Goal: Task Accomplishment & Management: Use online tool/utility

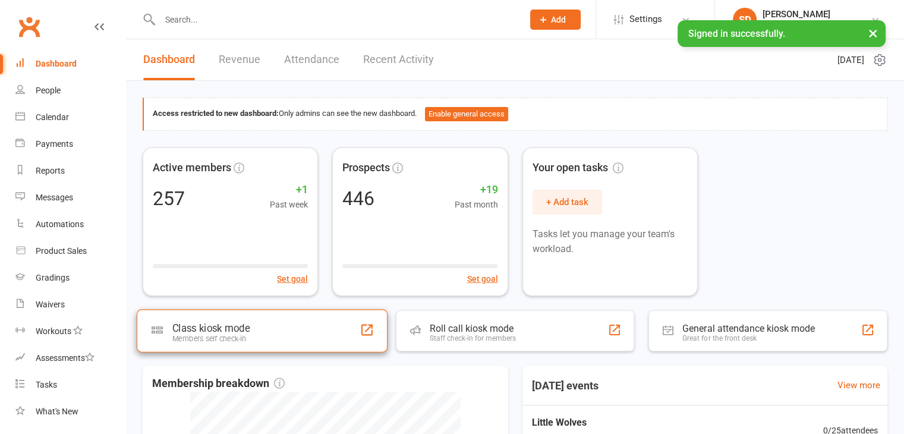
click at [285, 330] on div "Class kiosk mode Members self check-in" at bounding box center [262, 330] width 251 height 43
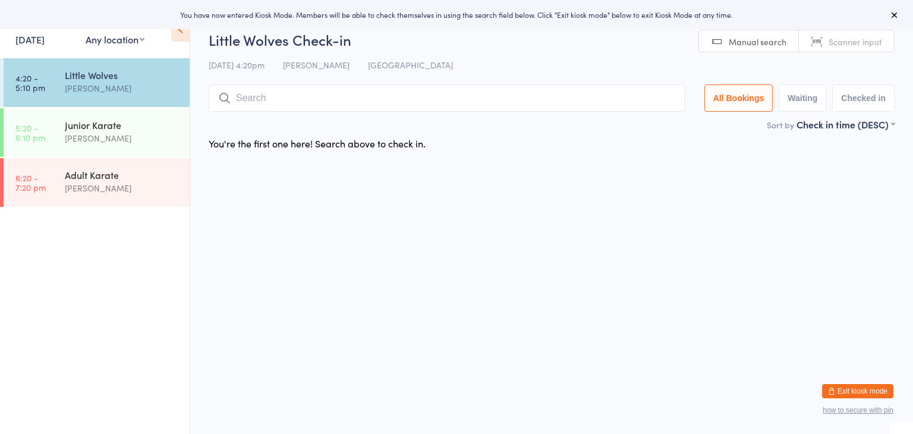
click at [298, 105] on input "search" at bounding box center [447, 97] width 476 height 27
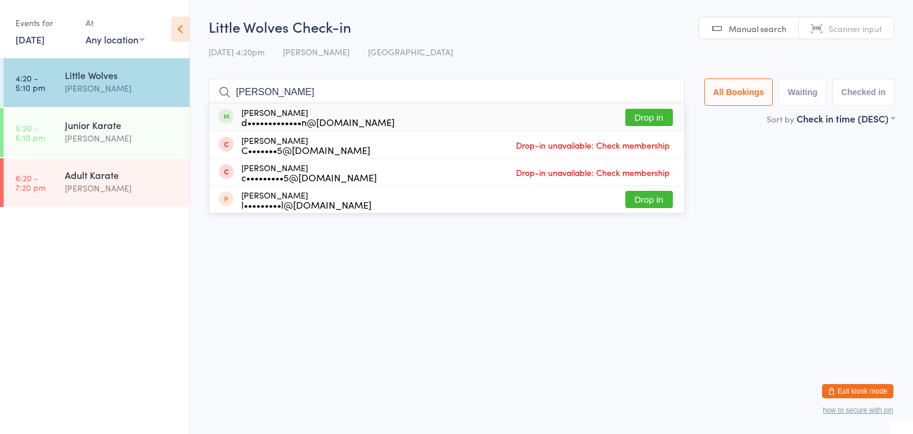
type input "gracie"
click at [647, 123] on button "Drop in" at bounding box center [649, 117] width 48 height 17
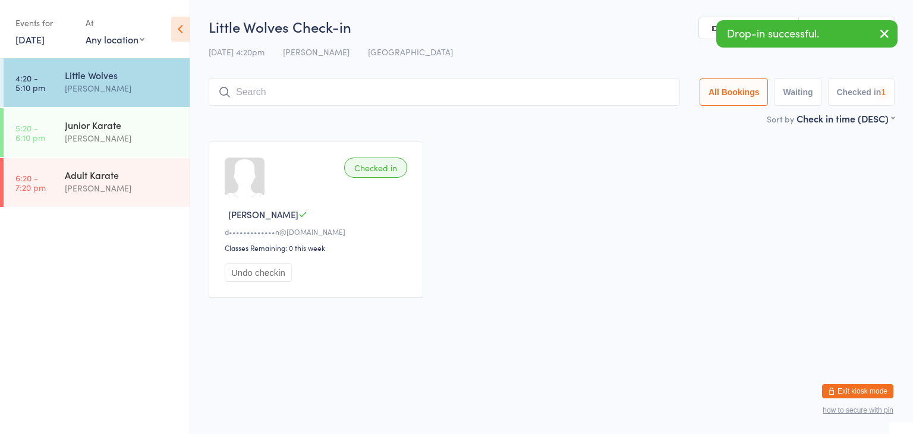
click at [626, 96] on input "search" at bounding box center [444, 91] width 471 height 27
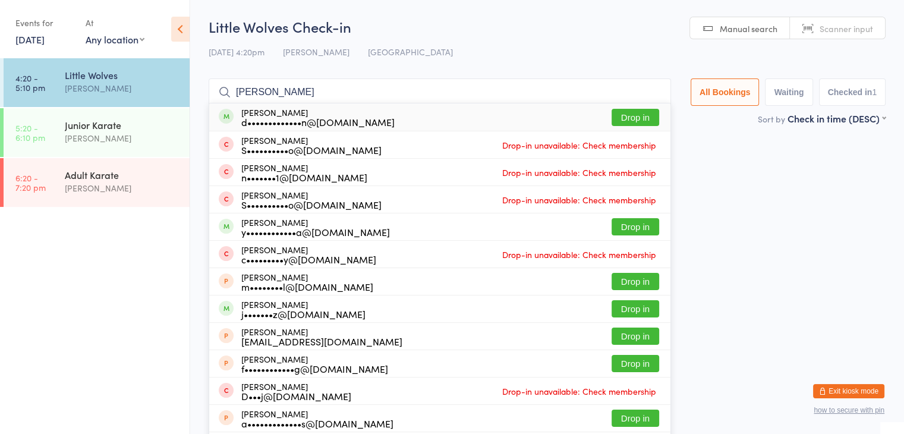
type input "marianna"
click at [641, 121] on button "Drop in" at bounding box center [636, 117] width 48 height 17
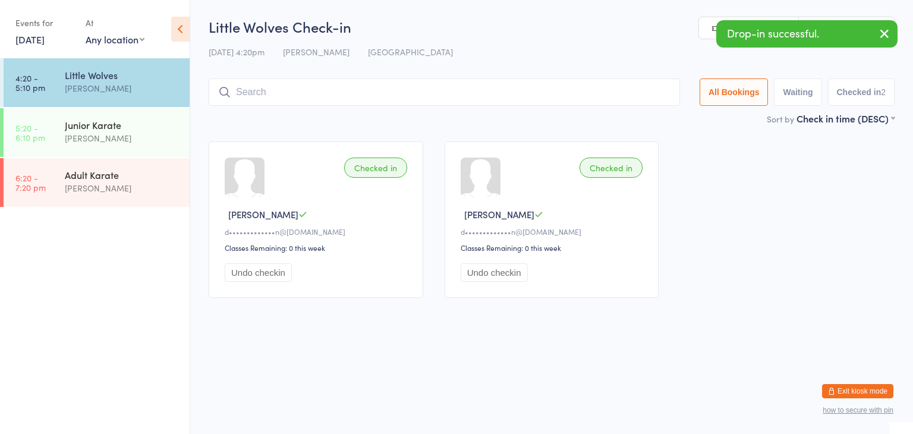
click at [623, 90] on input "search" at bounding box center [444, 91] width 471 height 27
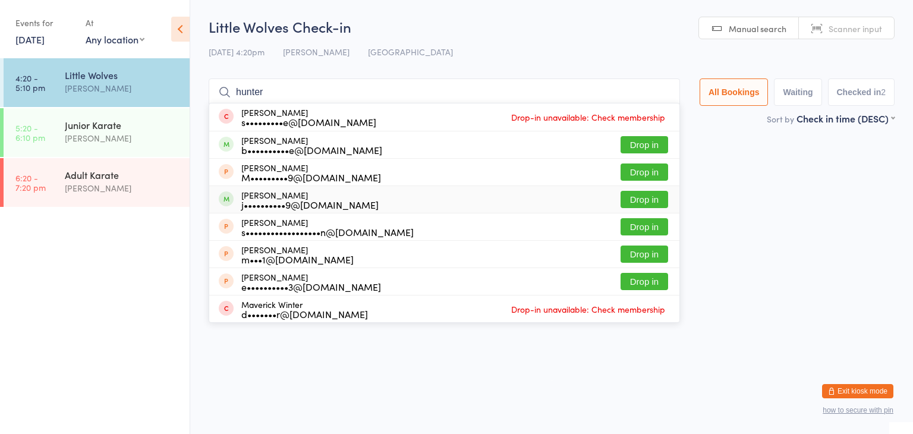
type input "hunter"
click at [629, 196] on button "Drop in" at bounding box center [645, 199] width 48 height 17
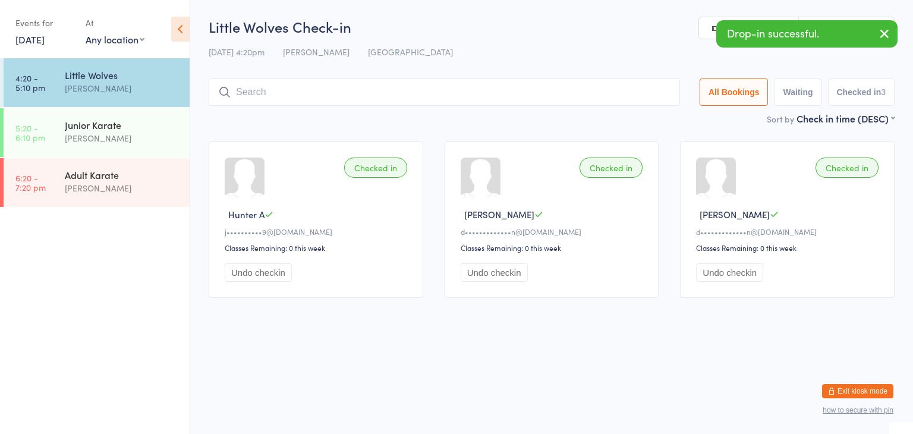
click at [556, 92] on input "search" at bounding box center [444, 91] width 471 height 27
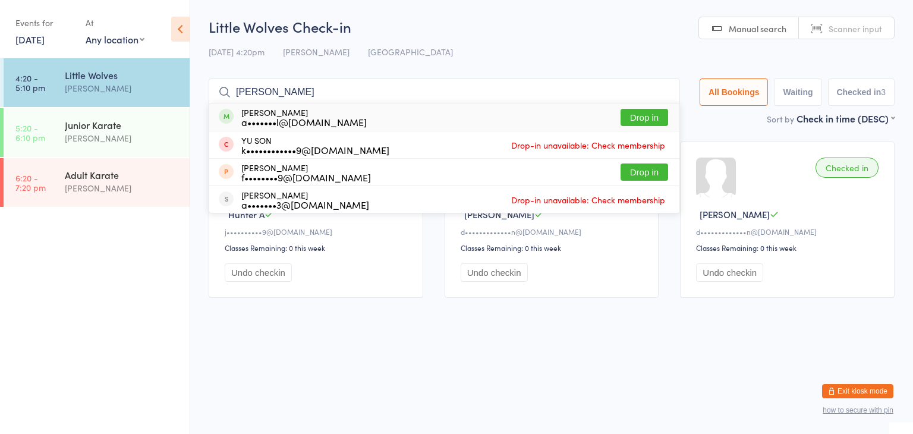
type input "yusuf"
click at [632, 117] on button "Drop in" at bounding box center [645, 117] width 48 height 17
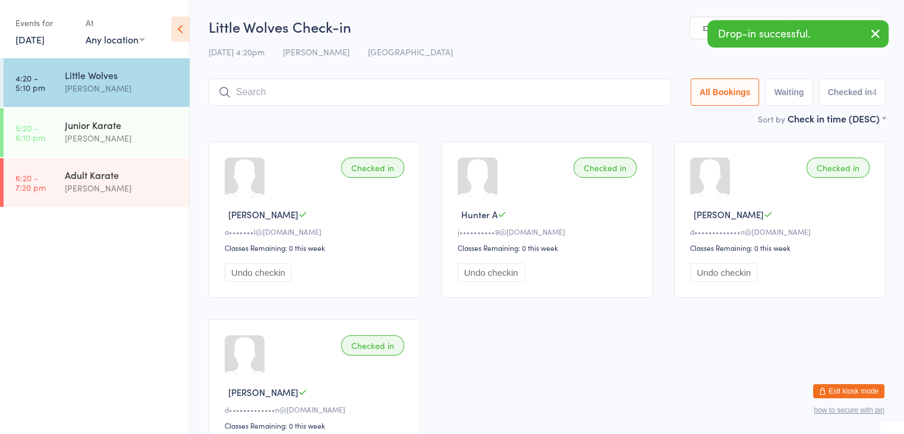
click at [612, 95] on input "search" at bounding box center [440, 91] width 462 height 27
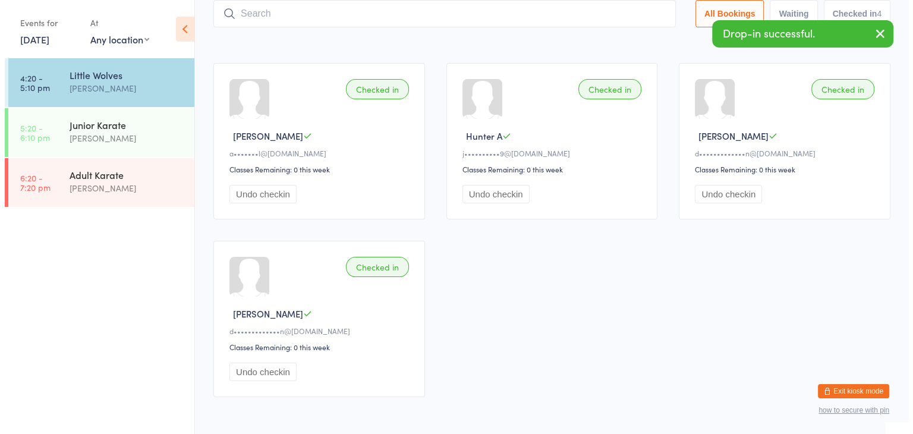
scroll to position [78, 0]
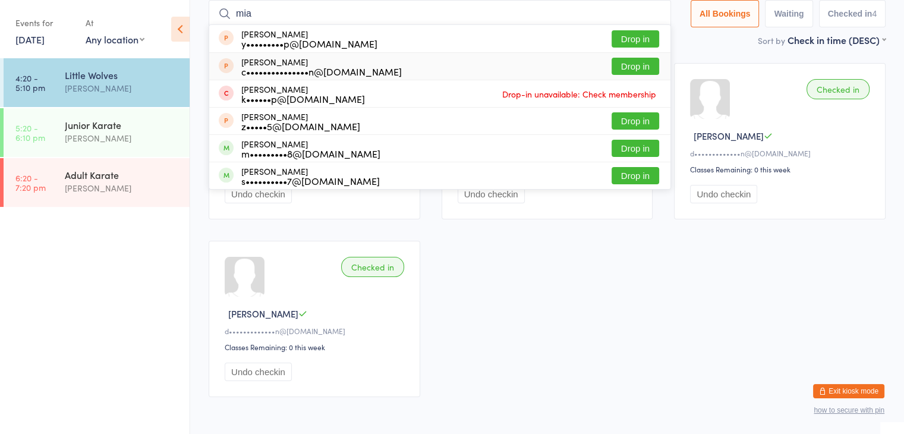
type input "mia"
click at [618, 65] on button "Drop in" at bounding box center [636, 66] width 48 height 17
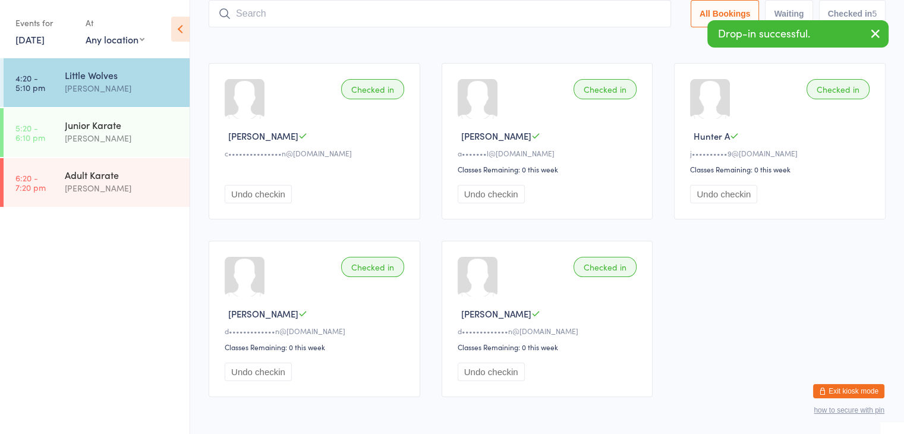
click at [566, 16] on input "search" at bounding box center [440, 13] width 462 height 27
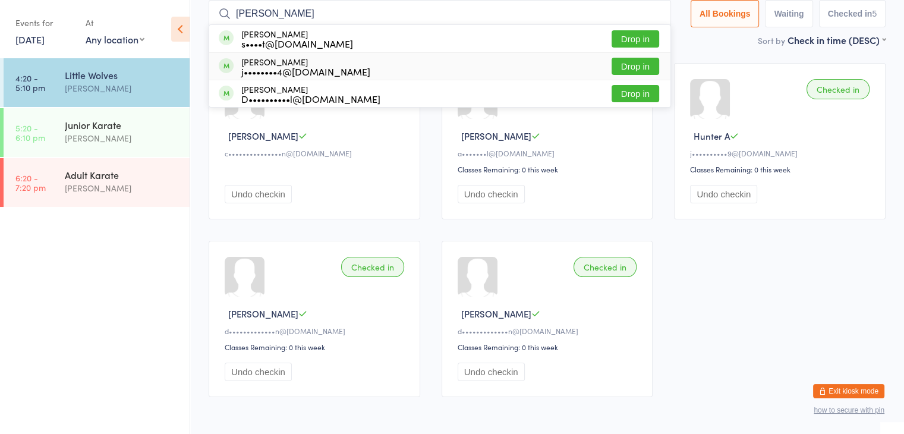
type input "aubrey"
click at [616, 61] on button "Drop in" at bounding box center [636, 66] width 48 height 17
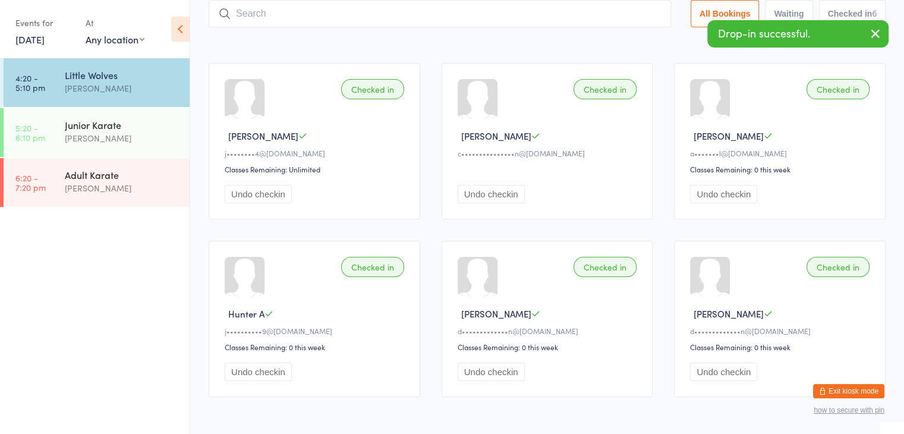
click at [576, 14] on input "search" at bounding box center [440, 13] width 462 height 27
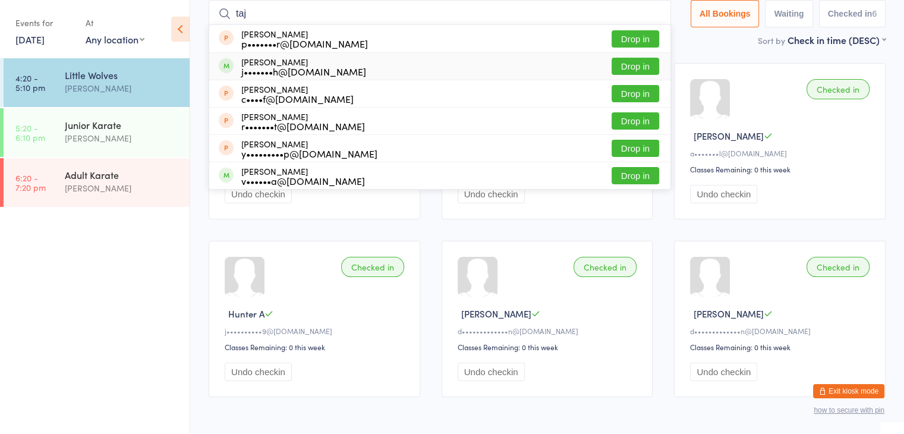
type input "taj"
click at [635, 67] on button "Drop in" at bounding box center [636, 66] width 48 height 17
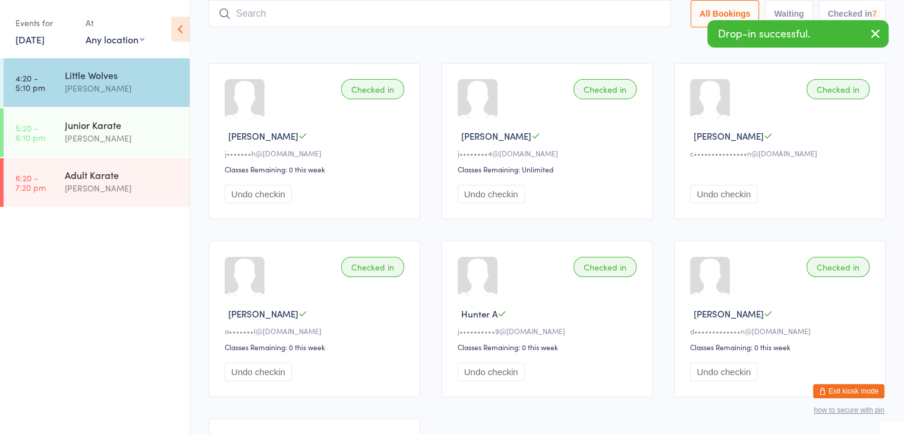
click at [601, 17] on input "search" at bounding box center [440, 13] width 462 height 27
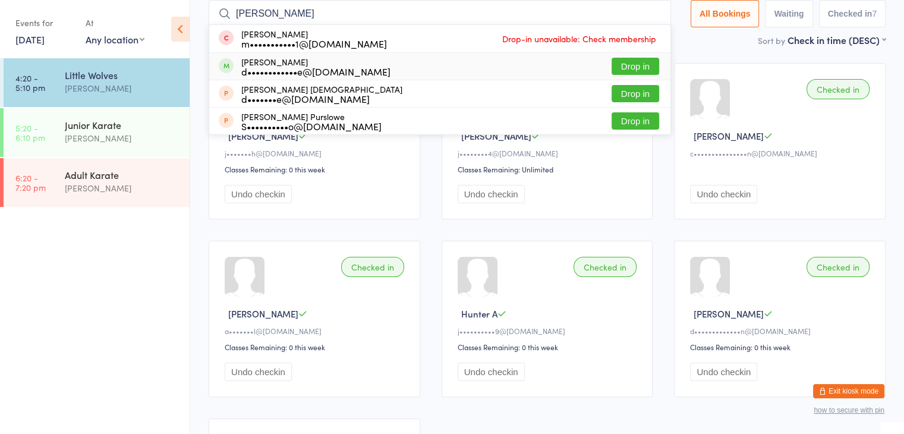
type input "archie"
click at [632, 61] on button "Drop in" at bounding box center [636, 66] width 48 height 17
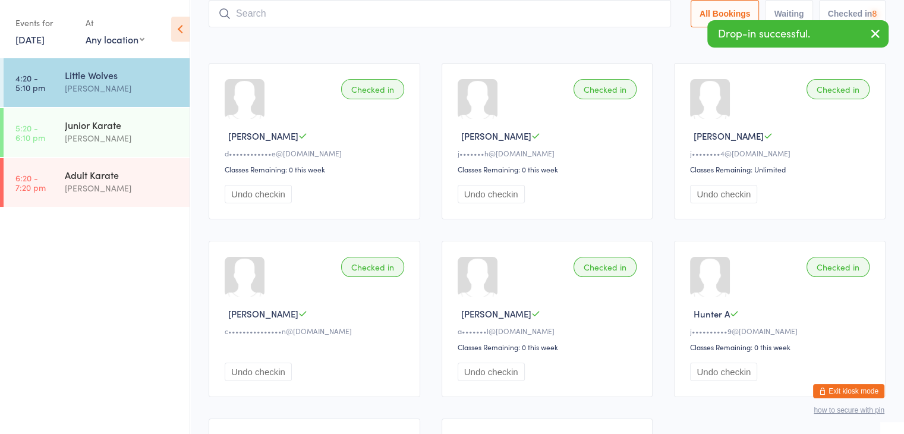
click at [606, 12] on input "search" at bounding box center [440, 13] width 462 height 27
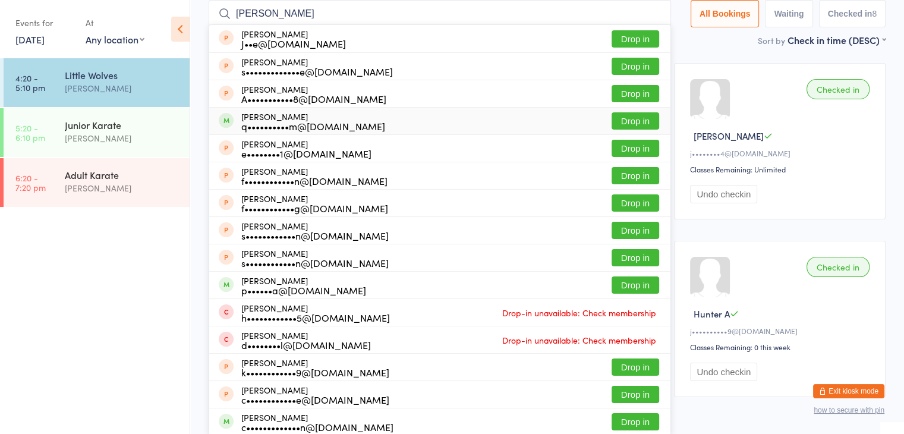
type input "harrison"
click at [635, 119] on button "Drop in" at bounding box center [636, 120] width 48 height 17
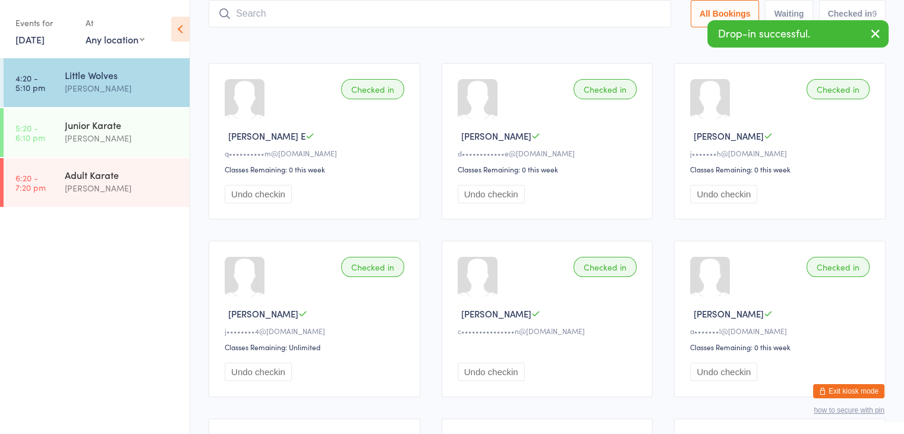
click at [613, 15] on input "search" at bounding box center [440, 13] width 462 height 27
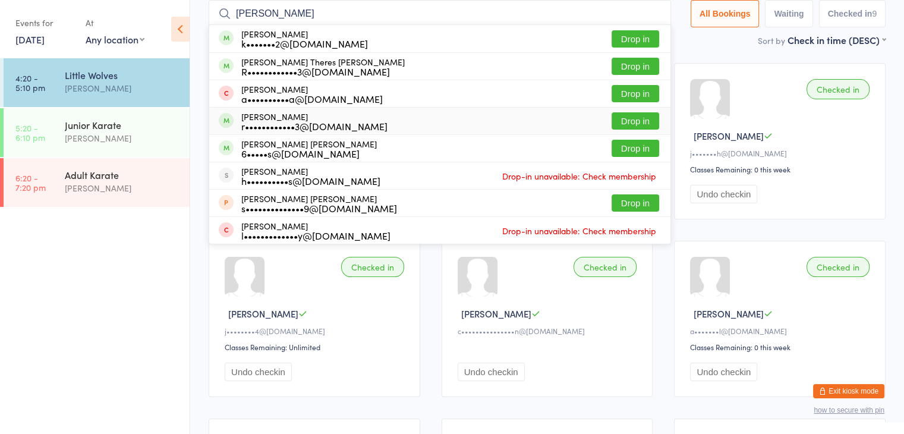
type input "james"
click at [628, 120] on button "Drop in" at bounding box center [636, 120] width 48 height 17
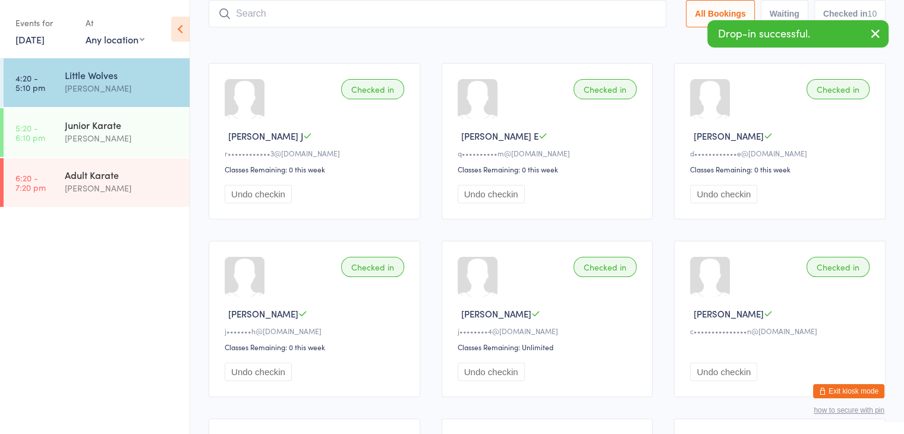
click at [585, 8] on input "search" at bounding box center [438, 13] width 458 height 27
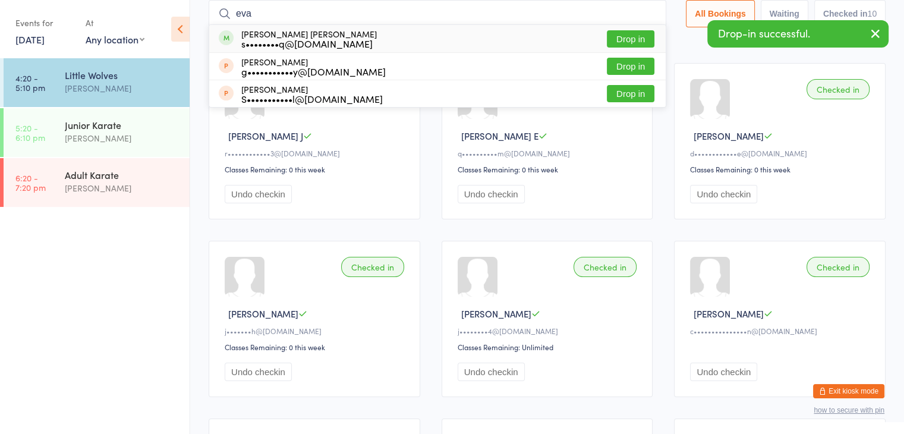
type input "eva"
click at [626, 39] on button "Drop in" at bounding box center [631, 38] width 48 height 17
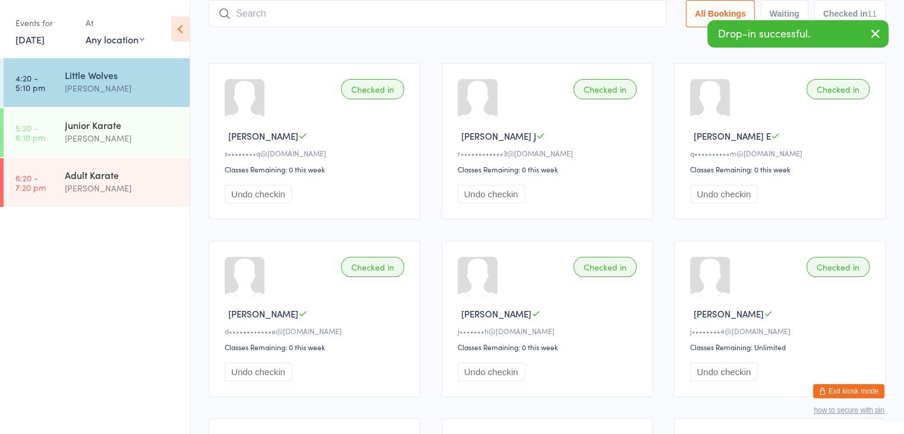
click at [613, 12] on input "search" at bounding box center [438, 13] width 458 height 27
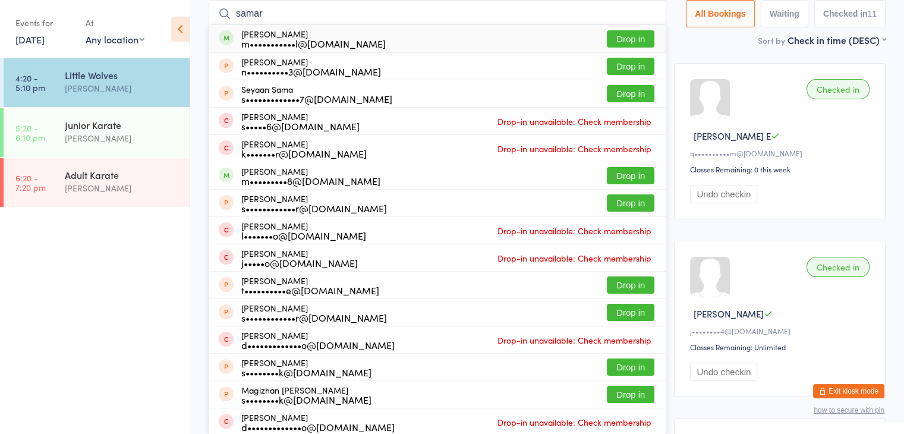
type input "samar"
click at [631, 39] on button "Drop in" at bounding box center [631, 38] width 48 height 17
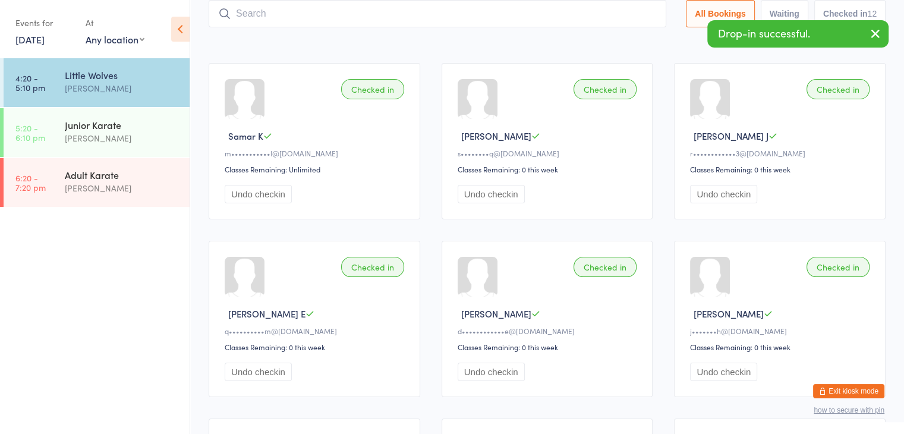
click at [623, 18] on input "search" at bounding box center [438, 13] width 458 height 27
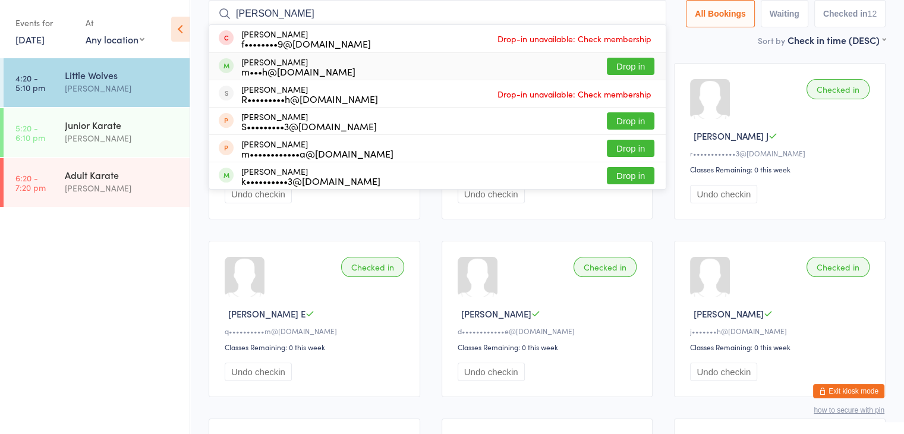
type input "elliot"
click at [622, 63] on button "Drop in" at bounding box center [631, 66] width 48 height 17
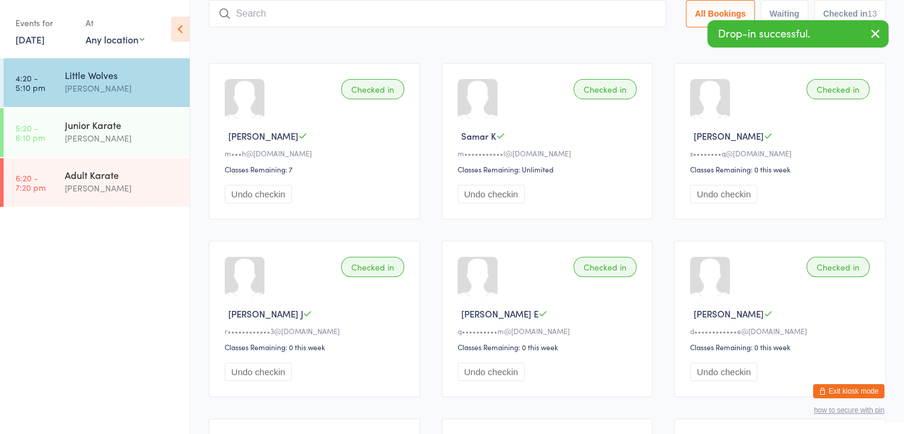
click at [593, 14] on input "search" at bounding box center [438, 13] width 458 height 27
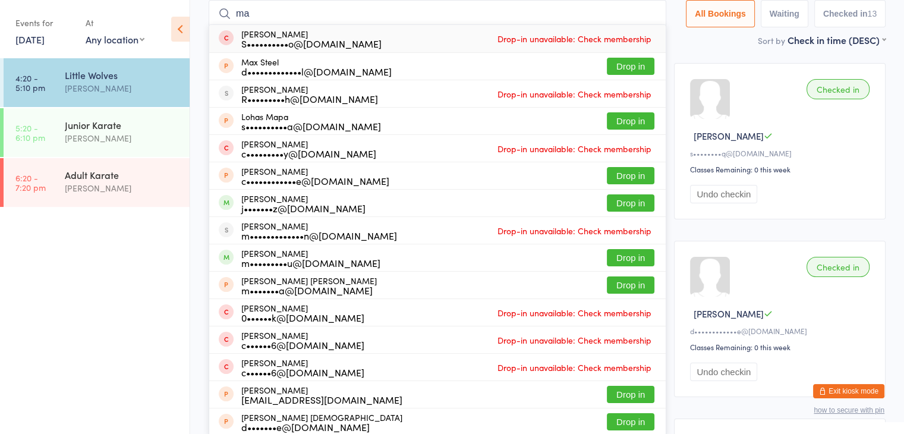
type input "m"
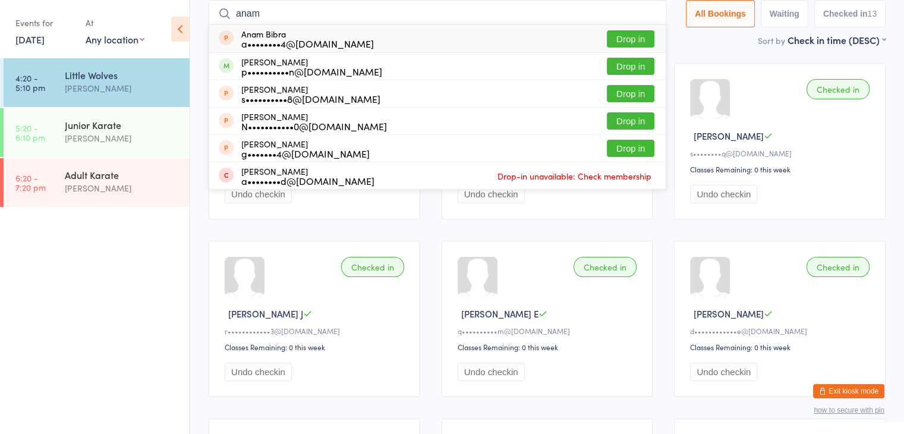
type input "anam"
click at [630, 36] on button "Drop in" at bounding box center [631, 38] width 48 height 17
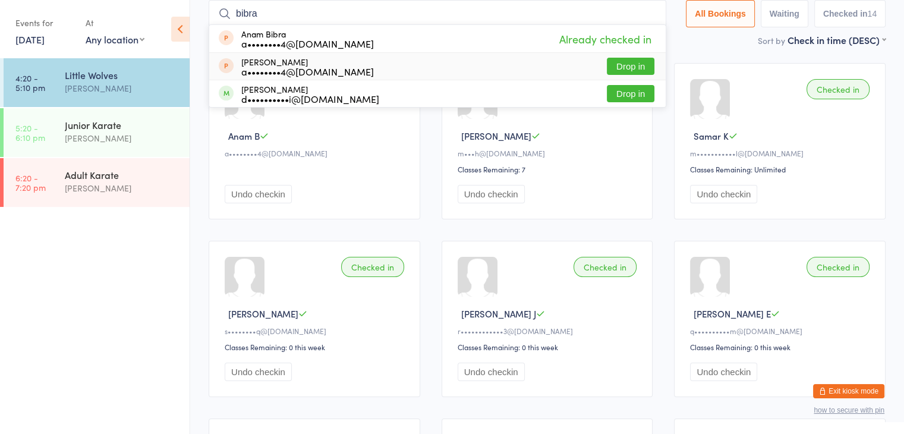
type input "bibra"
click at [636, 65] on button "Drop in" at bounding box center [631, 66] width 48 height 17
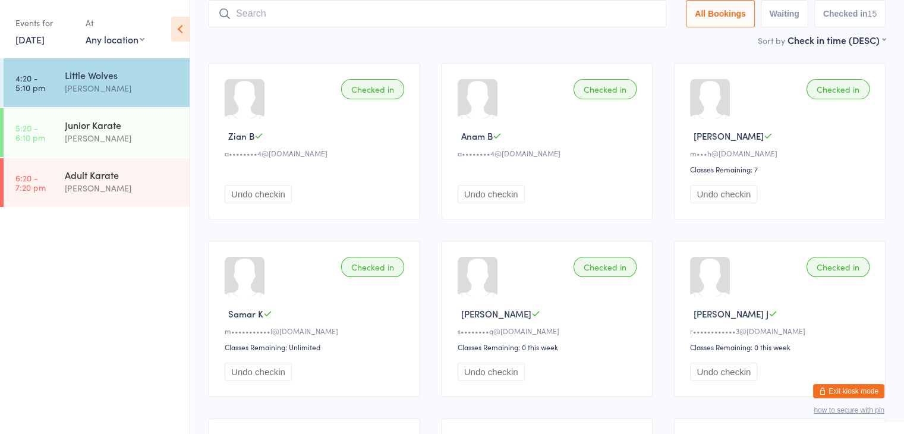
click at [845, 391] on button "Exit kiosk mode" at bounding box center [848, 391] width 71 height 14
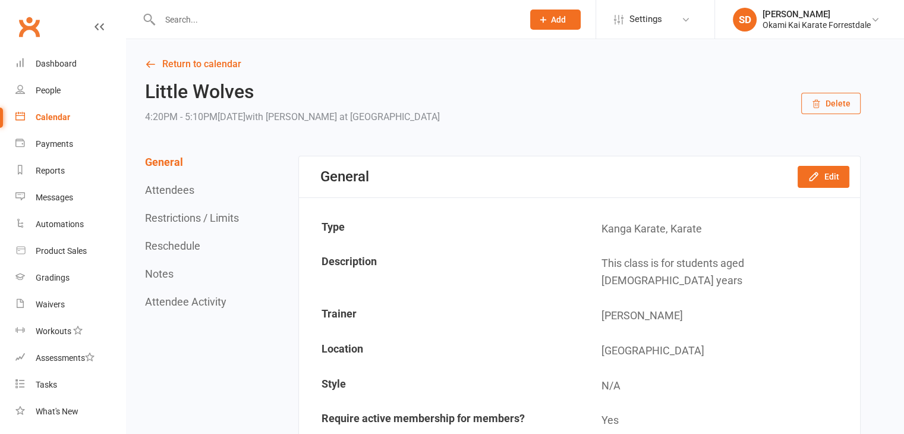
click at [309, 23] on input "text" at bounding box center [335, 19] width 358 height 17
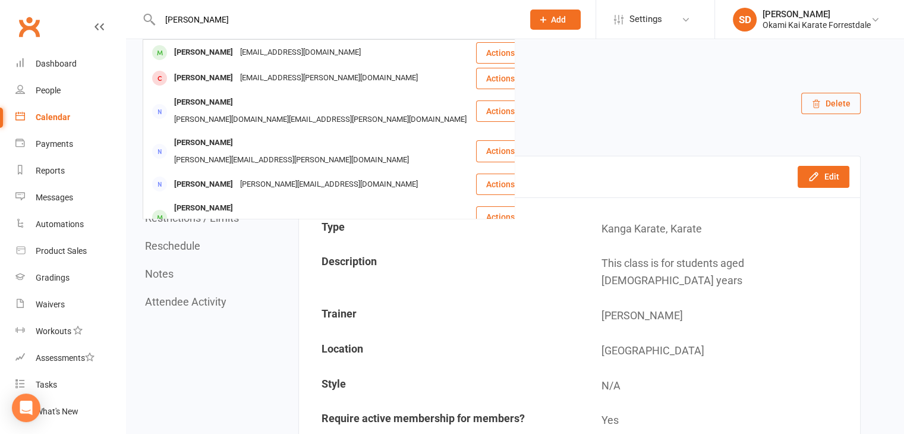
click at [231, 23] on input "[PERSON_NAME]" at bounding box center [335, 19] width 358 height 17
type input "j"
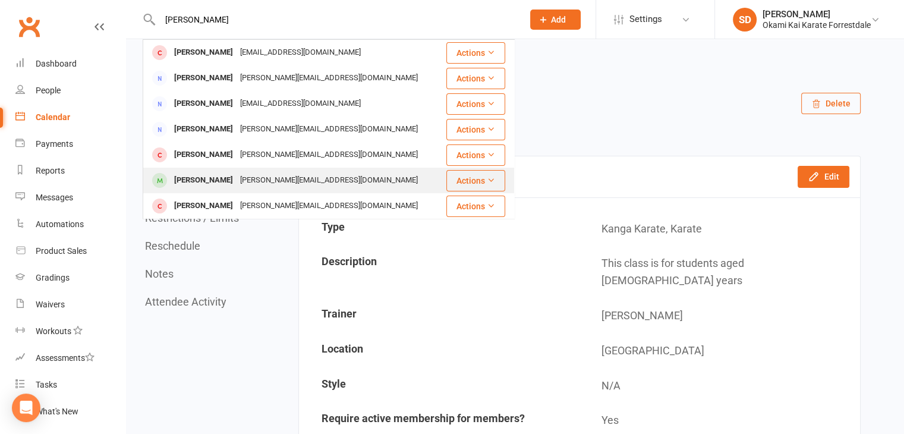
type input "elliot"
click at [187, 181] on div "[PERSON_NAME]" at bounding box center [204, 180] width 66 height 17
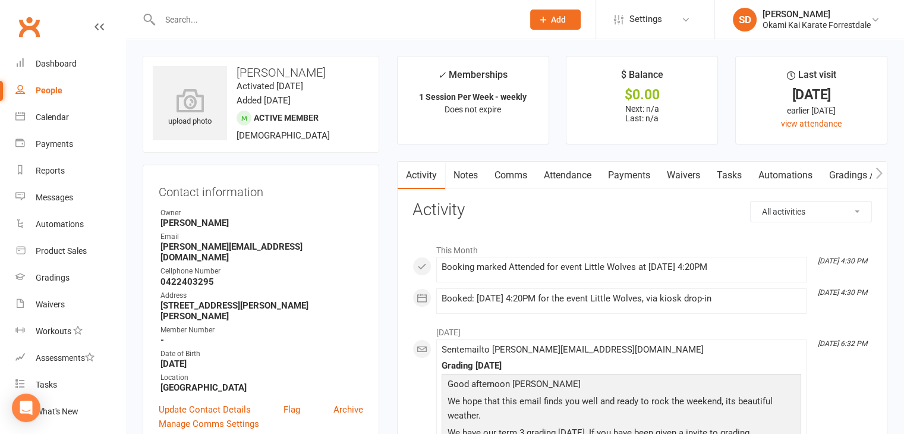
scroll to position [379, 0]
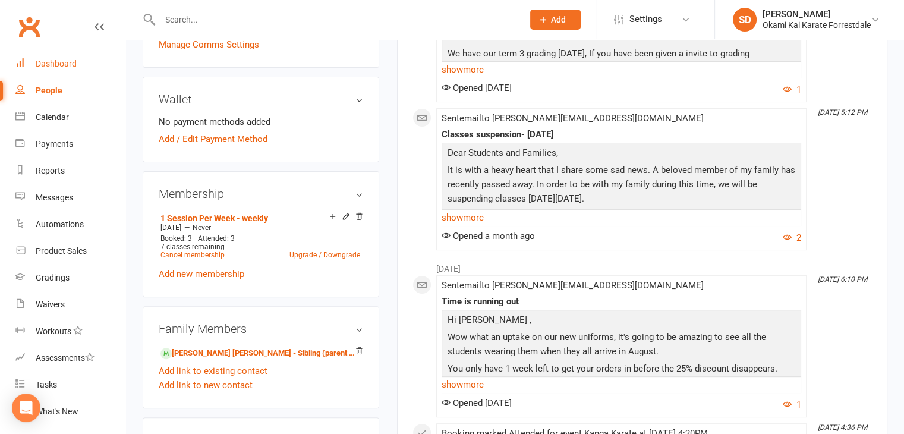
click at [67, 62] on div "Dashboard" at bounding box center [56, 64] width 41 height 10
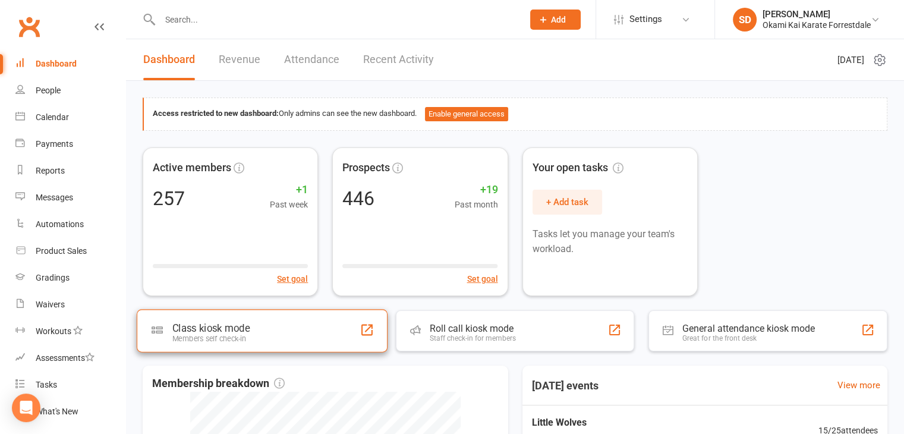
click at [255, 322] on div "Class kiosk mode Members self check-in" at bounding box center [262, 330] width 251 height 43
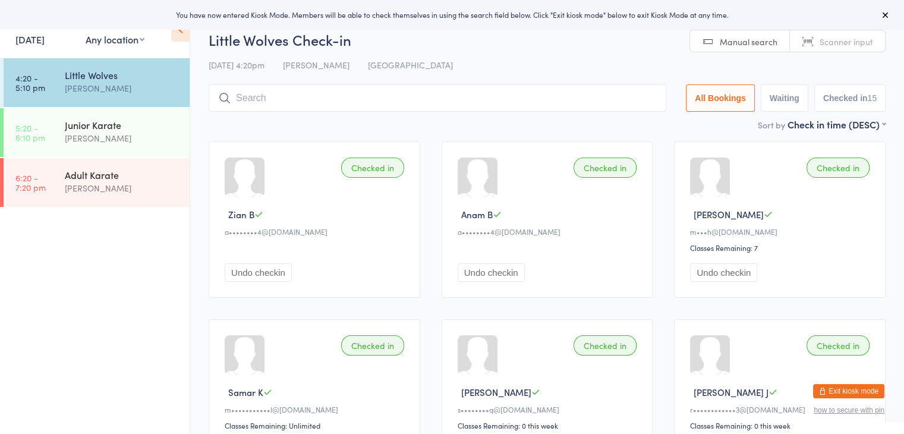
click at [288, 105] on input "search" at bounding box center [438, 97] width 458 height 27
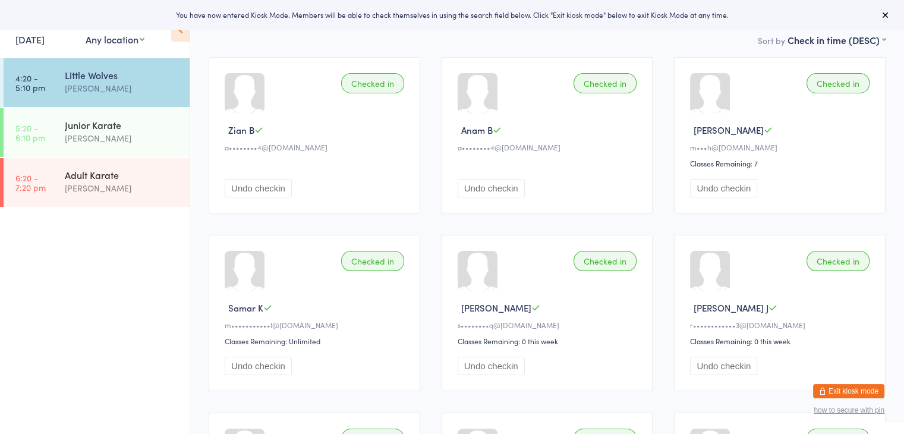
scroll to position [85, 0]
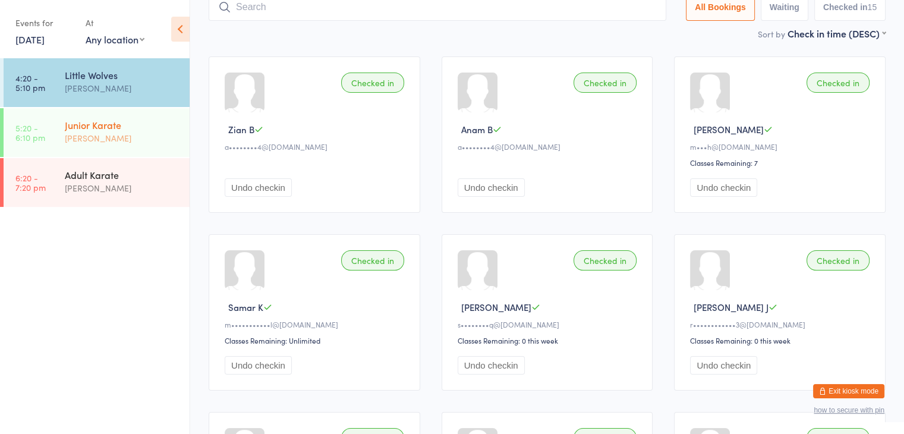
click at [112, 131] on div "[PERSON_NAME]" at bounding box center [122, 138] width 115 height 14
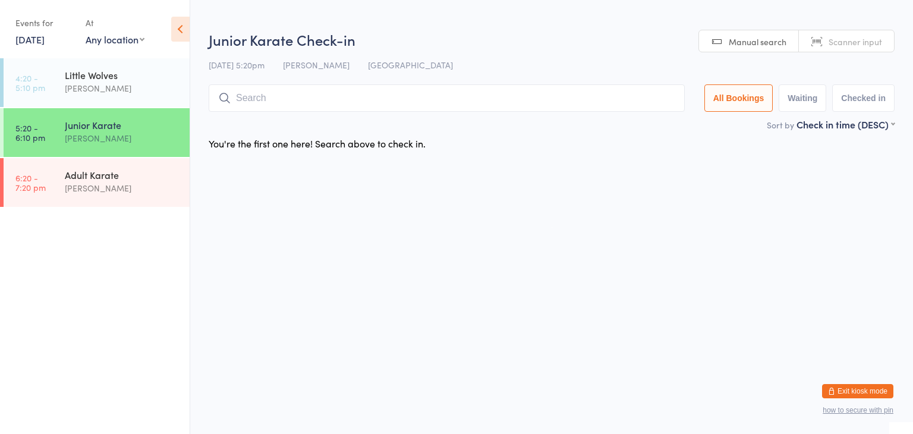
click at [130, 258] on ul "4:20 - 5:10 pm Little Wolves Sonya Del Carlo 5:20 - 6:10 pm Junior Karate Sonya…" at bounding box center [95, 246] width 190 height 376
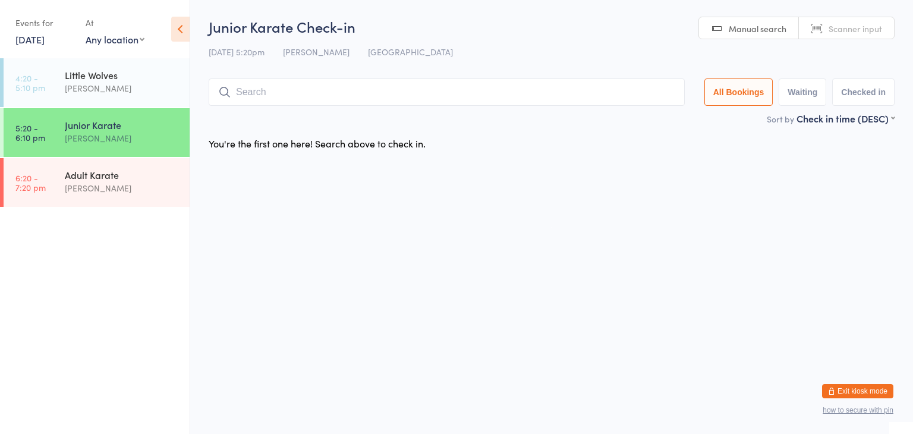
click at [870, 390] on button "Exit kiosk mode" at bounding box center [857, 391] width 71 height 14
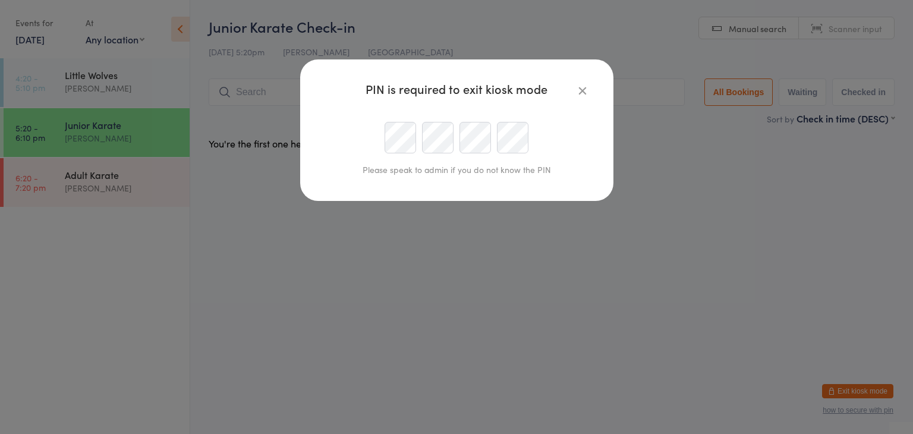
type input "info@okamikai.au"
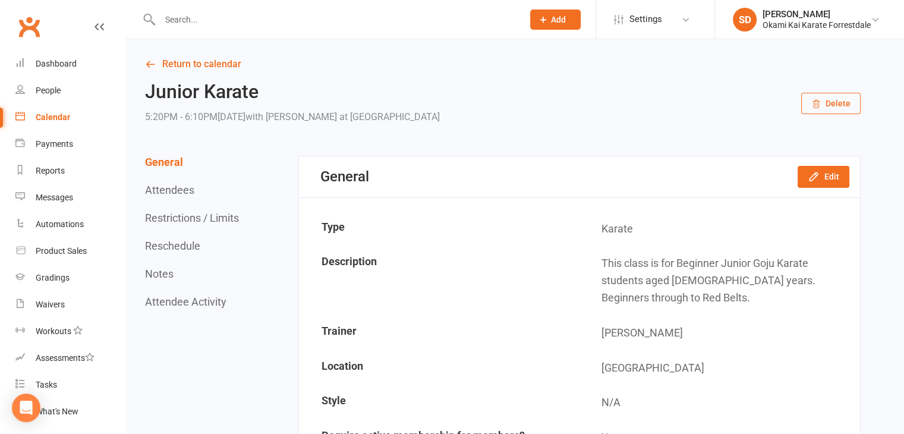
click at [212, 22] on input "text" at bounding box center [335, 19] width 358 height 17
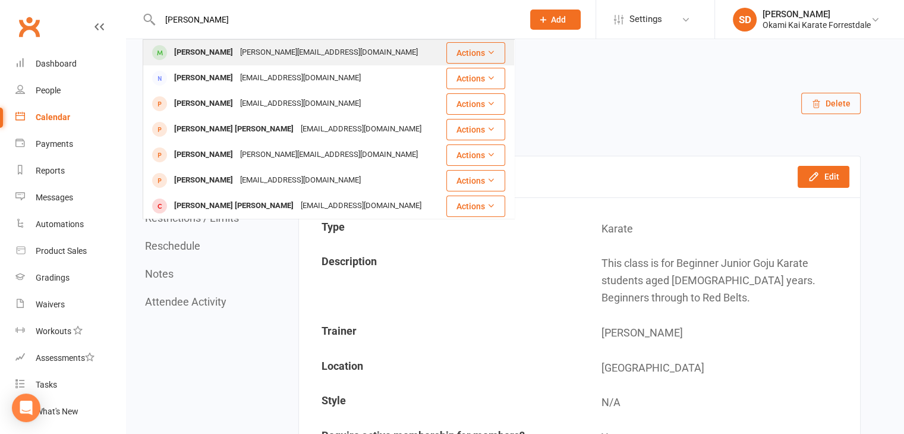
type input "[PERSON_NAME]"
click at [200, 51] on div "[PERSON_NAME]" at bounding box center [204, 52] width 66 height 17
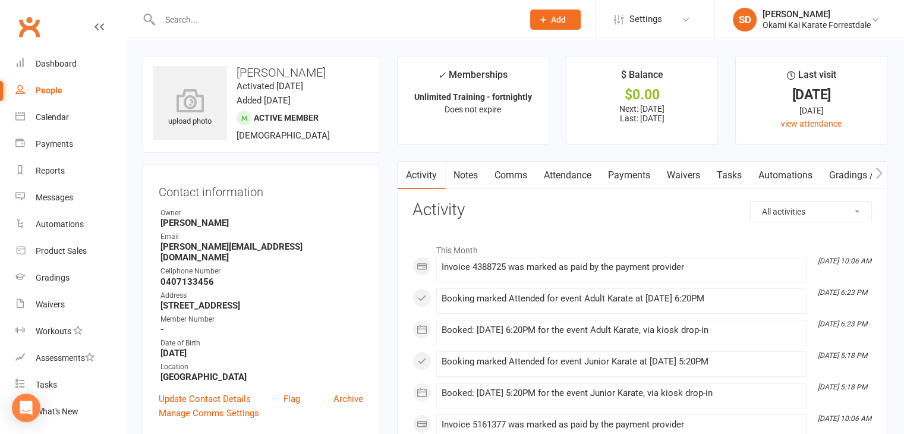
click at [623, 175] on link "Payments" at bounding box center [629, 175] width 59 height 27
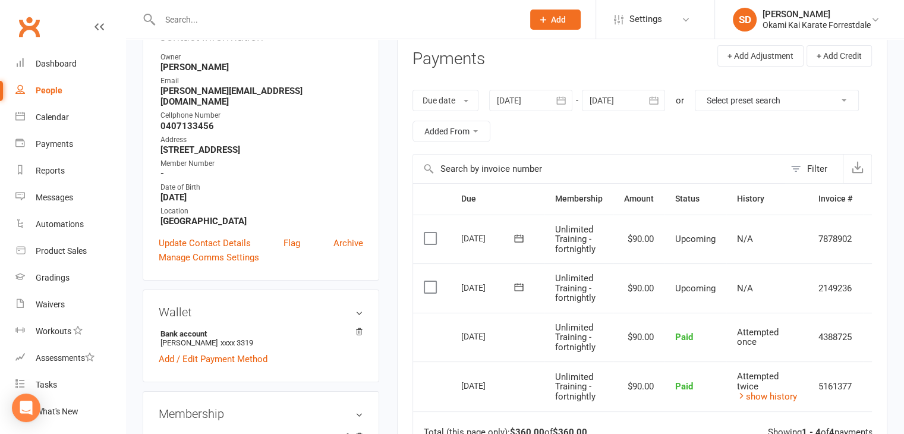
scroll to position [166, 0]
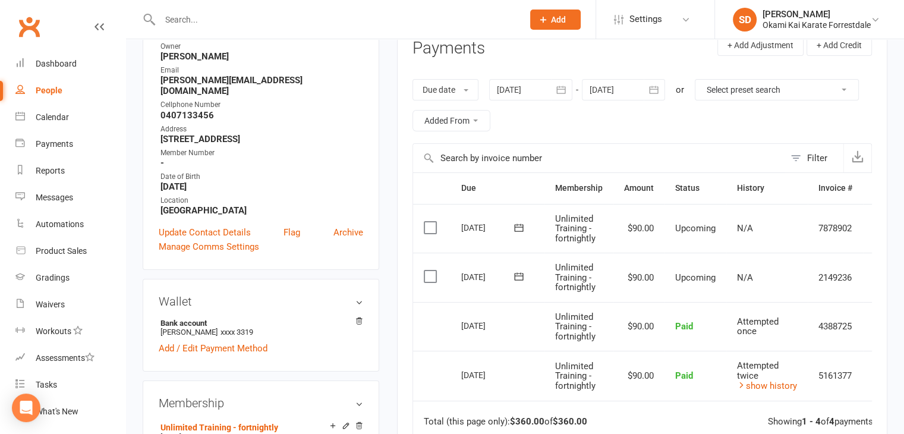
click at [519, 277] on icon at bounding box center [519, 276] width 12 height 12
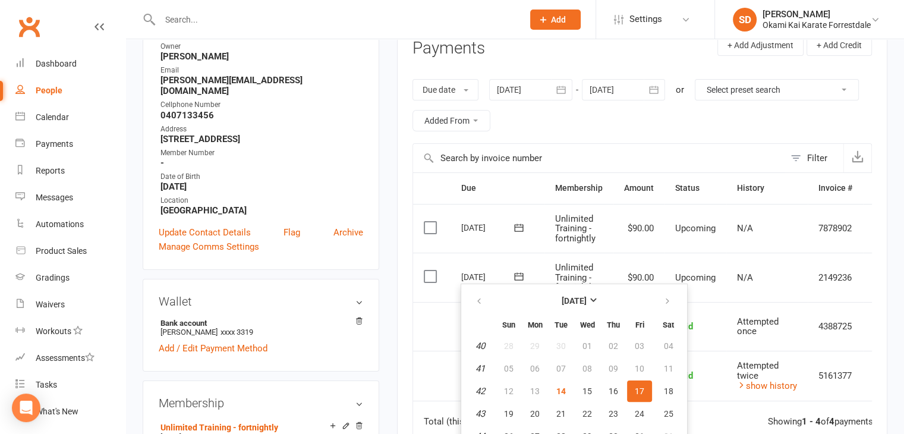
click at [430, 376] on td "Select this" at bounding box center [431, 376] width 37 height 50
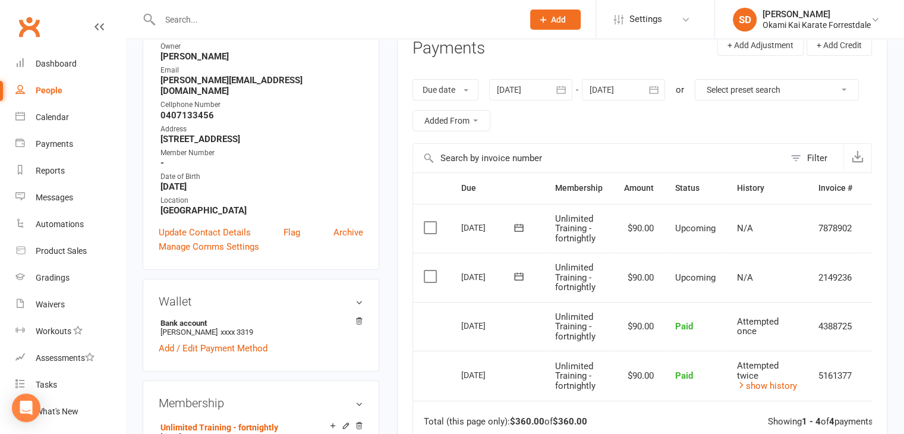
click at [517, 229] on icon at bounding box center [519, 228] width 12 height 12
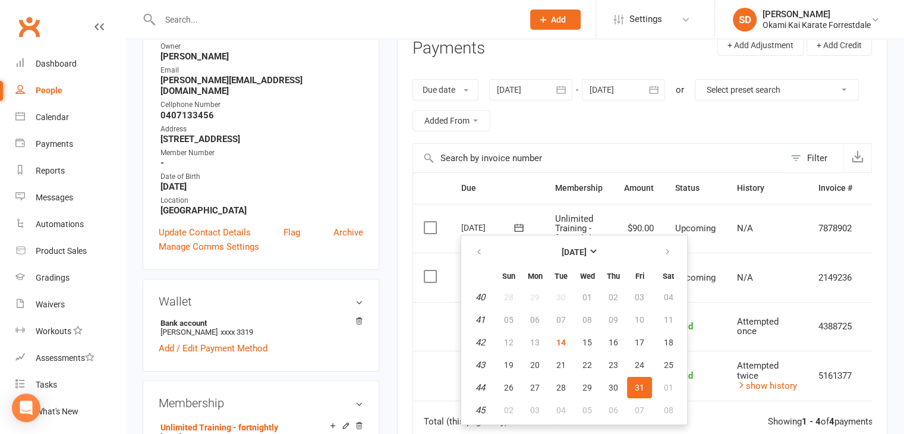
click at [390, 351] on main "✓ Memberships Unlimited Training - fortnightly Does not expire $ Balance $0.00 …" at bounding box center [642, 254] width 508 height 730
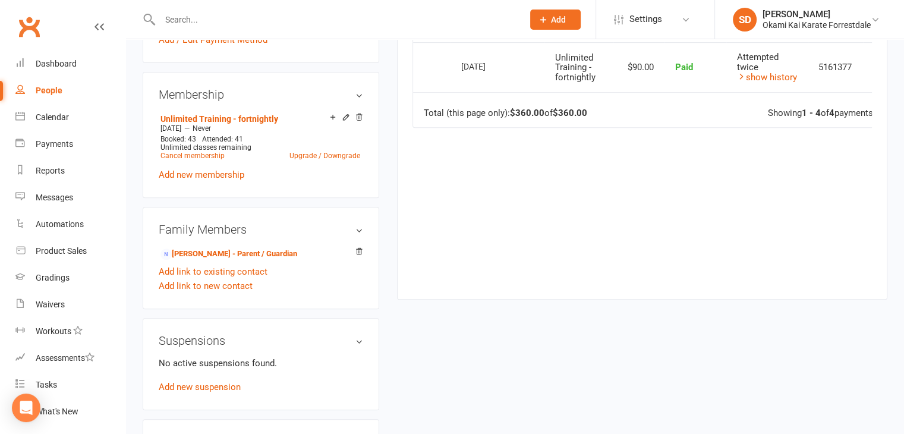
scroll to position [475, 0]
click at [459, 17] on input "text" at bounding box center [335, 19] width 358 height 17
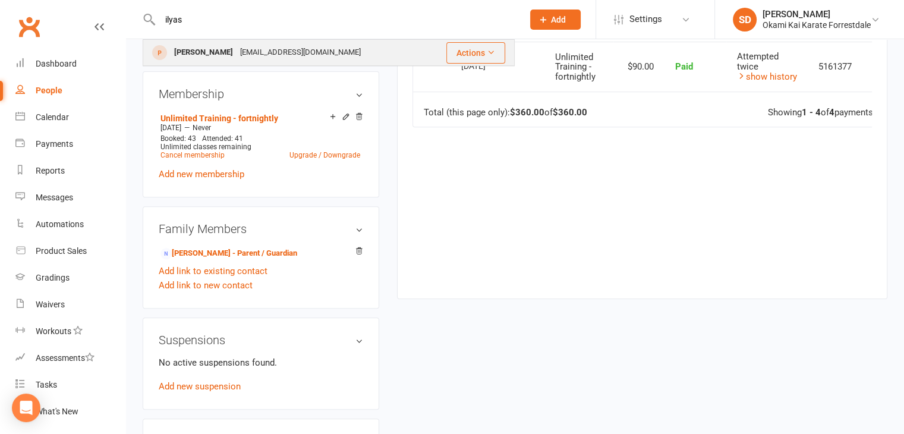
type input "ilyas"
click at [196, 52] on div "Ilyas Ng" at bounding box center [204, 52] width 66 height 17
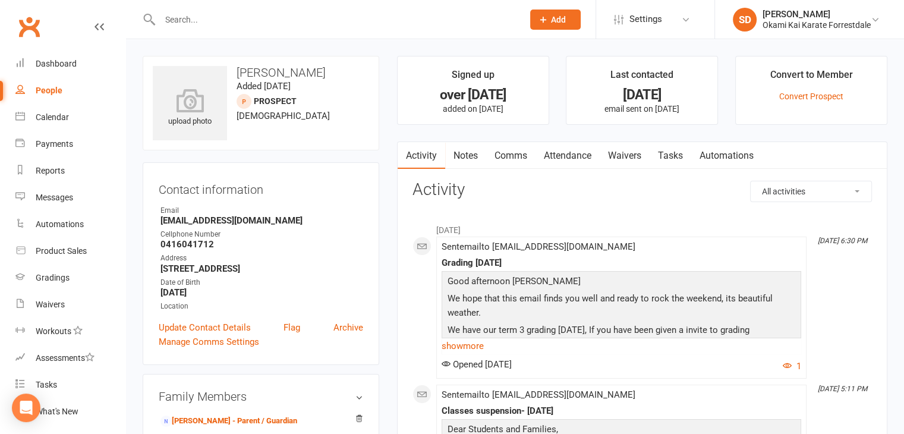
click at [464, 155] on link "Notes" at bounding box center [465, 155] width 41 height 27
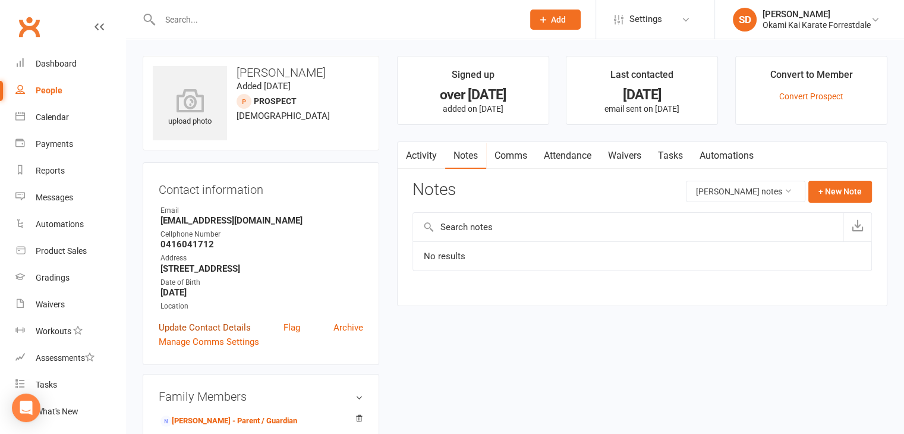
click at [207, 329] on link "Update Contact Details" at bounding box center [205, 327] width 92 height 14
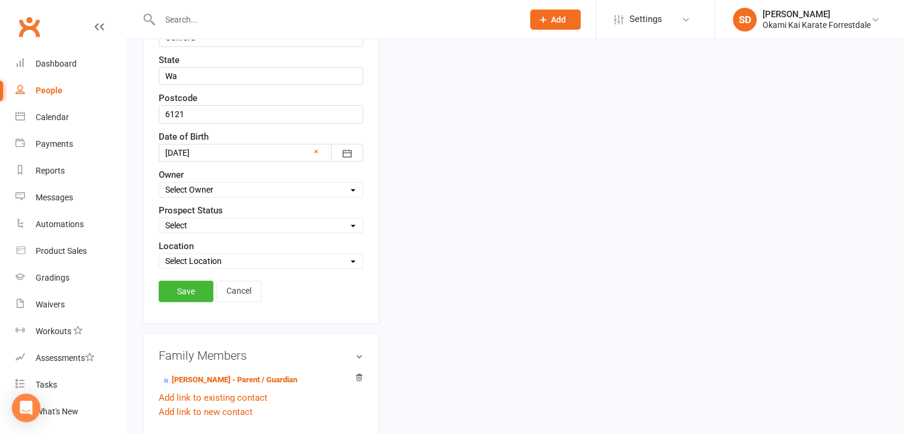
scroll to position [412, 0]
click at [354, 187] on select "Select Owner [PERSON_NAME]" at bounding box center [260, 188] width 203 height 13
select select "0"
click at [159, 182] on select "Select Owner [PERSON_NAME]" at bounding box center [260, 188] width 203 height 13
click at [351, 260] on select "Select Location [GEOGRAPHIC_DATA]" at bounding box center [260, 259] width 203 height 13
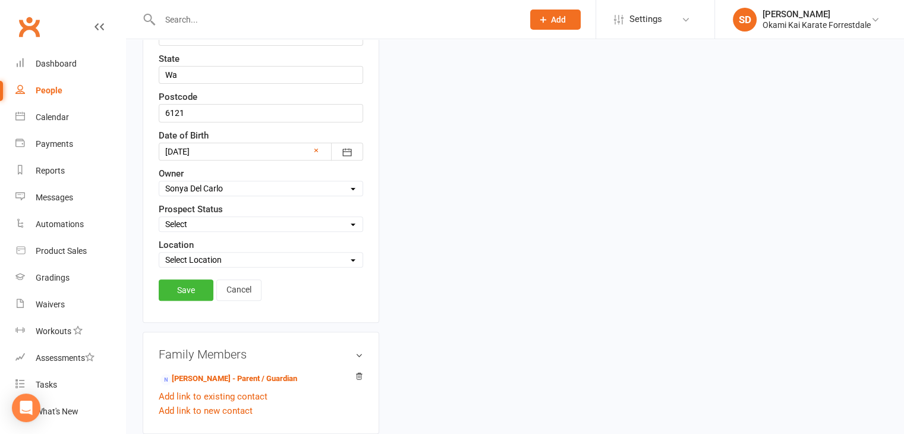
select select "0"
click at [159, 253] on select "Select Location [GEOGRAPHIC_DATA]" at bounding box center [260, 259] width 203 height 13
click at [185, 288] on link "Save" at bounding box center [186, 289] width 55 height 21
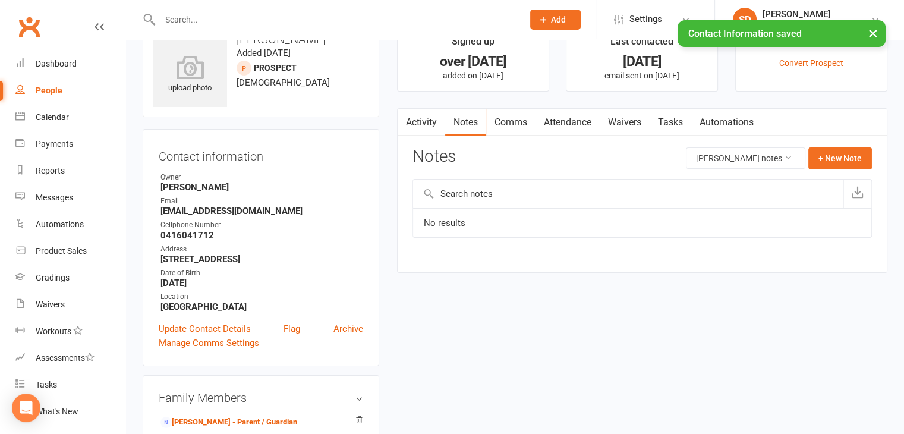
scroll to position [0, 0]
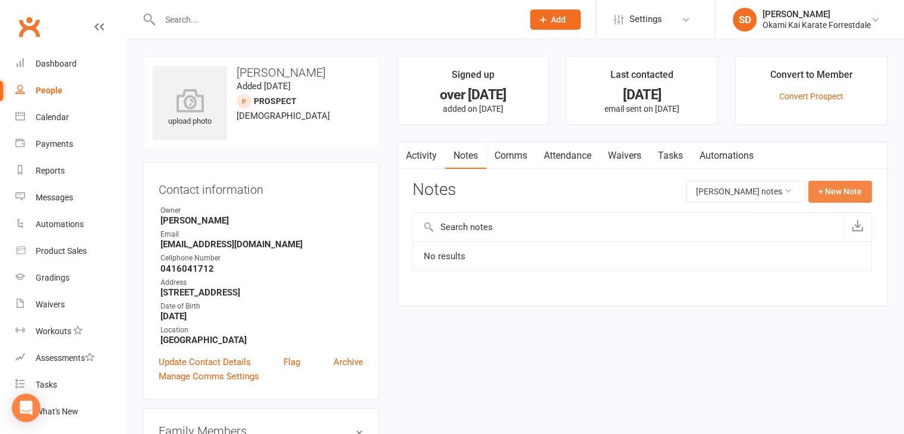
click at [837, 189] on button "+ New Note" at bounding box center [840, 191] width 64 height 21
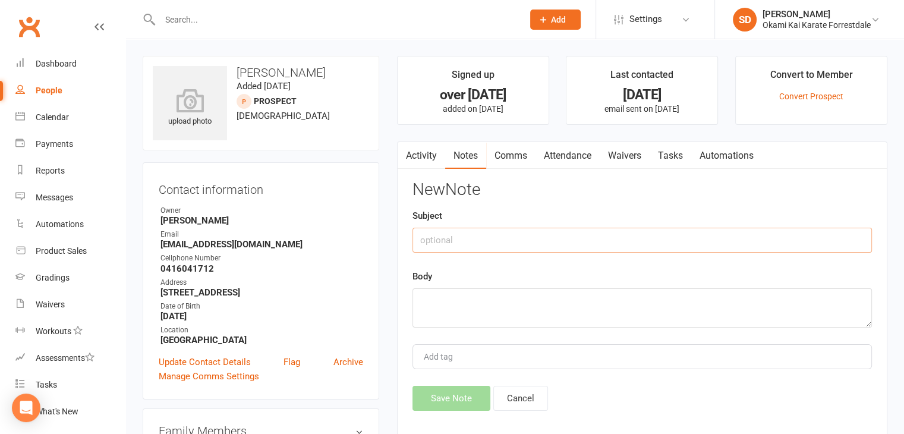
click at [549, 237] on input "text" at bounding box center [641, 240] width 459 height 25
type input "trial"
click at [489, 309] on textarea at bounding box center [641, 307] width 459 height 39
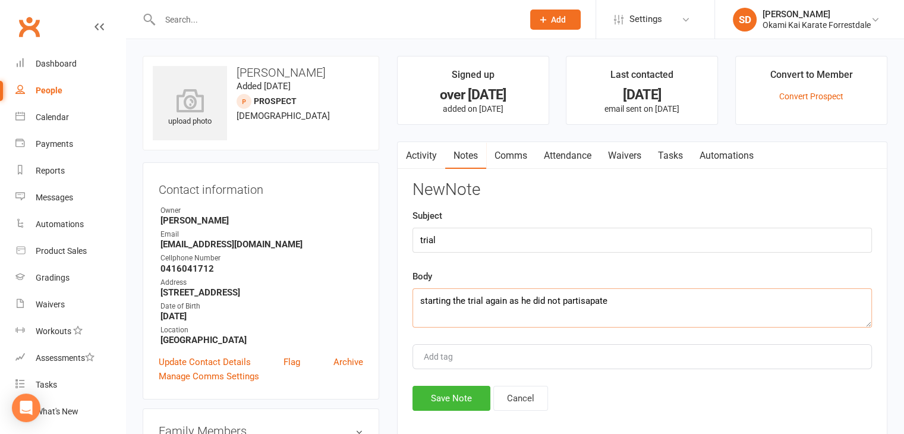
click at [590, 304] on textarea "starting the trial again as he did not partisapate" at bounding box center [641, 307] width 459 height 39
type textarea "starting the trial again as he did not participated in the two classes last yea…"
click at [471, 399] on button "Save Note" at bounding box center [451, 398] width 78 height 25
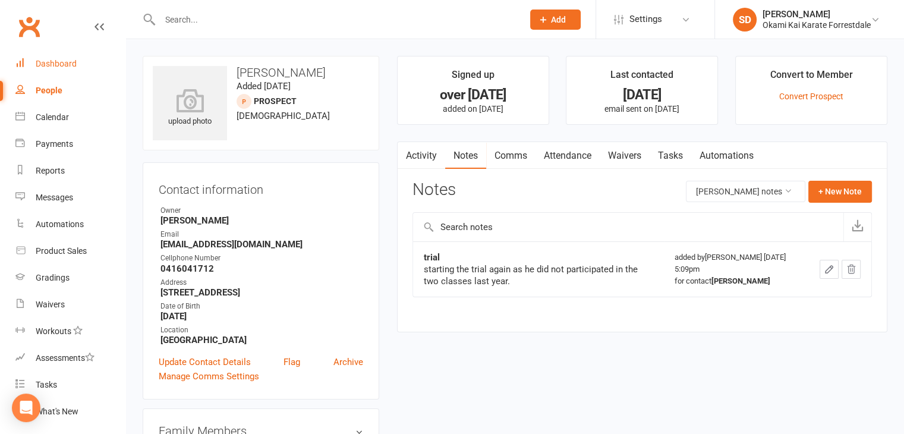
click at [59, 65] on div "Dashboard" at bounding box center [56, 64] width 41 height 10
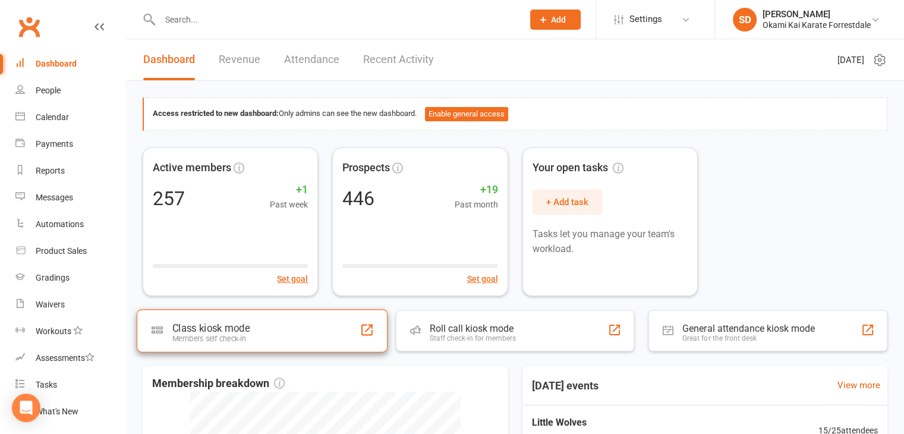
click at [245, 332] on div "Class kiosk mode" at bounding box center [210, 328] width 77 height 12
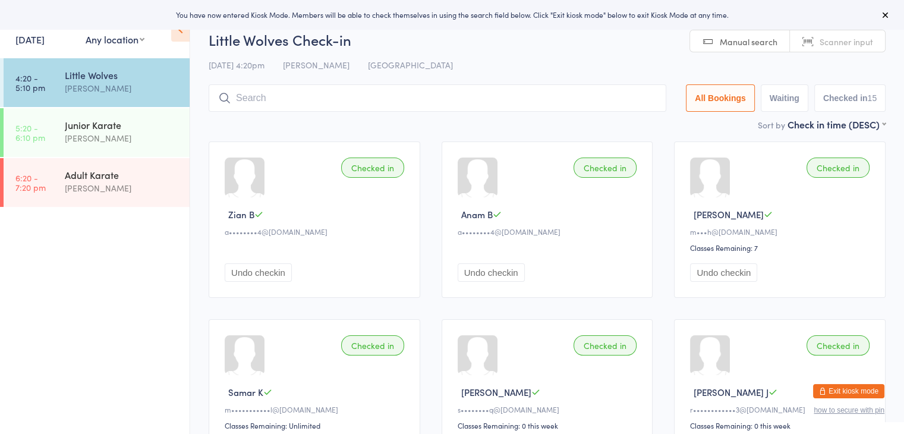
click at [282, 103] on input "search" at bounding box center [438, 97] width 458 height 27
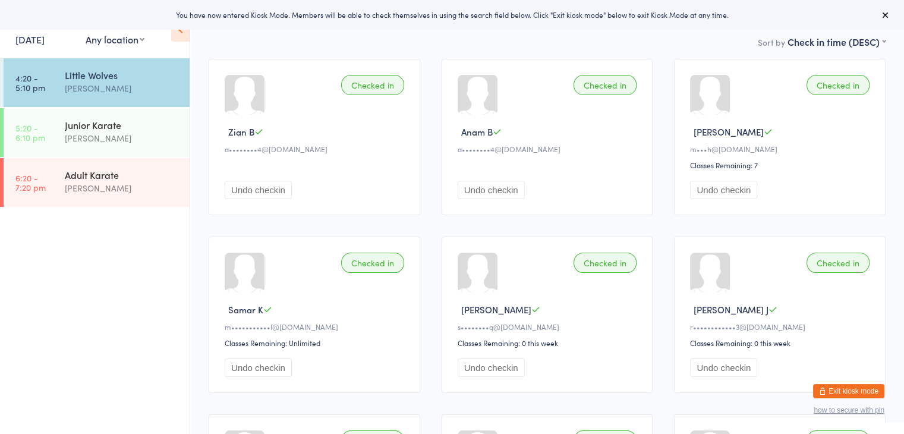
scroll to position [85, 0]
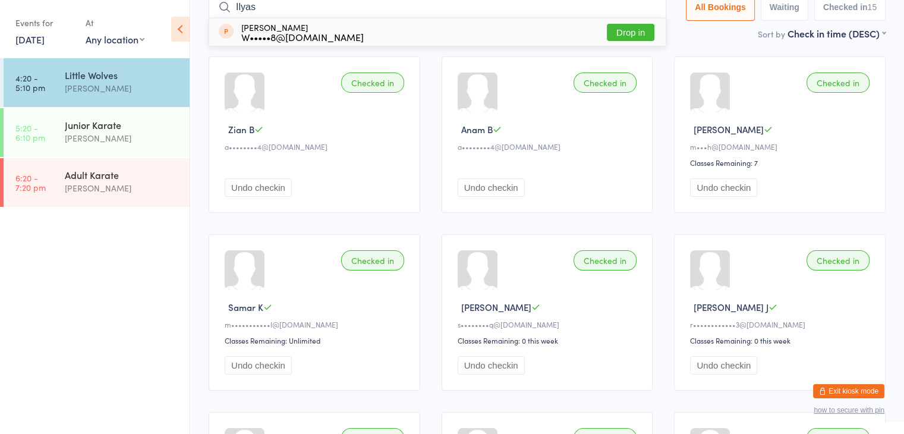
type input "Ilyas"
click at [630, 32] on button "Drop in" at bounding box center [631, 32] width 48 height 17
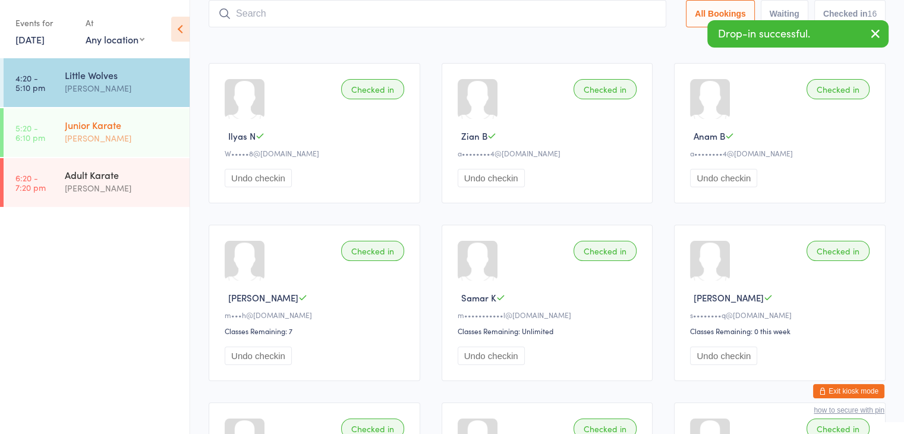
click at [159, 147] on div "Junior Karate [PERSON_NAME] Del Carlo" at bounding box center [127, 131] width 125 height 47
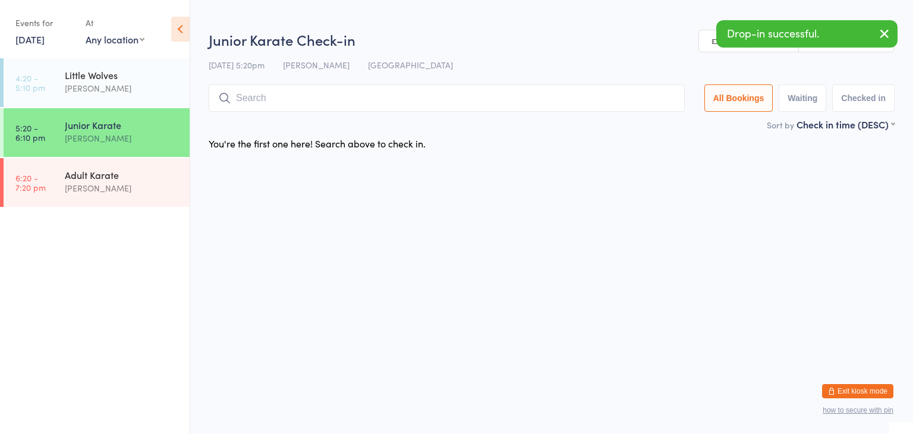
click at [330, 102] on input "search" at bounding box center [447, 97] width 476 height 27
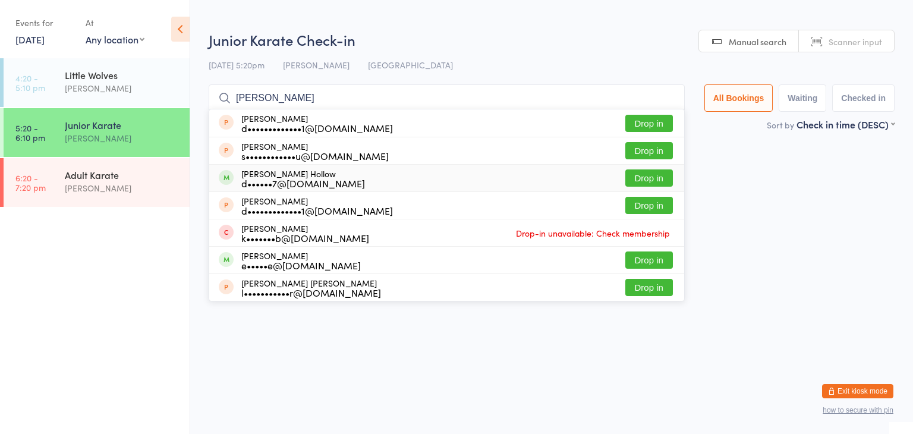
type input "[PERSON_NAME]"
click at [643, 180] on button "Drop in" at bounding box center [649, 177] width 48 height 17
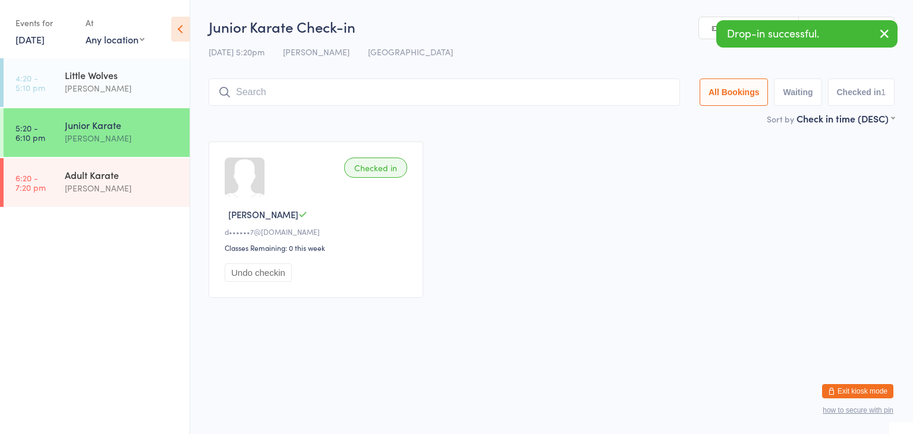
click at [477, 89] on input "search" at bounding box center [444, 91] width 471 height 27
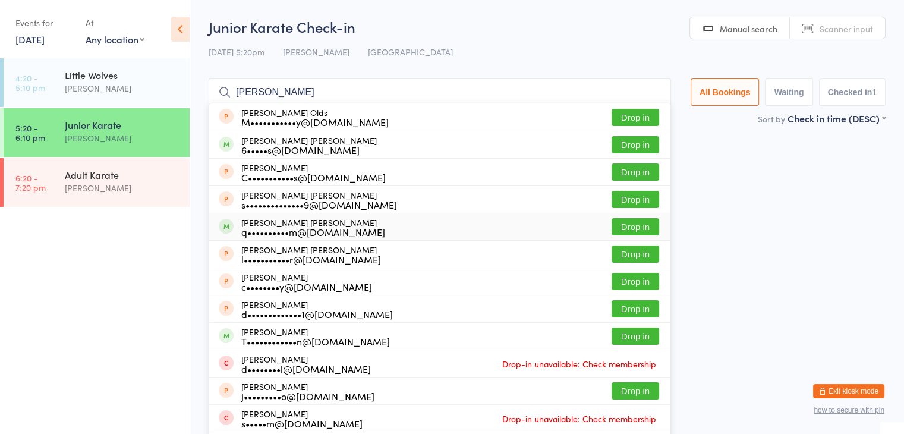
type input "[PERSON_NAME]"
click at [631, 225] on button "Drop in" at bounding box center [636, 226] width 48 height 17
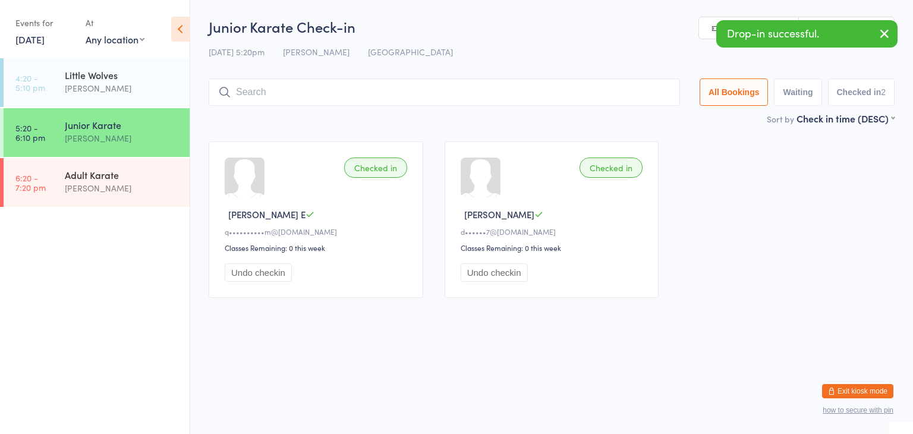
click at [492, 90] on input "search" at bounding box center [444, 91] width 471 height 27
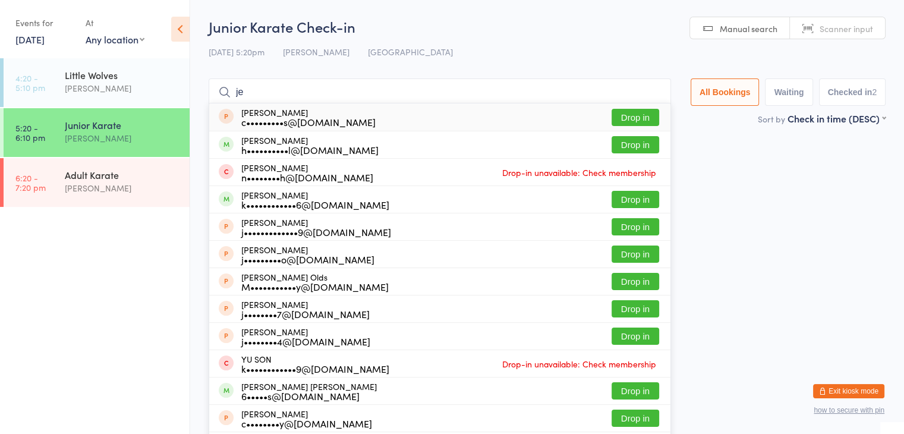
type input "j"
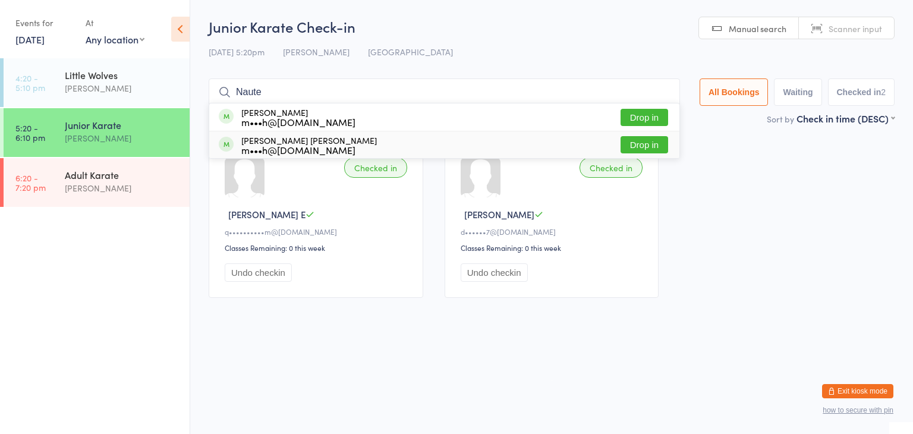
type input "Naute"
click at [632, 140] on button "Drop in" at bounding box center [645, 144] width 48 height 17
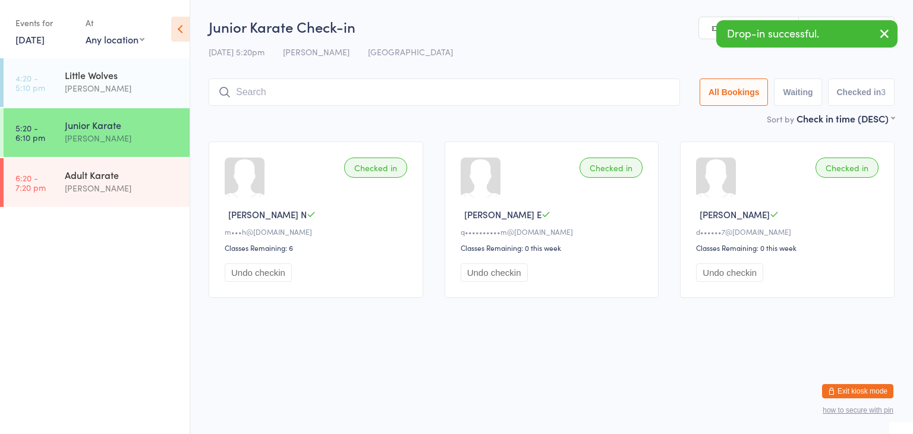
click at [508, 91] on input "search" at bounding box center [444, 91] width 471 height 27
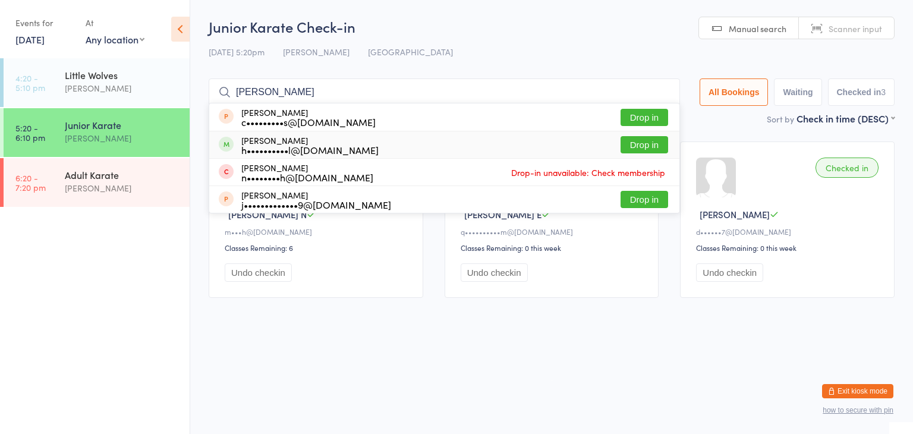
type input "[PERSON_NAME]"
click at [638, 144] on button "Drop in" at bounding box center [645, 144] width 48 height 17
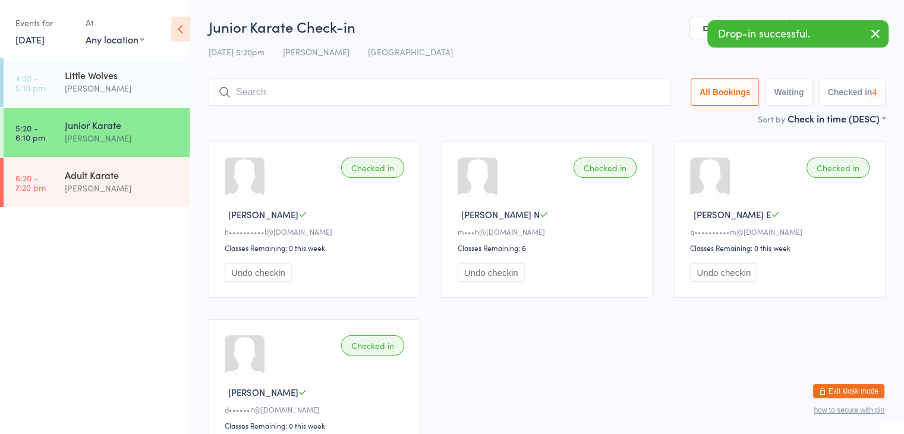
click at [611, 92] on input "search" at bounding box center [440, 91] width 462 height 27
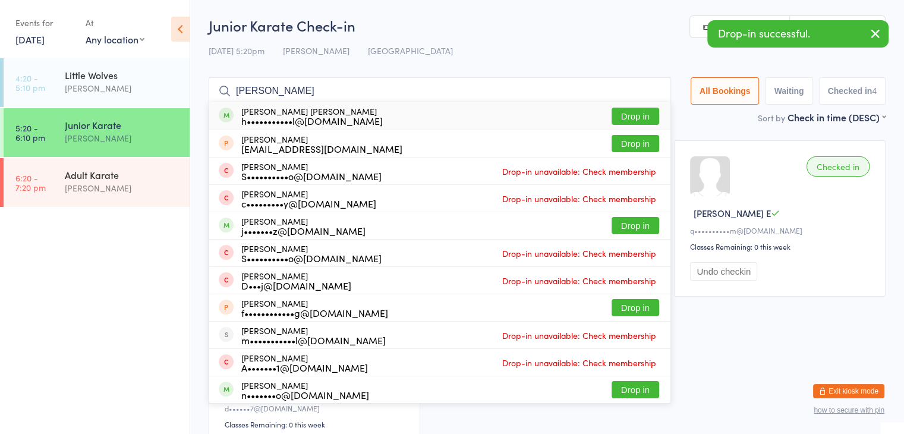
type input "[PERSON_NAME]"
click at [645, 112] on button "Drop in" at bounding box center [636, 116] width 48 height 17
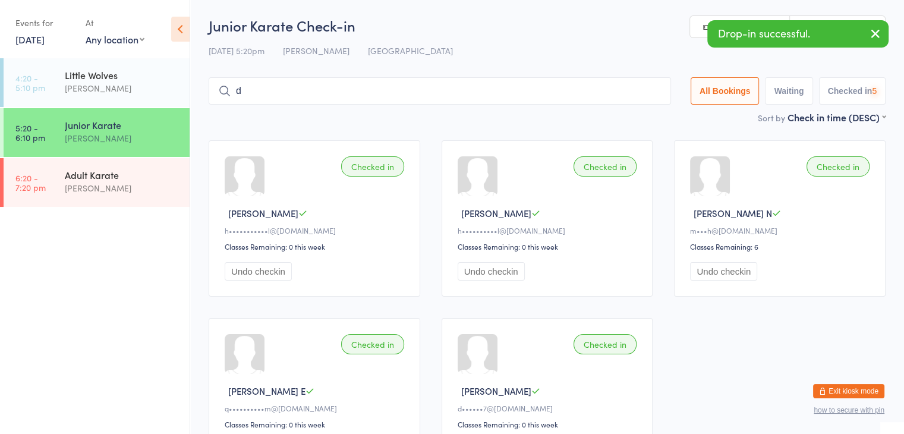
click at [630, 94] on input "d" at bounding box center [440, 90] width 462 height 27
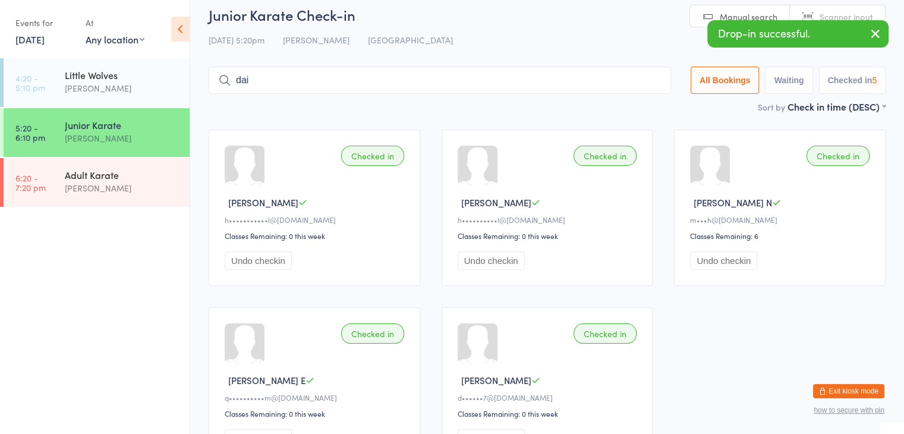
scroll to position [23, 0]
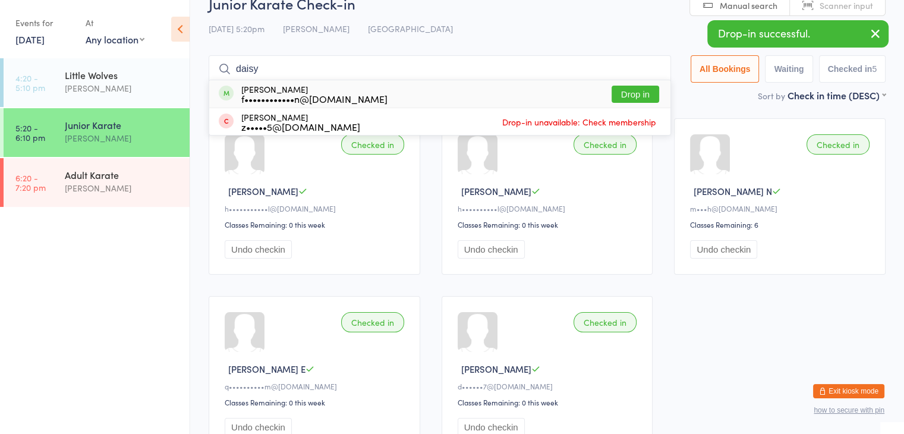
type input "daisy"
click at [632, 96] on button "Drop in" at bounding box center [636, 94] width 48 height 17
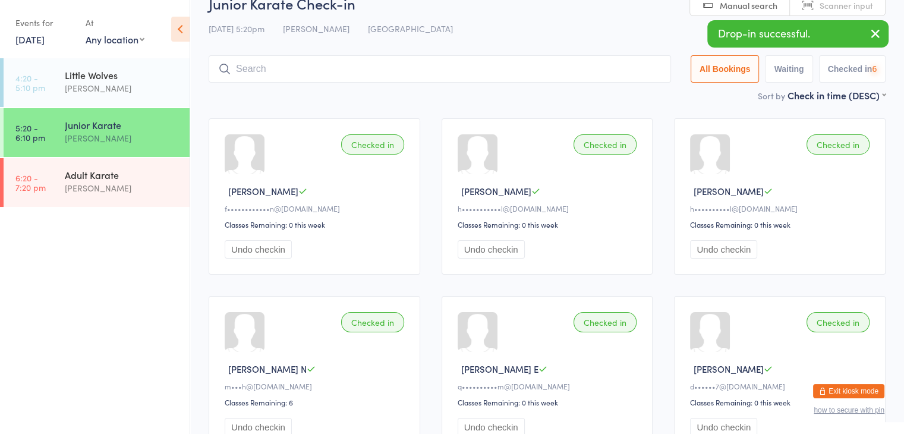
click at [617, 73] on input "search" at bounding box center [440, 68] width 462 height 27
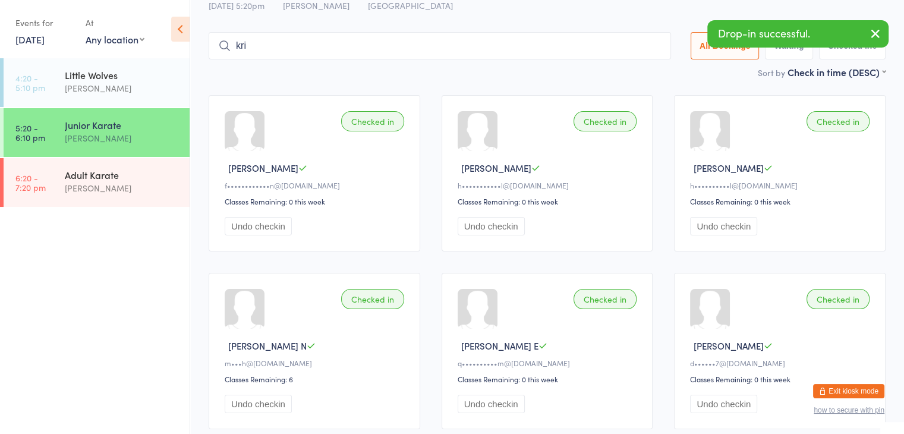
scroll to position [51, 0]
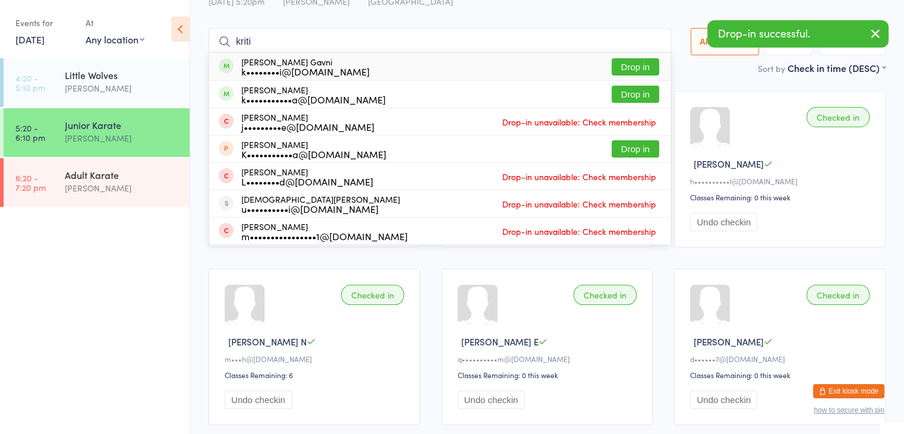
type input "kriti"
click at [625, 69] on button "Drop in" at bounding box center [636, 66] width 48 height 17
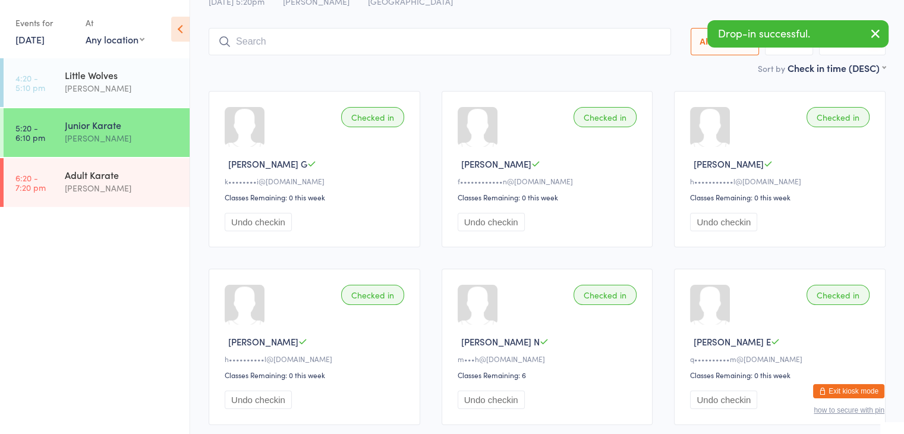
click at [604, 45] on input "search" at bounding box center [440, 41] width 462 height 27
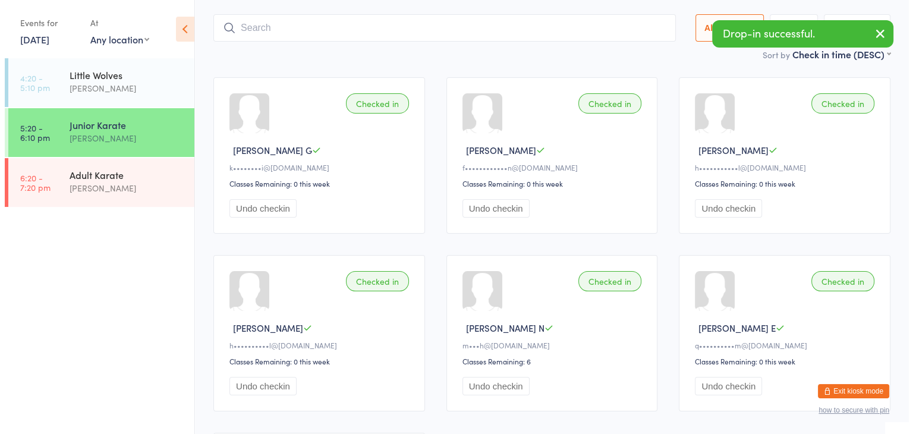
scroll to position [78, 0]
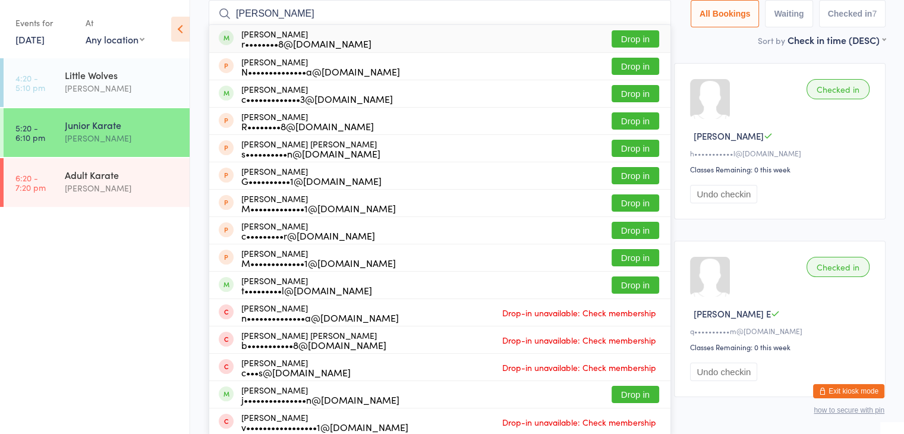
type input "[PERSON_NAME]"
click at [640, 34] on button "Drop in" at bounding box center [636, 38] width 48 height 17
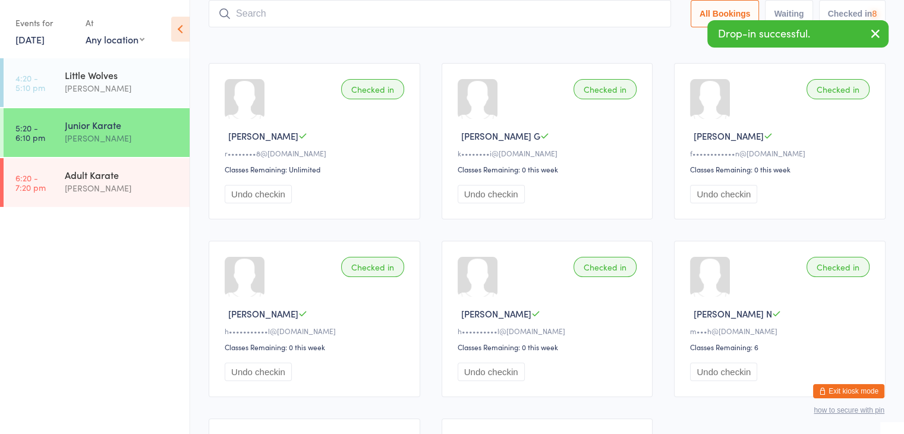
click at [625, 20] on input "search" at bounding box center [440, 13] width 462 height 27
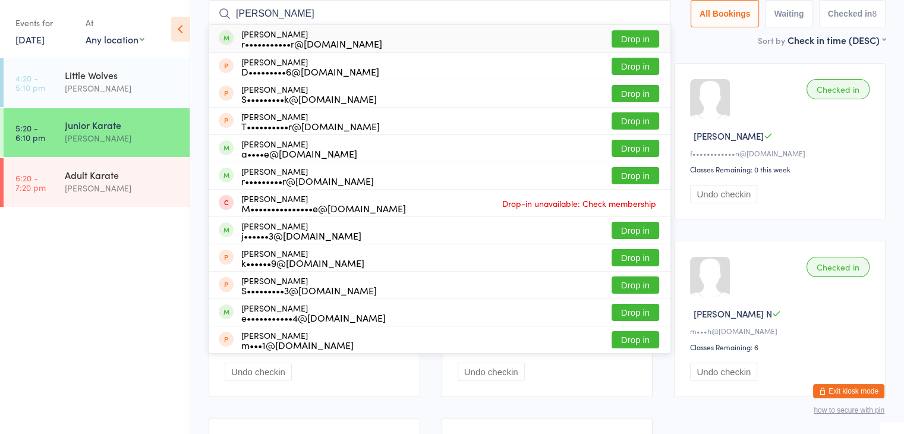
type input "eli cooper"
click at [637, 39] on button "Drop in" at bounding box center [636, 38] width 48 height 17
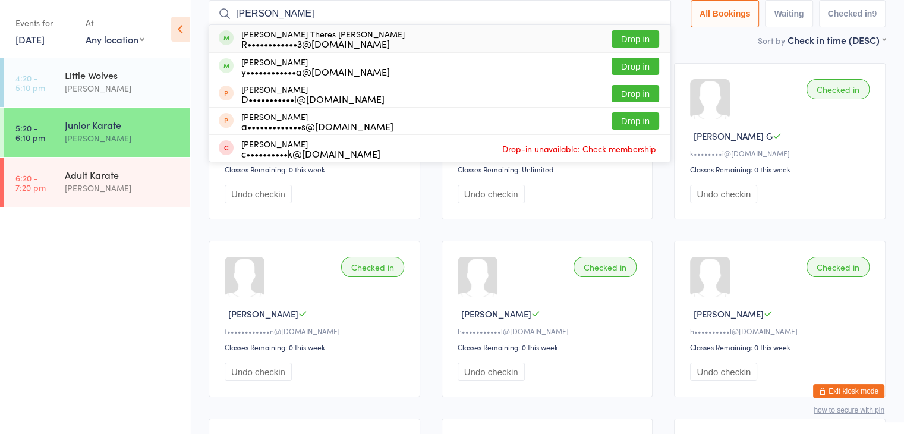
type input "joanna"
click at [638, 34] on button "Drop in" at bounding box center [636, 38] width 48 height 17
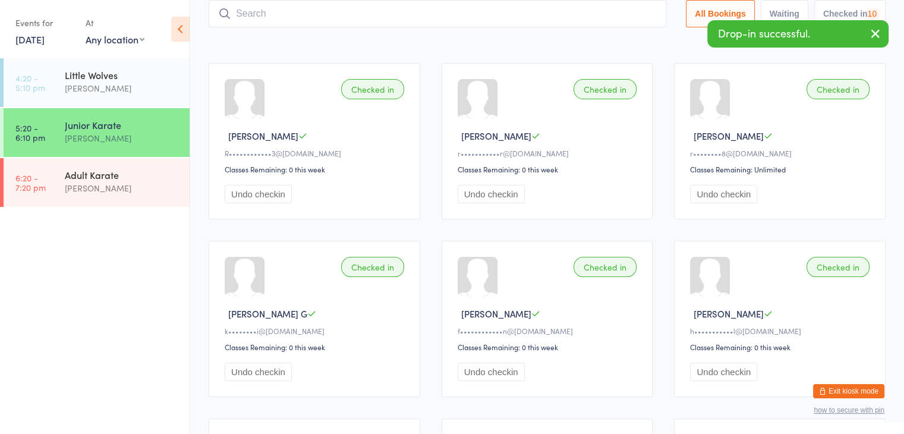
click at [622, 8] on input "search" at bounding box center [438, 13] width 458 height 27
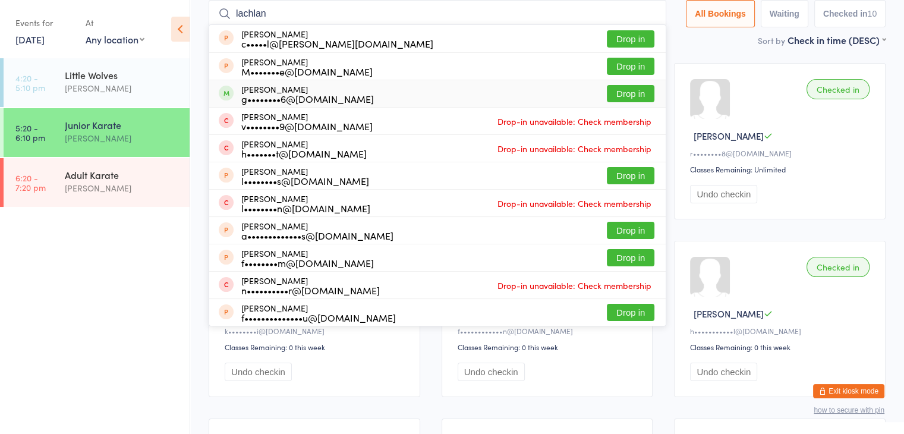
type input "lachlan"
click at [636, 88] on button "Drop in" at bounding box center [631, 93] width 48 height 17
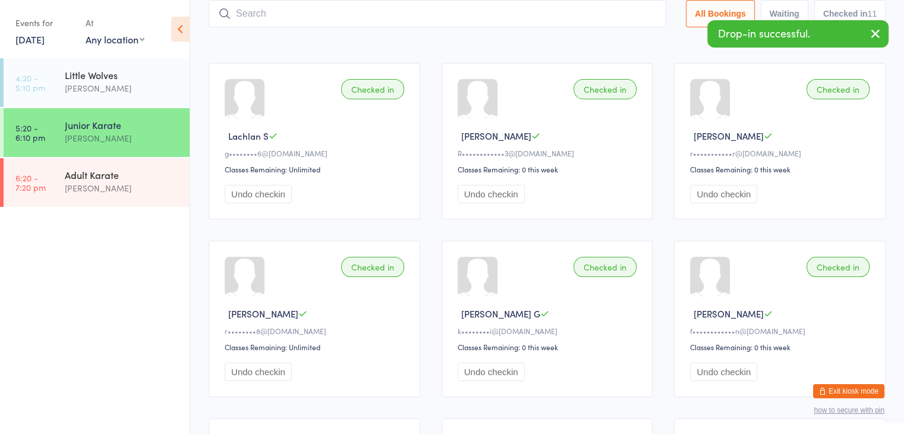
click at [617, 9] on input "search" at bounding box center [438, 13] width 458 height 27
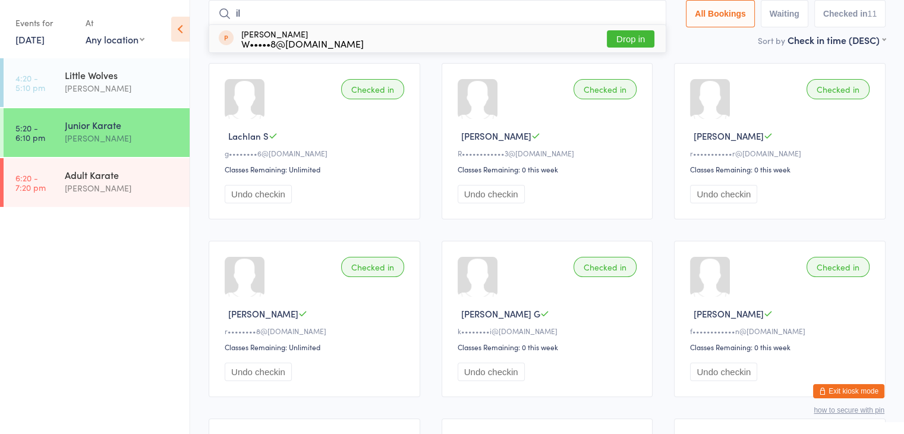
type input "i"
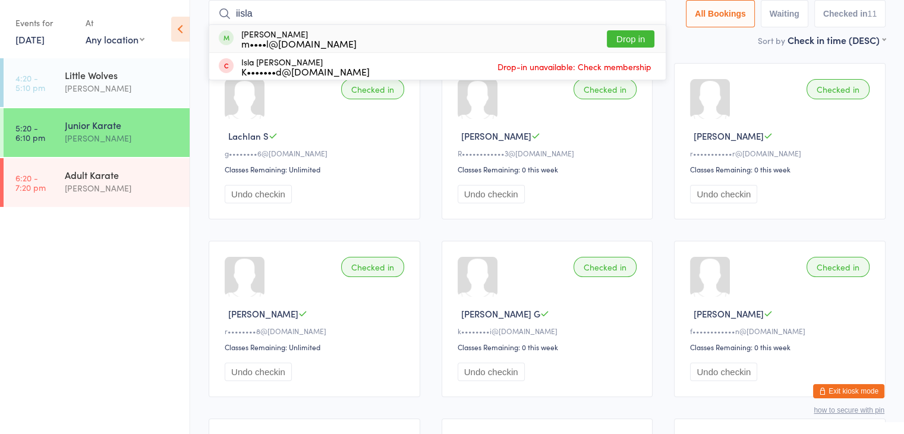
type input "iisla"
click at [625, 41] on button "Drop in" at bounding box center [631, 38] width 48 height 17
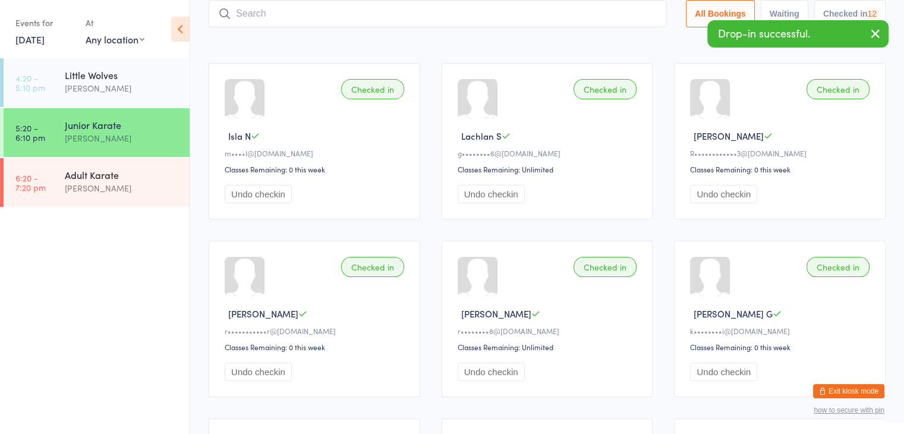
click at [608, 10] on input "search" at bounding box center [438, 13] width 458 height 27
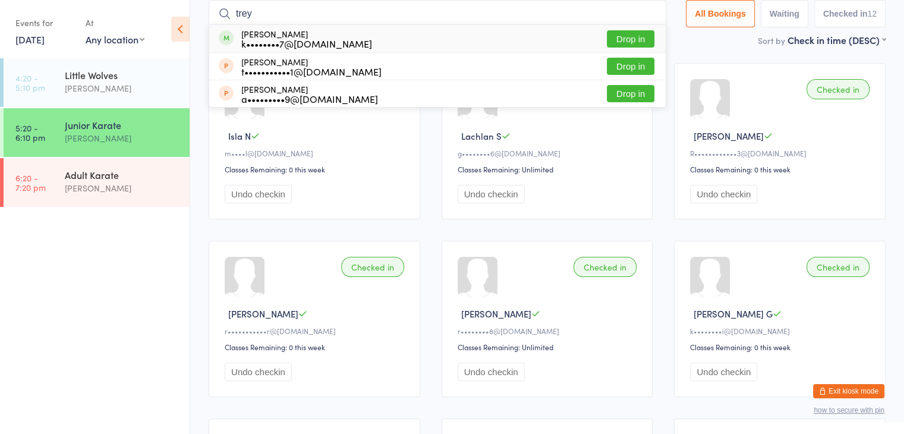
type input "trey"
click at [622, 42] on button "Drop in" at bounding box center [631, 38] width 48 height 17
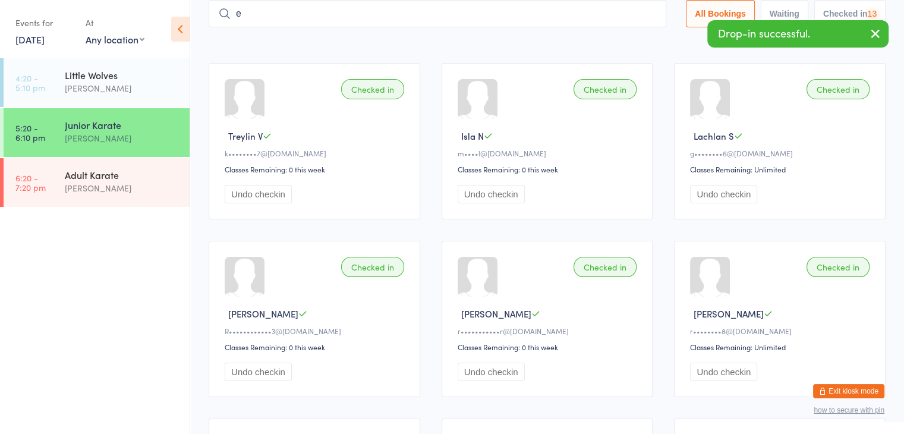
click at [604, 17] on input "e" at bounding box center [438, 13] width 458 height 27
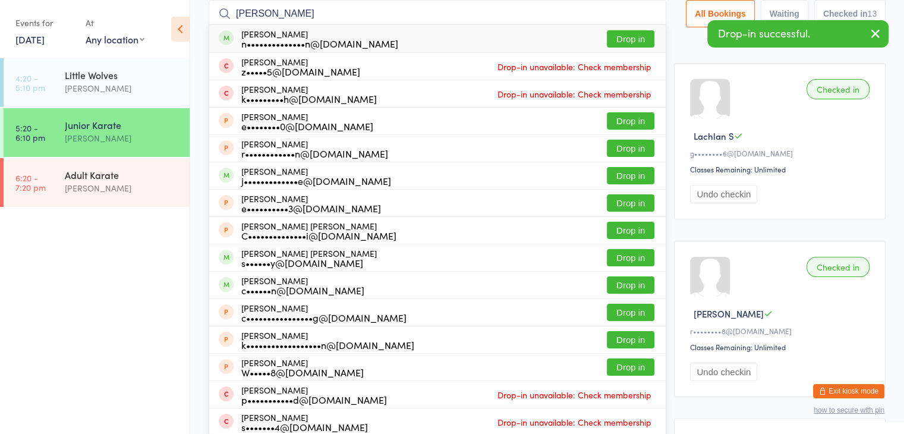
type input "ethan ng"
click at [628, 37] on button "Drop in" at bounding box center [631, 38] width 48 height 17
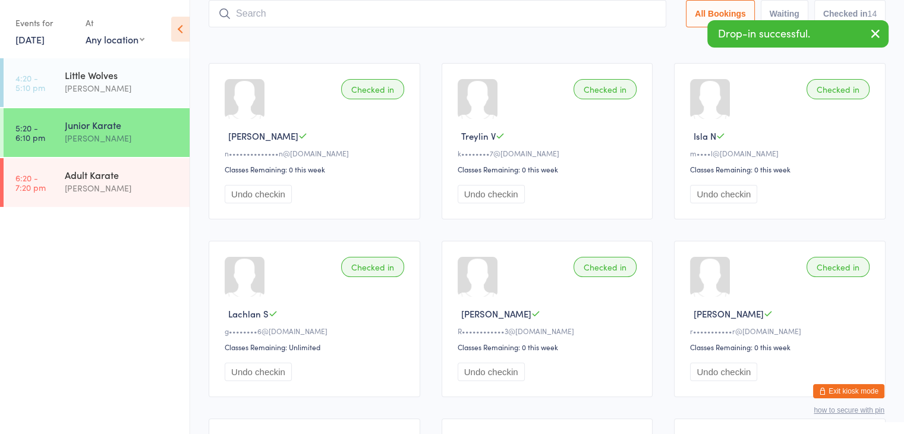
click at [584, 10] on input "search" at bounding box center [438, 13] width 458 height 27
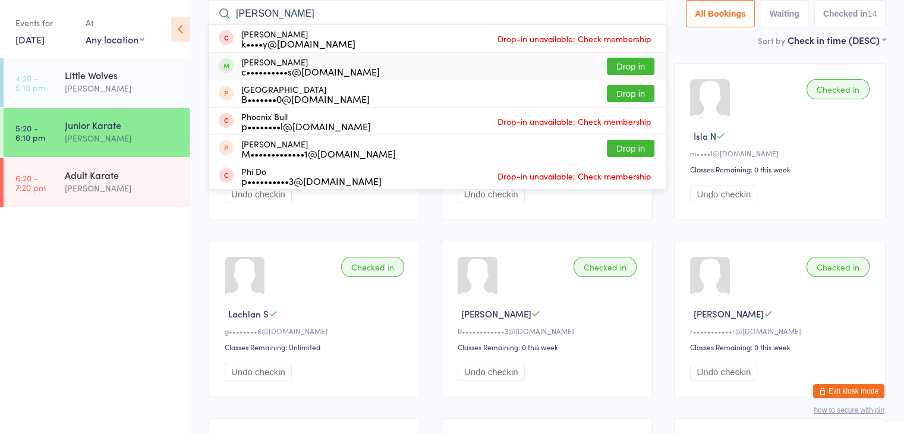
type input "phoebe"
click at [631, 67] on button "Drop in" at bounding box center [631, 66] width 48 height 17
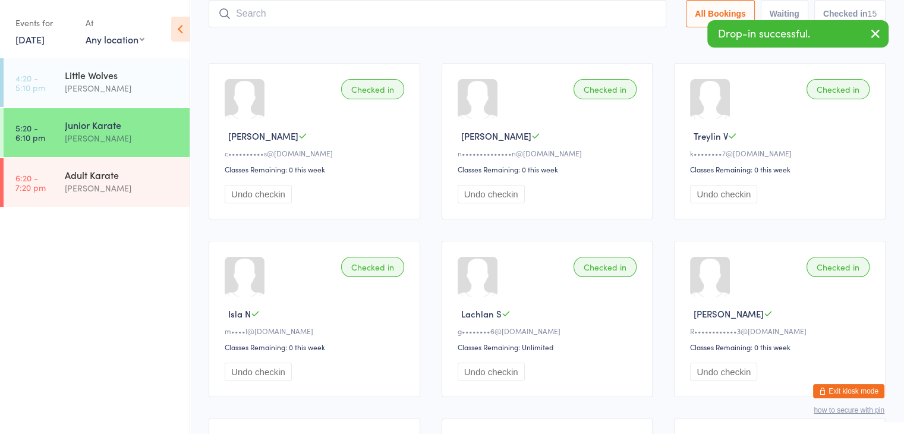
click at [575, 15] on input "search" at bounding box center [438, 13] width 458 height 27
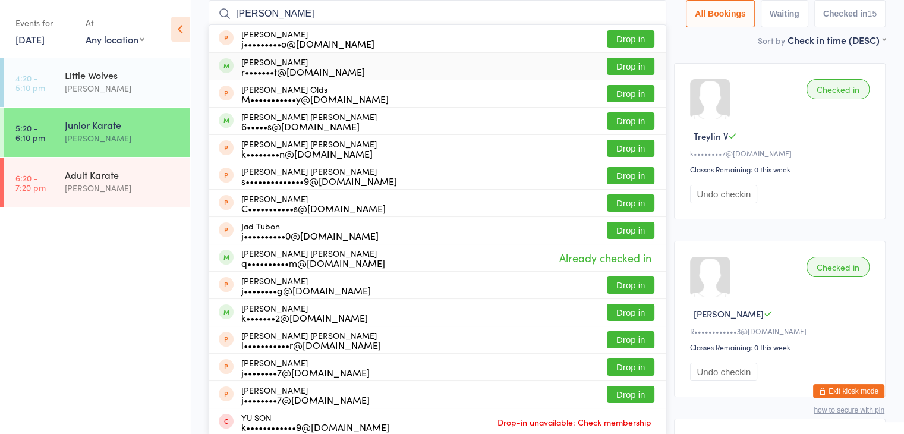
type input "jason"
click at [625, 63] on button "Drop in" at bounding box center [631, 66] width 48 height 17
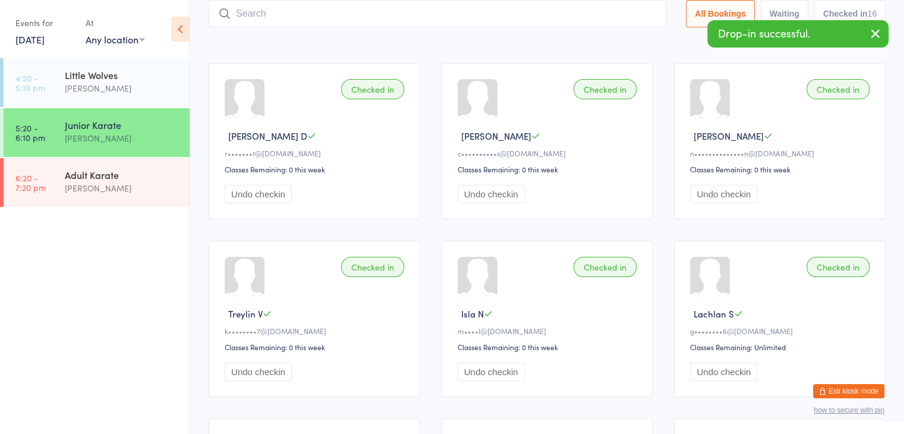
click at [610, 15] on input "search" at bounding box center [438, 13] width 458 height 27
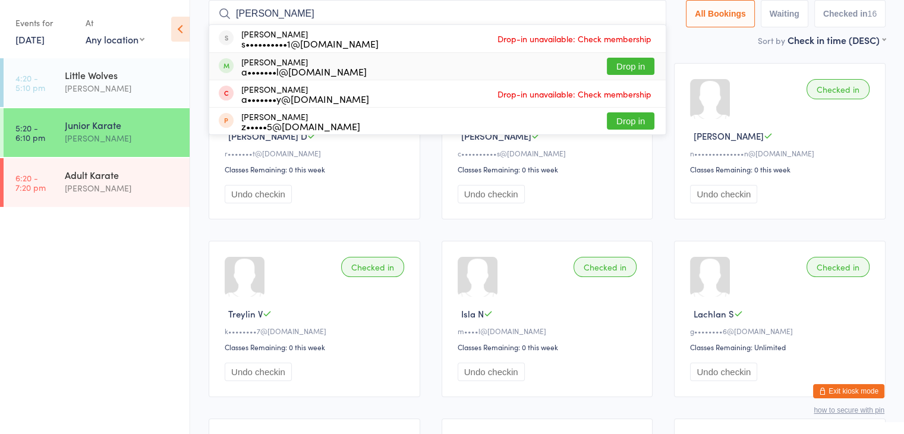
type input "mika"
click at [615, 67] on button "Drop in" at bounding box center [631, 66] width 48 height 17
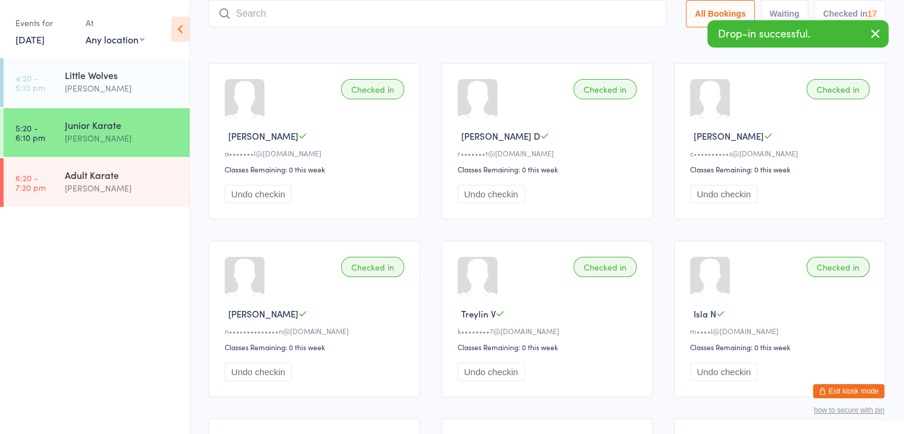
click at [567, 17] on input "search" at bounding box center [438, 13] width 458 height 27
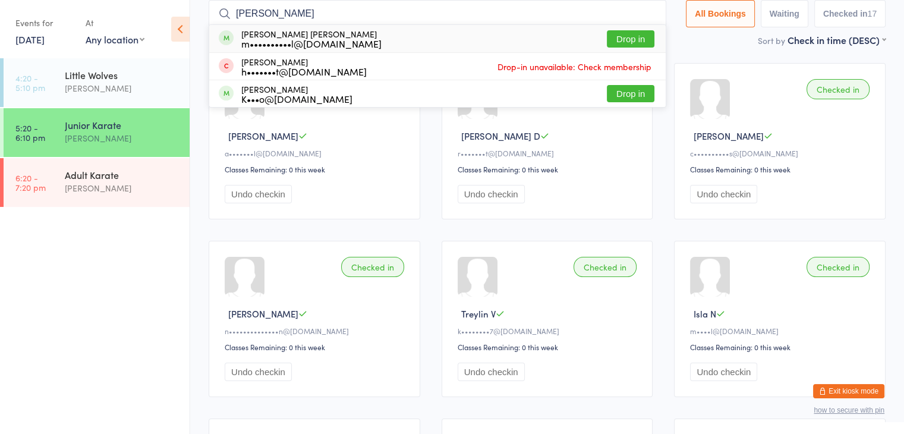
type input "luna"
click at [640, 40] on button "Drop in" at bounding box center [631, 38] width 48 height 17
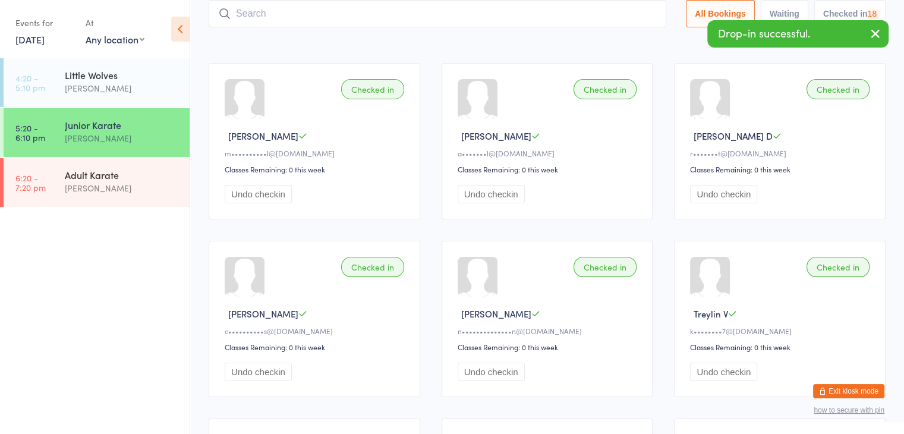
click at [604, 17] on input "search" at bounding box center [438, 13] width 458 height 27
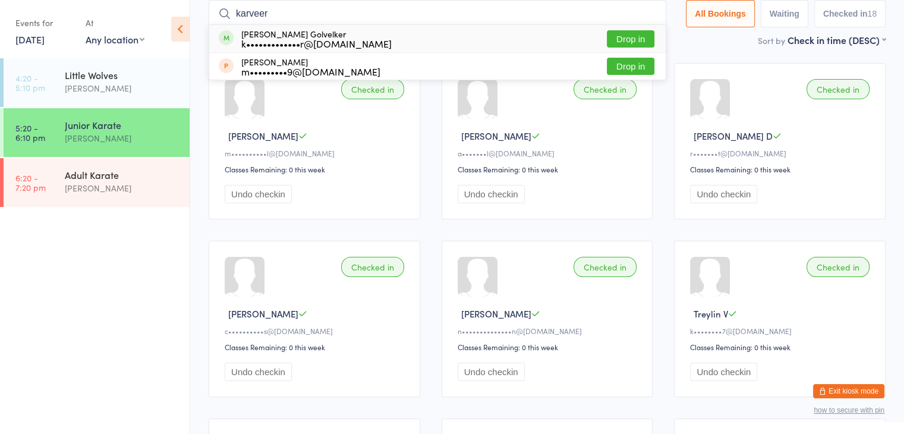
type input "karveer"
click at [618, 35] on button "Drop in" at bounding box center [631, 38] width 48 height 17
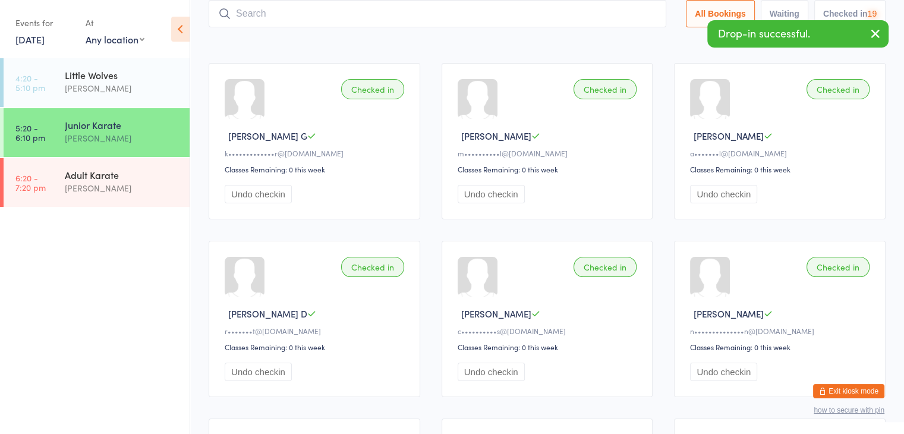
click at [590, 12] on input "search" at bounding box center [438, 13] width 458 height 27
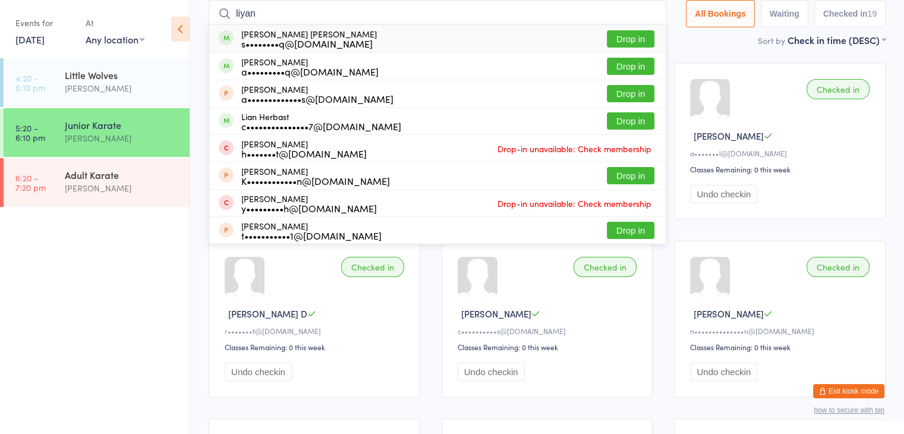
type input "liyan"
click at [623, 39] on button "Drop in" at bounding box center [631, 38] width 48 height 17
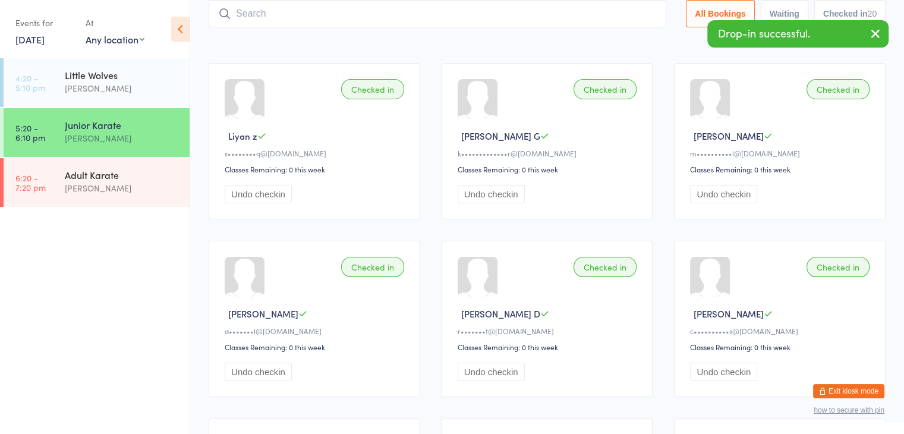
click at [611, 15] on input "search" at bounding box center [438, 13] width 458 height 27
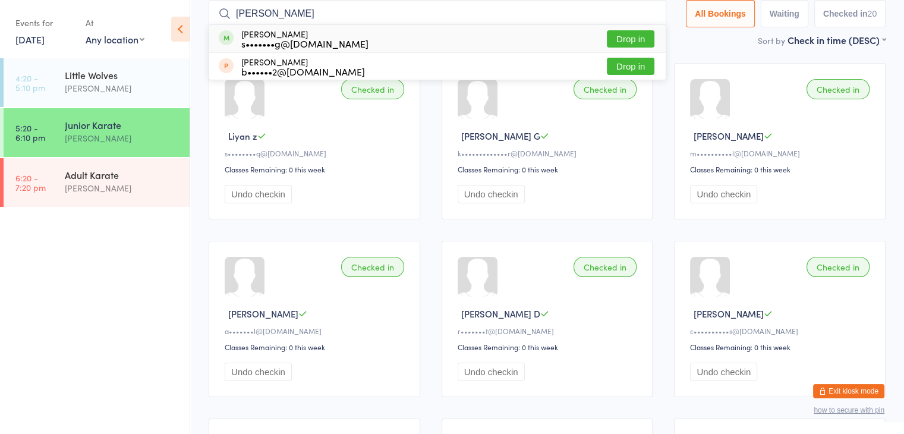
type input "tobias"
click at [624, 41] on button "Drop in" at bounding box center [631, 38] width 48 height 17
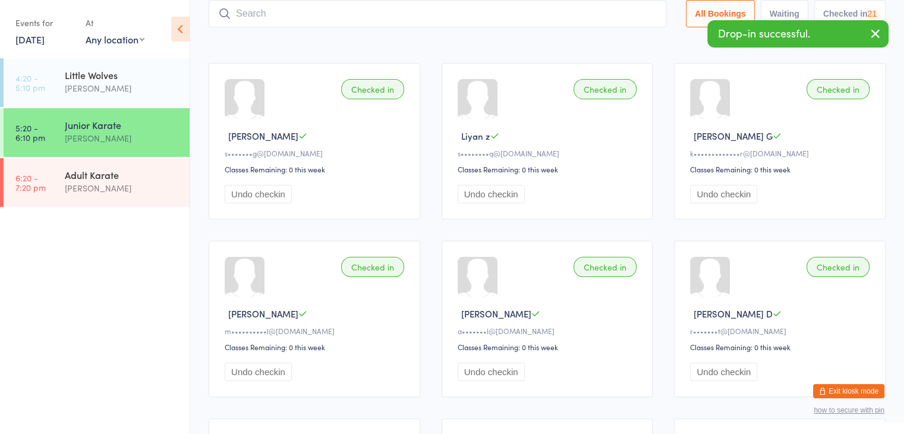
click at [607, 12] on input "search" at bounding box center [438, 13] width 458 height 27
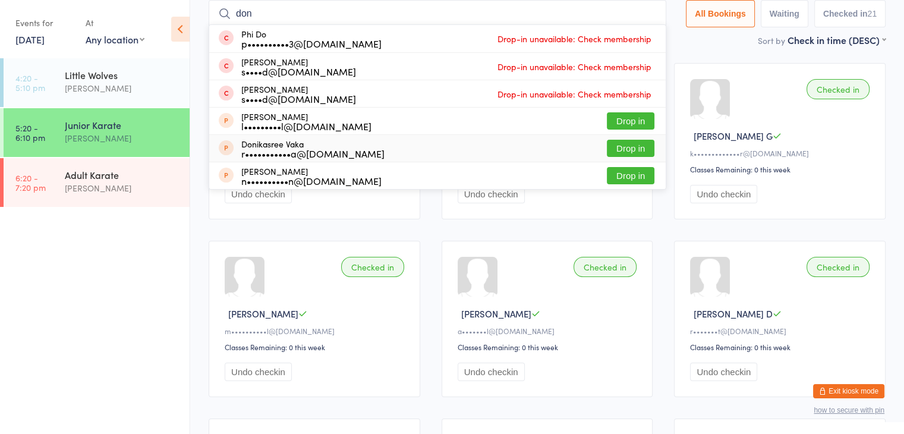
type input "don"
click at [625, 144] on button "Drop in" at bounding box center [631, 148] width 48 height 17
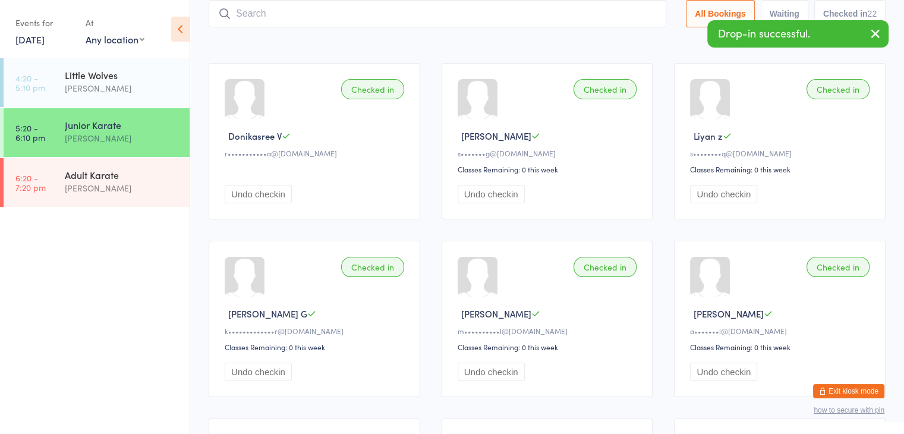
click at [554, 16] on input "search" at bounding box center [438, 13] width 458 height 27
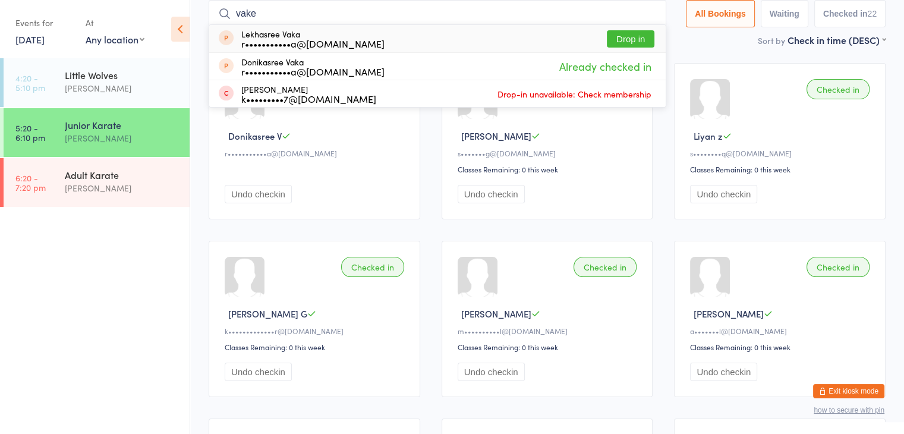
type input "vake"
click at [615, 36] on button "Drop in" at bounding box center [631, 38] width 48 height 17
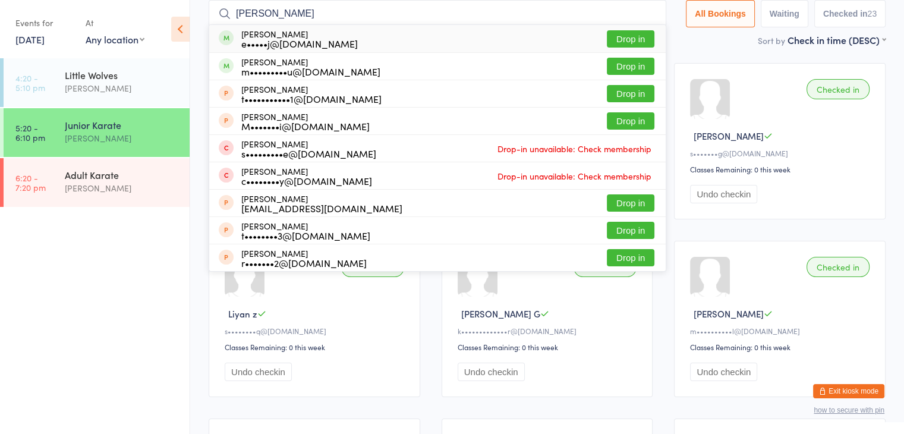
type input "ryan mcd"
click at [630, 36] on button "Drop in" at bounding box center [631, 38] width 48 height 17
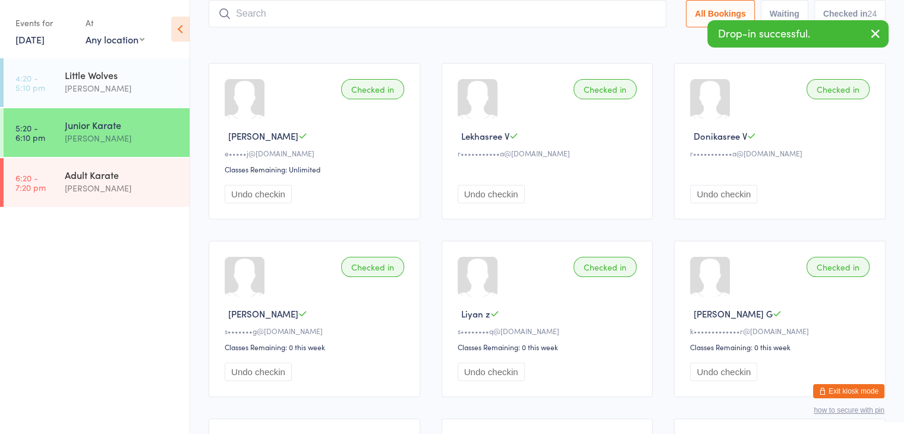
click at [591, 11] on input "search" at bounding box center [438, 13] width 458 height 27
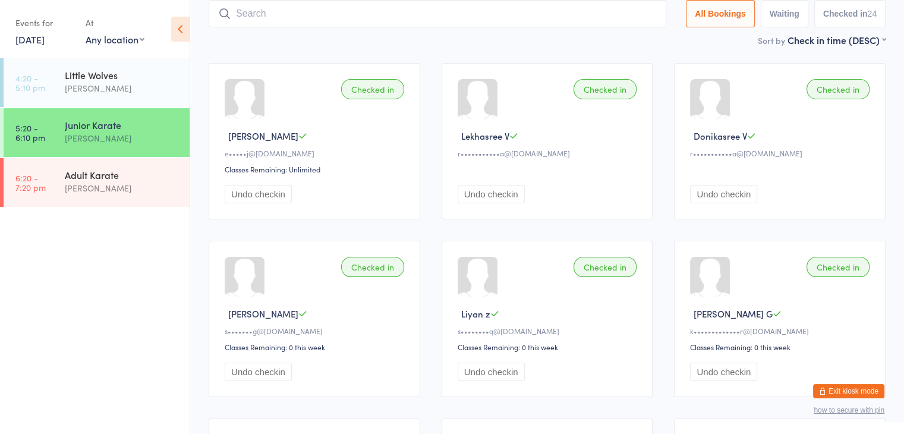
click at [591, 12] on input "search" at bounding box center [438, 13] width 458 height 27
click at [644, 43] on div "Sort by Check in time (DESC) First name (ASC) First name (DESC) Last name (ASC)…" at bounding box center [547, 39] width 677 height 13
click at [585, 12] on input "search" at bounding box center [438, 13] width 458 height 27
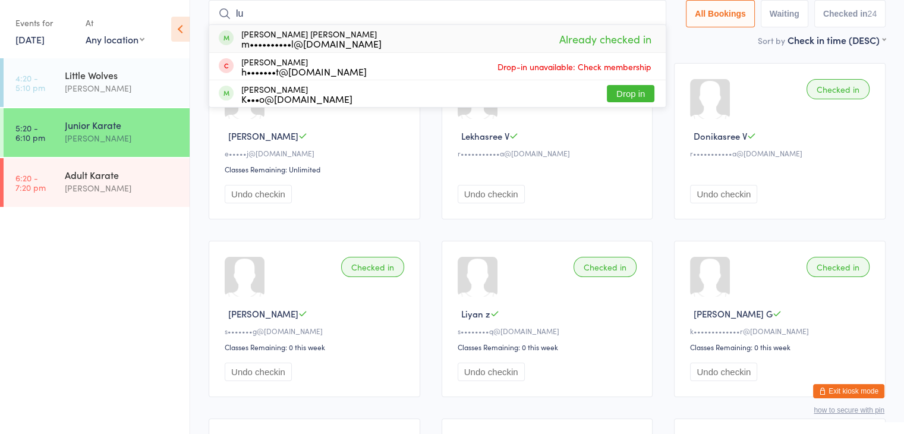
type input "l"
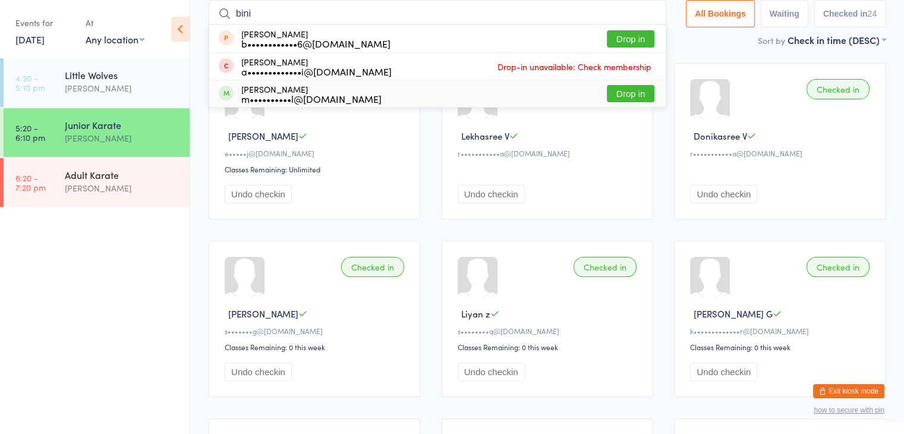
type input "bini"
click at [635, 95] on button "Drop in" at bounding box center [631, 93] width 48 height 17
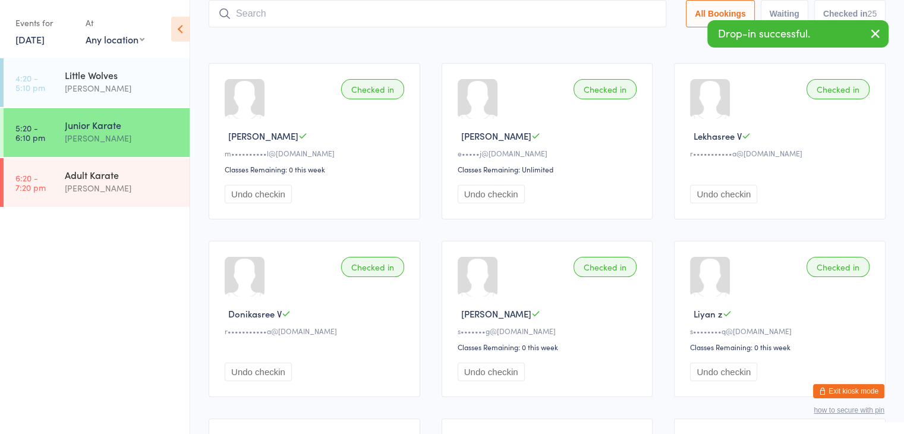
click at [602, 12] on input "search" at bounding box center [438, 13] width 458 height 27
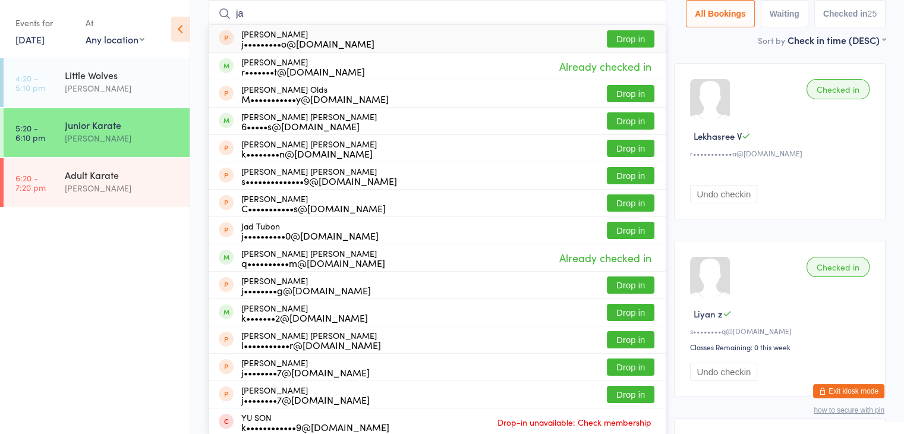
type input "j"
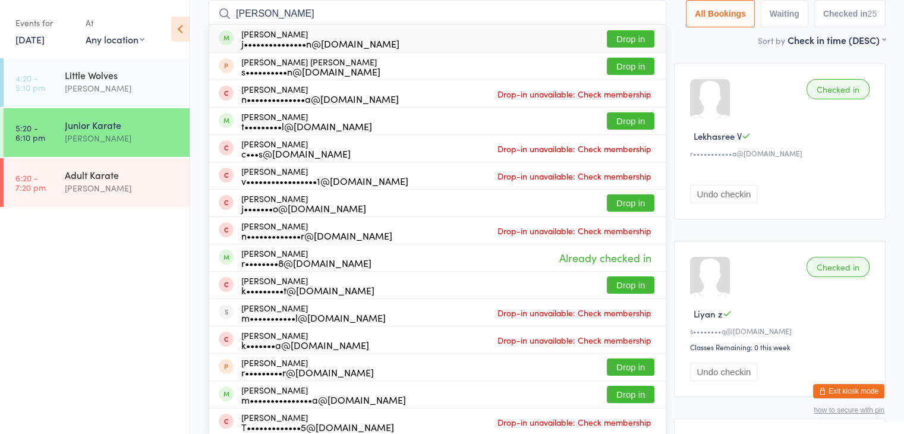
type input "alex j"
click at [631, 39] on button "Drop in" at bounding box center [631, 38] width 48 height 17
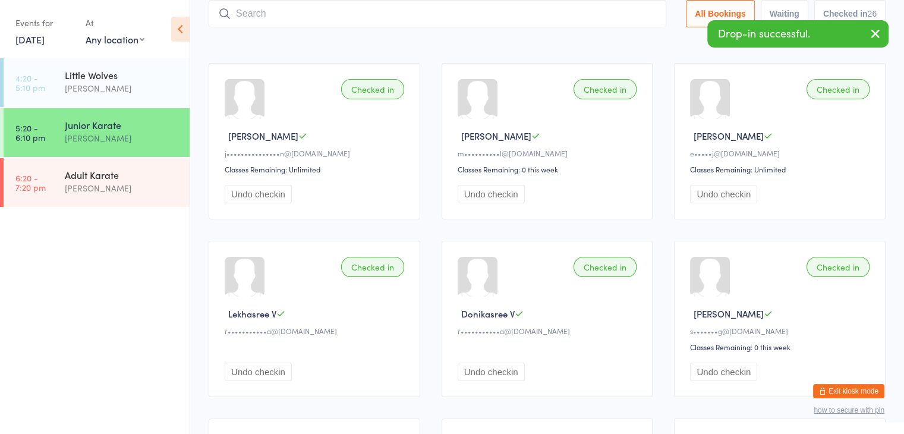
click at [608, 8] on input "search" at bounding box center [438, 13] width 458 height 27
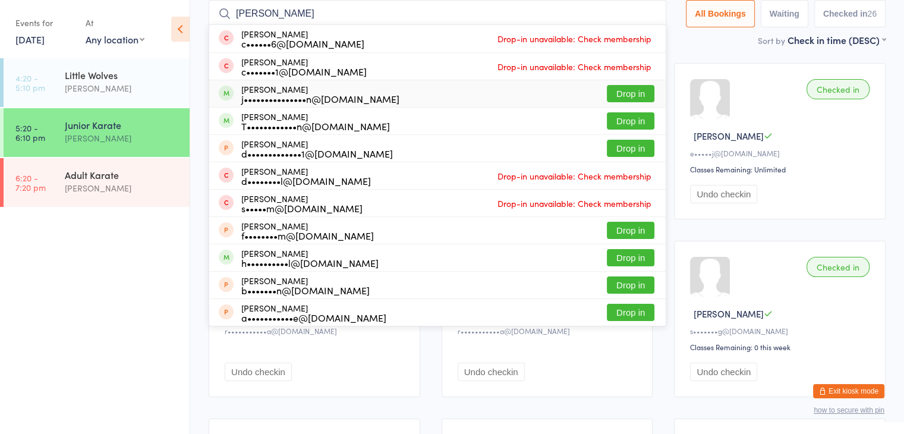
type input "zack j"
click at [625, 90] on button "Drop in" at bounding box center [631, 93] width 48 height 17
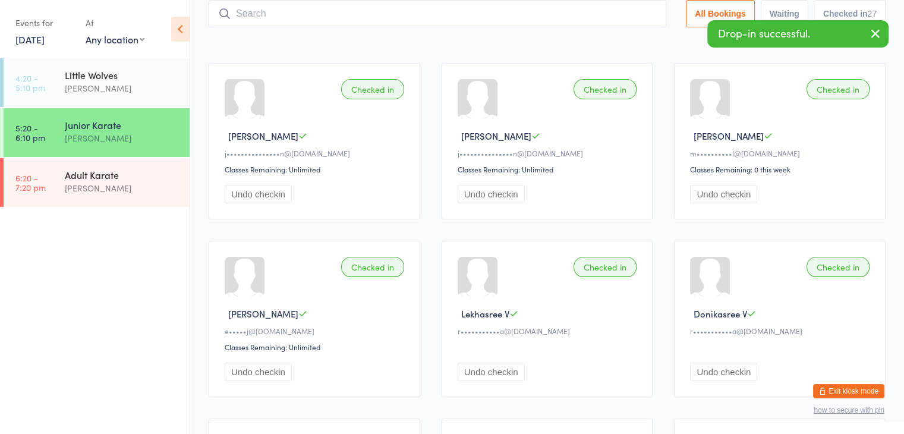
click at [593, 14] on input "search" at bounding box center [438, 13] width 458 height 27
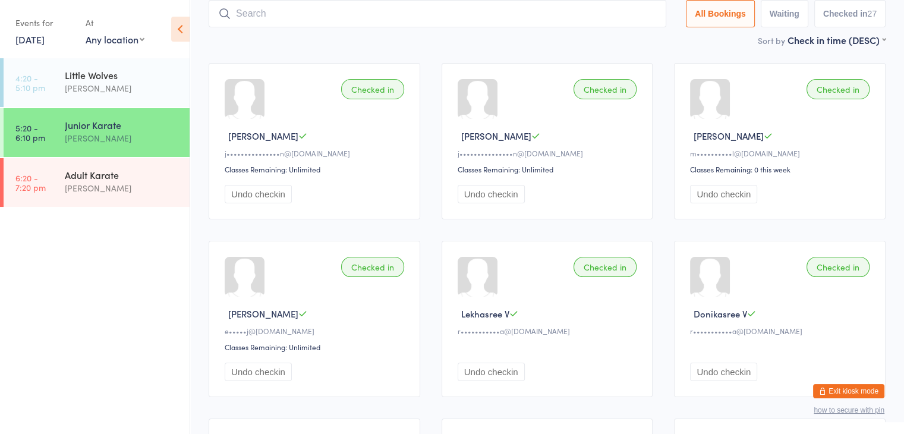
click at [844, 391] on button "Exit kiosk mode" at bounding box center [848, 391] width 71 height 14
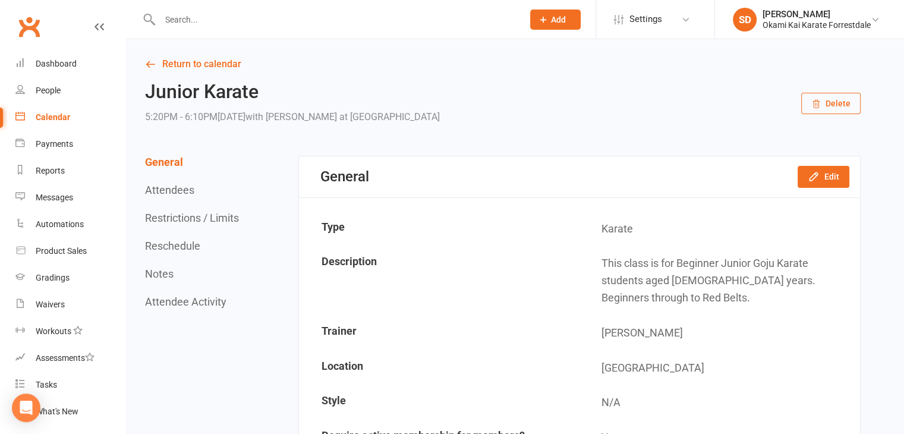
click at [550, 22] on button "Add" at bounding box center [555, 20] width 51 height 20
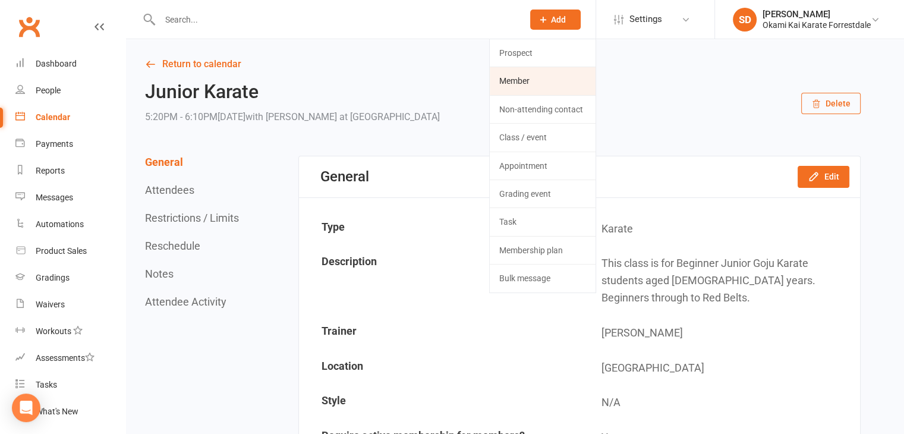
click at [524, 76] on link "Member" at bounding box center [543, 80] width 106 height 27
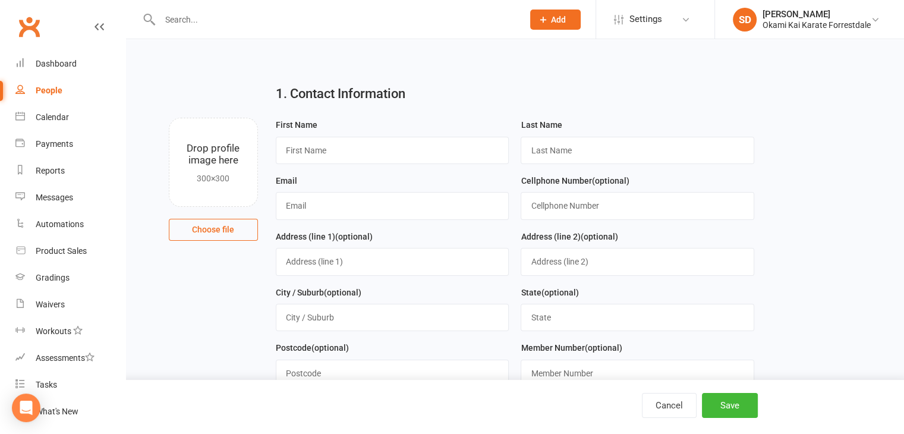
click at [356, 24] on input "text" at bounding box center [335, 19] width 358 height 17
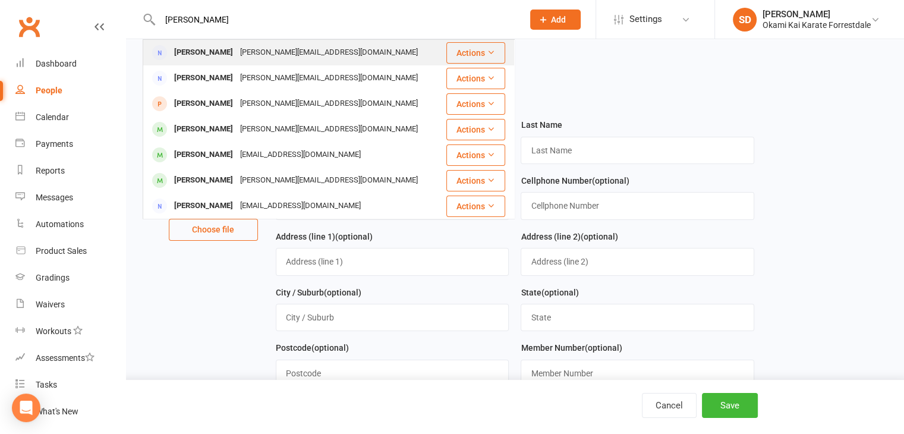
type input "[PERSON_NAME]"
click at [203, 49] on div "[PERSON_NAME]" at bounding box center [204, 52] width 66 height 17
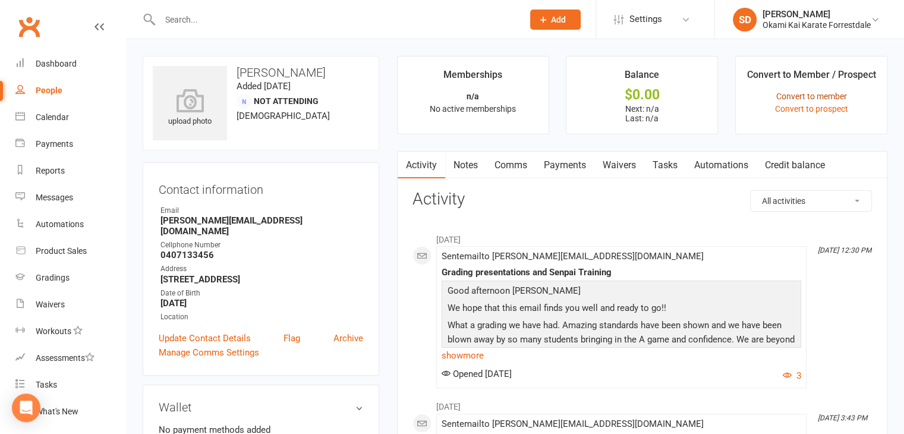
click at [806, 95] on link "Convert to member" at bounding box center [811, 97] width 71 height 10
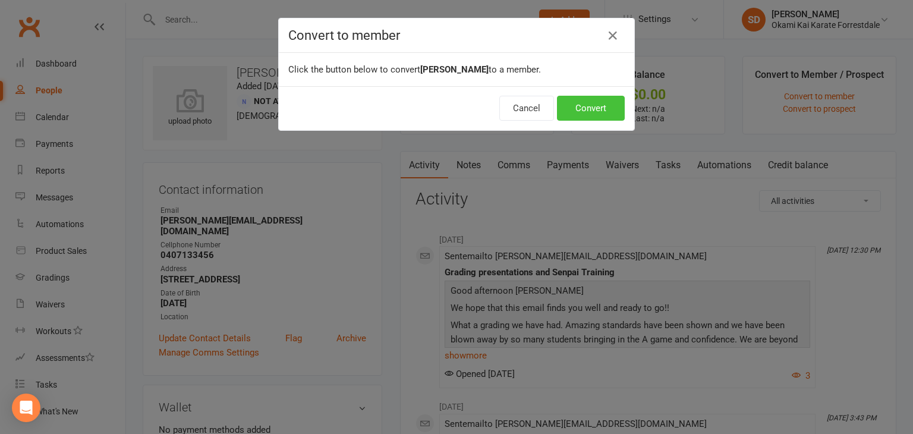
click at [590, 108] on button "Convert" at bounding box center [591, 108] width 68 height 25
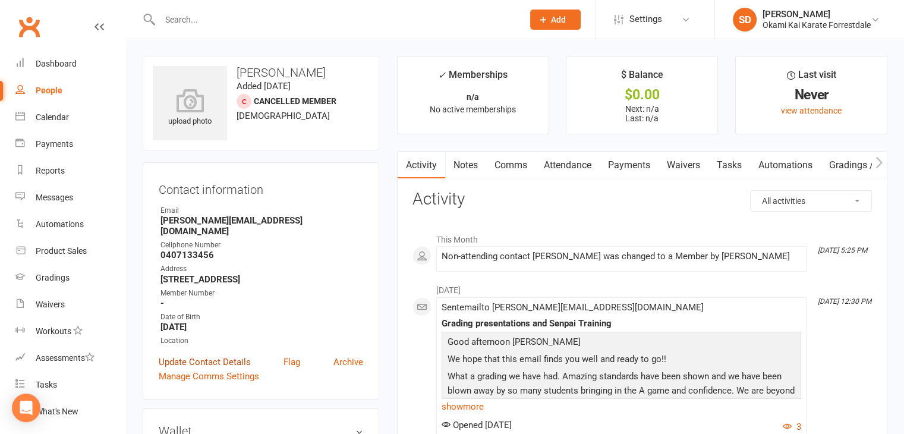
click at [210, 359] on link "Update Contact Details" at bounding box center [205, 362] width 92 height 14
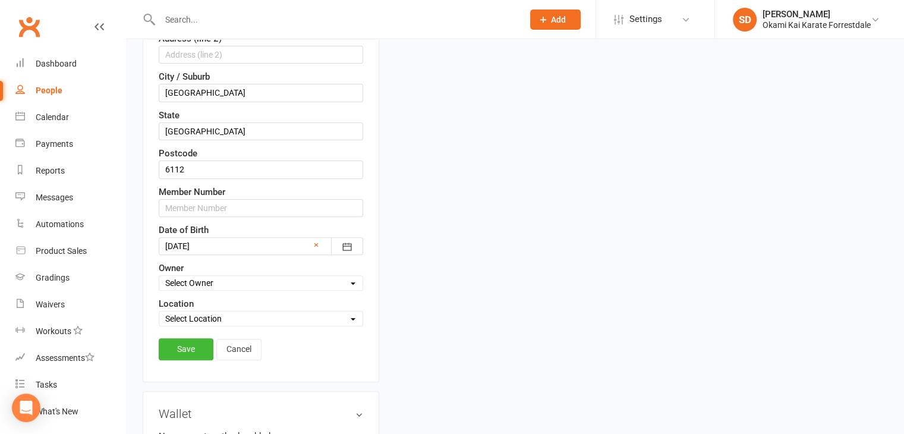
scroll to position [365, 0]
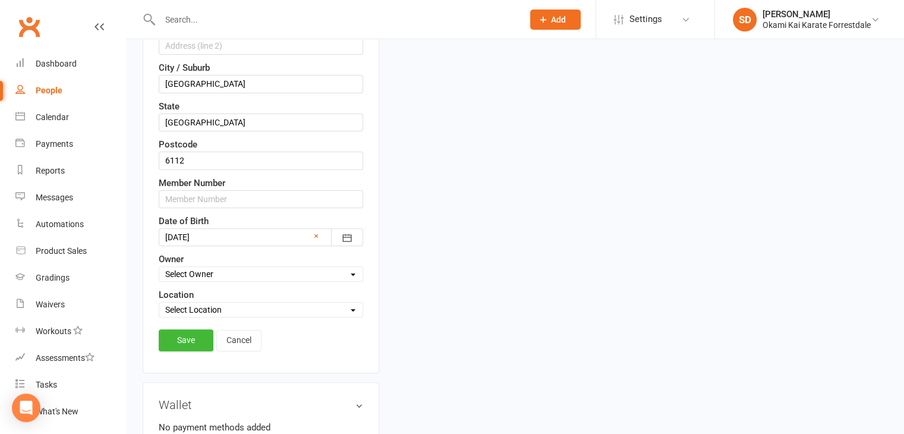
click at [349, 275] on select "Select Owner [PERSON_NAME]" at bounding box center [260, 273] width 203 height 13
select select "0"
click at [159, 267] on select "Select Owner [PERSON_NAME]" at bounding box center [260, 273] width 203 height 13
click at [353, 306] on select "Select Location [GEOGRAPHIC_DATA]" at bounding box center [260, 309] width 203 height 13
select select "0"
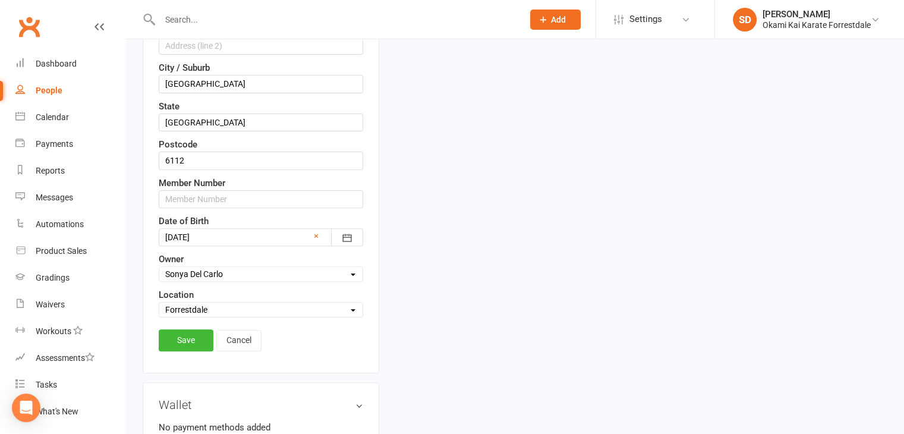
click at [159, 303] on select "Select Location [GEOGRAPHIC_DATA]" at bounding box center [260, 309] width 203 height 13
click at [185, 336] on link "Save" at bounding box center [186, 339] width 55 height 21
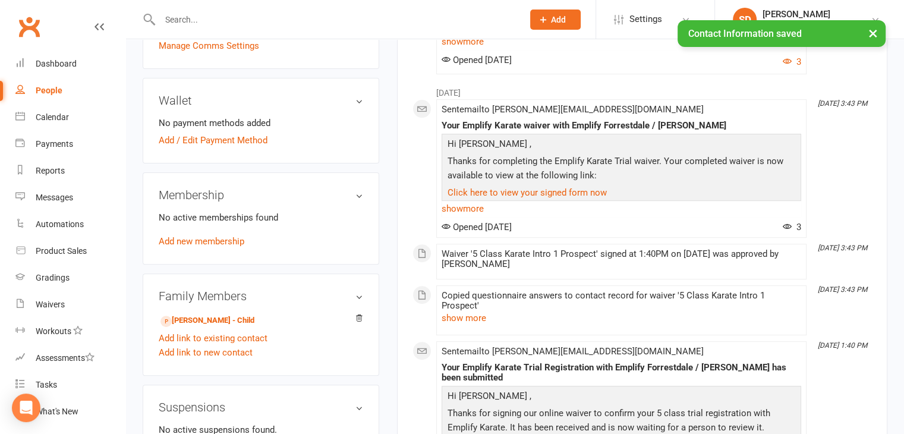
click at [355, 104] on h3 "Wallet" at bounding box center [261, 100] width 204 height 13
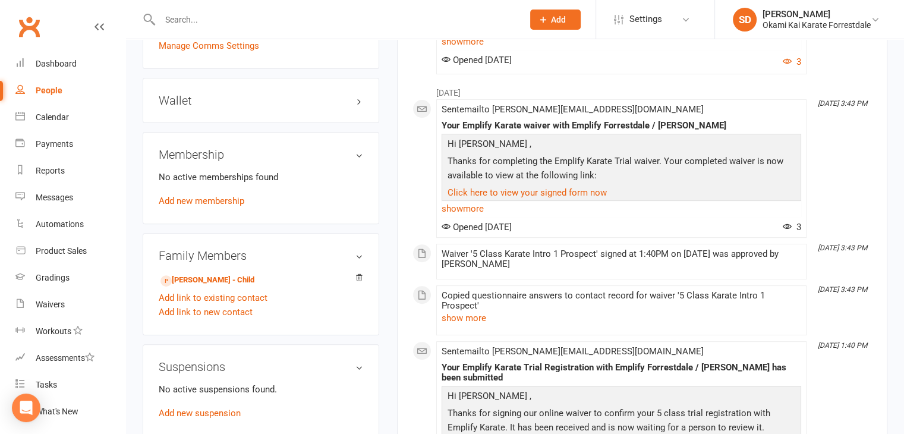
click at [355, 104] on h3 "Wallet" at bounding box center [261, 100] width 204 height 13
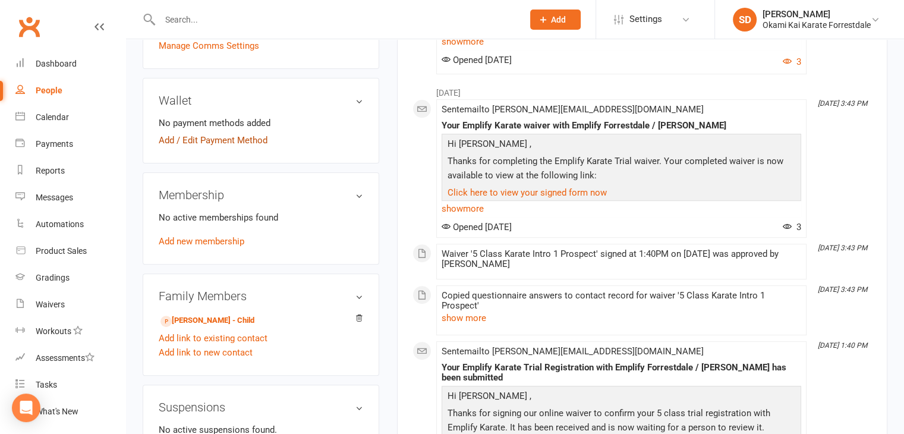
click at [248, 140] on link "Add / Edit Payment Method" at bounding box center [213, 140] width 109 height 14
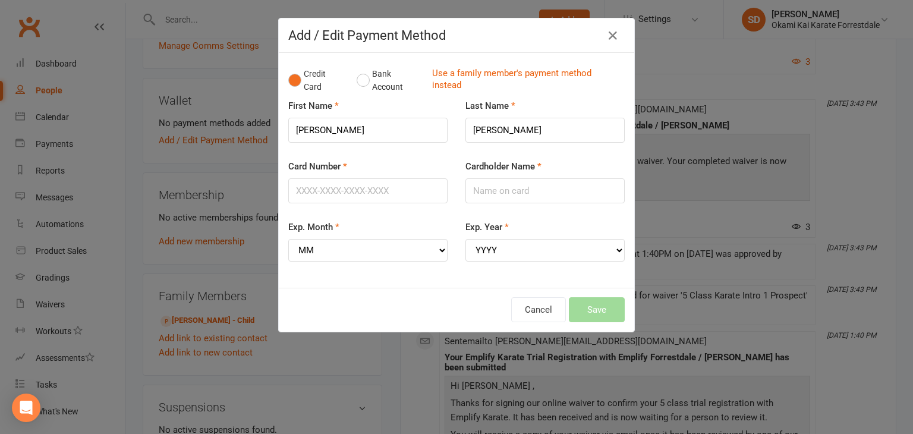
click at [137, 241] on div "Add / Edit Payment Method Credit Card Bank Account Use a family member's paymen…" at bounding box center [456, 217] width 913 height 434
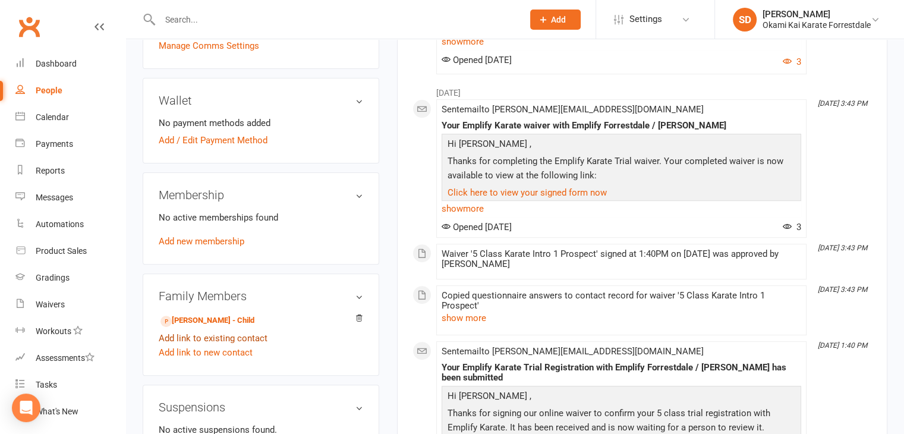
click at [213, 336] on link "Add link to existing contact" at bounding box center [213, 338] width 109 height 14
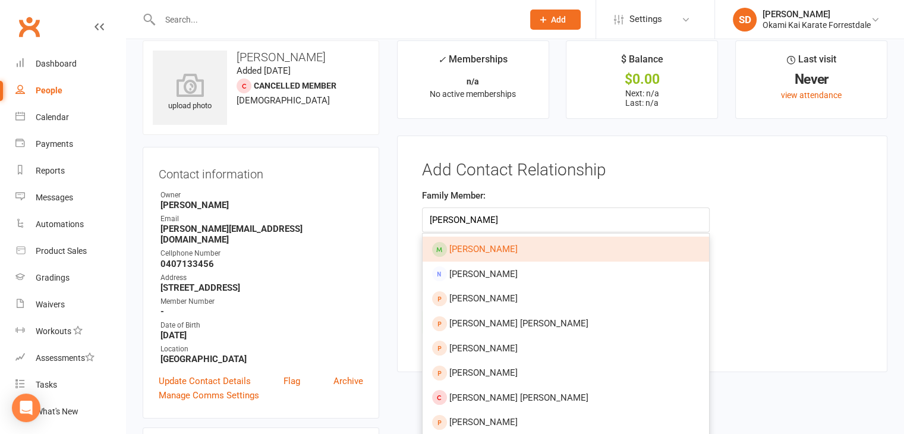
type input "[PERSON_NAME]"
click at [484, 248] on span "[PERSON_NAME]" at bounding box center [483, 249] width 68 height 11
type input "[PERSON_NAME]"
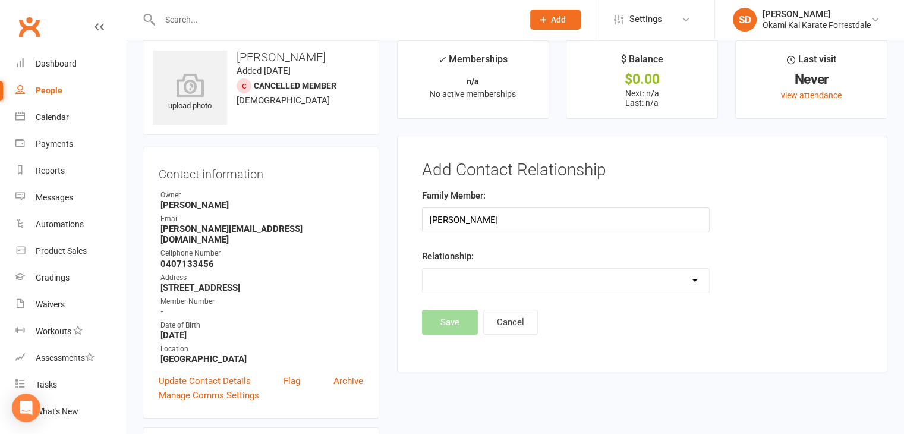
click at [684, 280] on select "Parent / Guardian Child Sibling (parent not in system) Spouse / Partner Cousin …" at bounding box center [566, 281] width 286 height 24
select select "1"
click at [423, 269] on select "Parent / Guardian Child Sibling (parent not in system) Spouse / Partner Cousin …" at bounding box center [566, 281] width 286 height 24
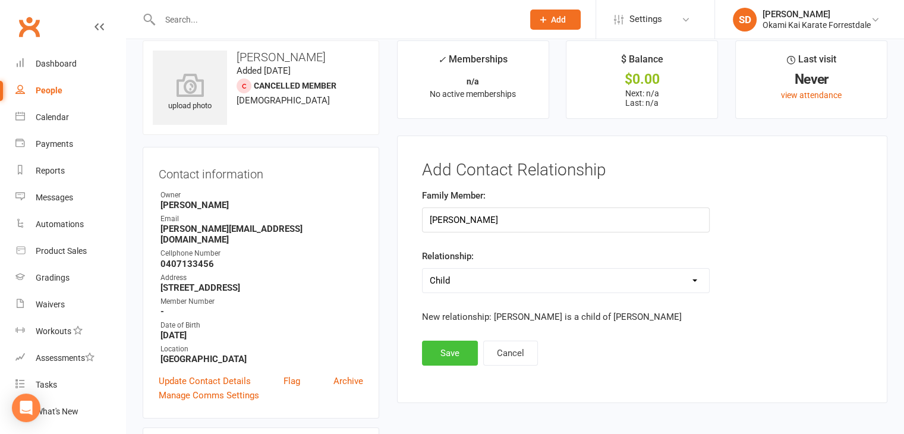
click at [449, 352] on button "Save" at bounding box center [450, 353] width 56 height 25
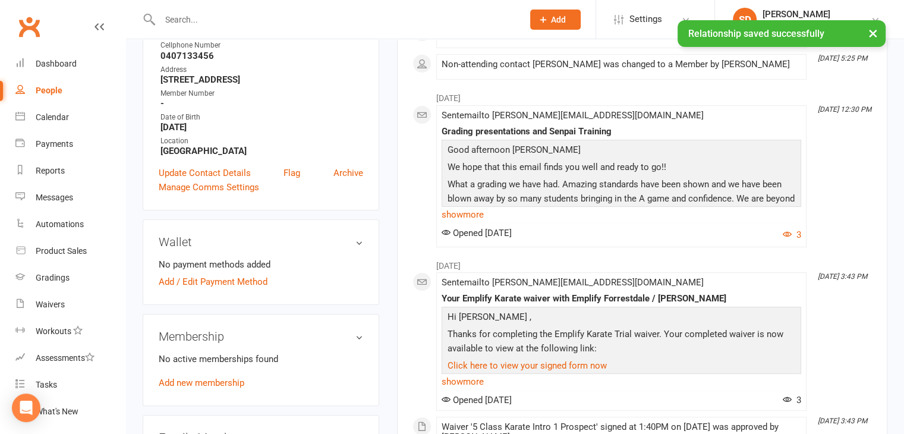
scroll to position [229, 0]
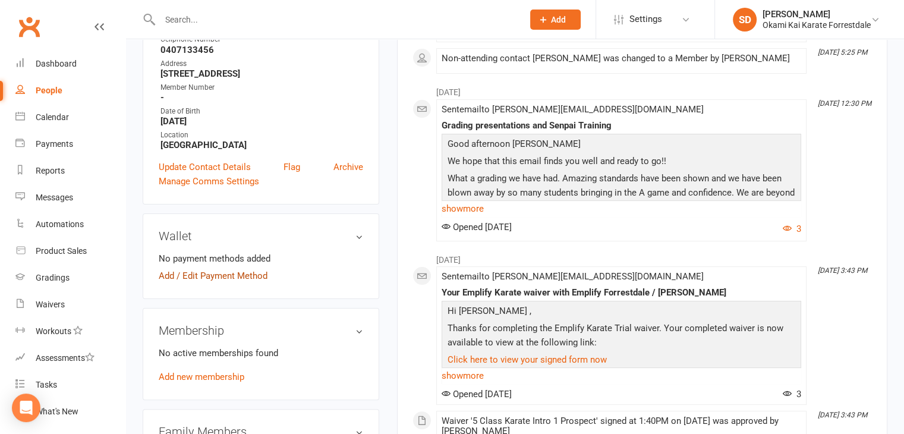
click at [252, 278] on link "Add / Edit Payment Method" at bounding box center [213, 276] width 109 height 14
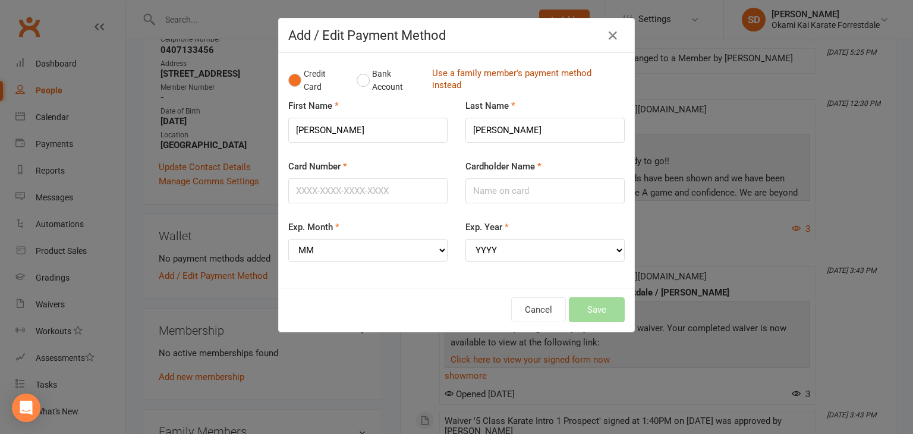
click at [440, 75] on link "Use a family member's payment method instead" at bounding box center [525, 80] width 187 height 27
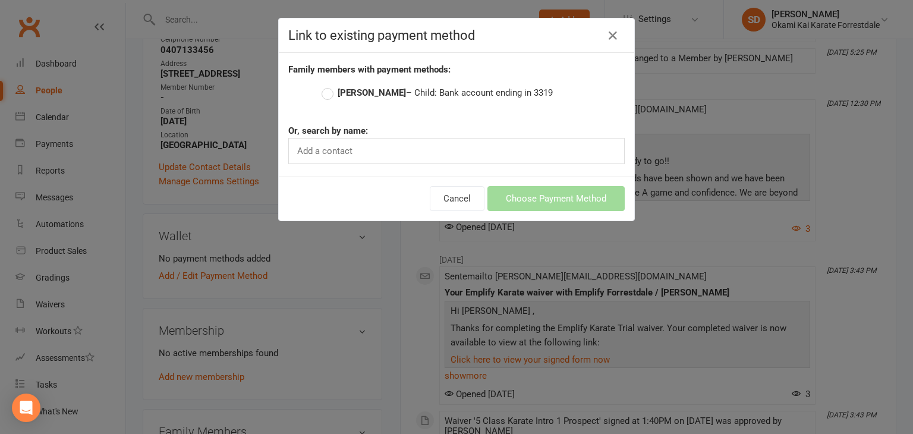
click at [324, 95] on label "[PERSON_NAME] – Child: Bank account ending in 3319" at bounding box center [437, 93] width 231 height 14
click at [324, 86] on input "[PERSON_NAME] – Child: Bank account ending in 3319" at bounding box center [326, 86] width 8 height 0
click at [519, 201] on button "Choose Payment Method" at bounding box center [555, 198] width 137 height 25
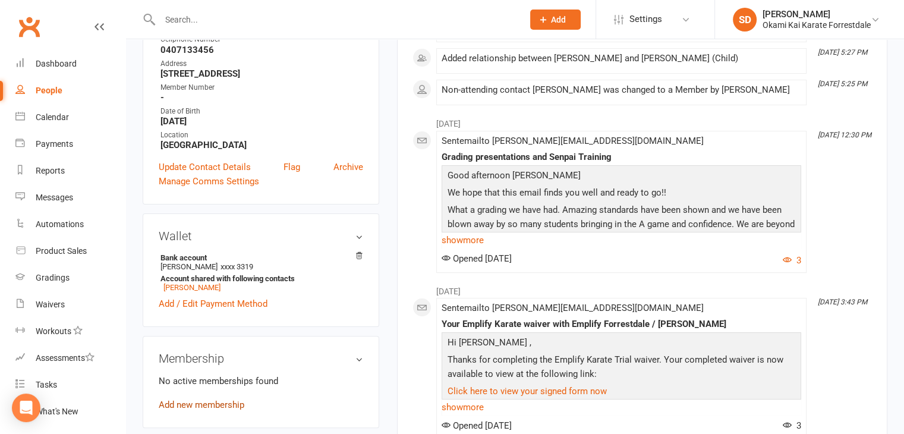
click at [219, 402] on link "Add new membership" at bounding box center [202, 404] width 86 height 11
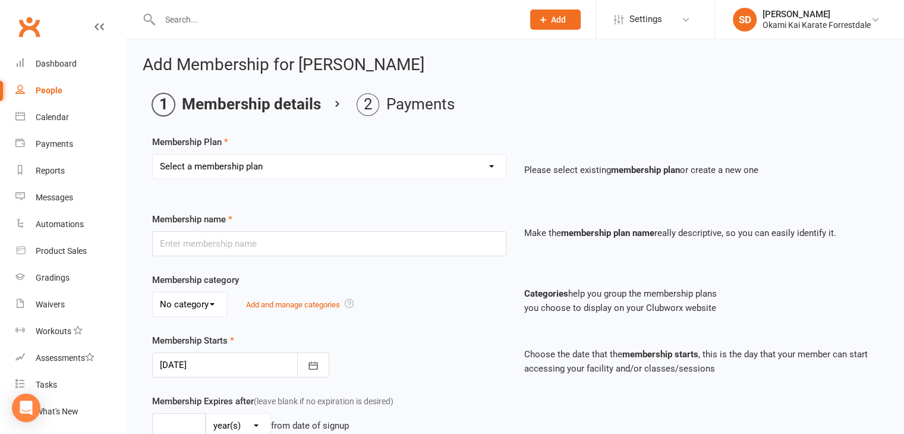
click at [492, 167] on select "Select a membership plan Create new Membership Plan Unlimited Training - fortni…" at bounding box center [329, 167] width 353 height 24
select select "2"
click at [153, 155] on select "Select a membership plan Create new Membership Plan Unlimited Training - fortni…" at bounding box center [329, 167] width 353 height 24
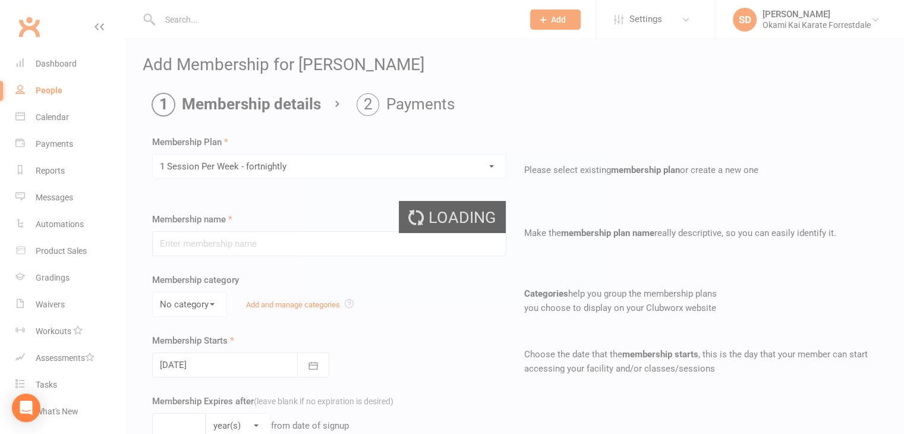
type input "1 Session Per Week - fortnightly"
select select "0"
type input "0"
type input "1"
select select "?"
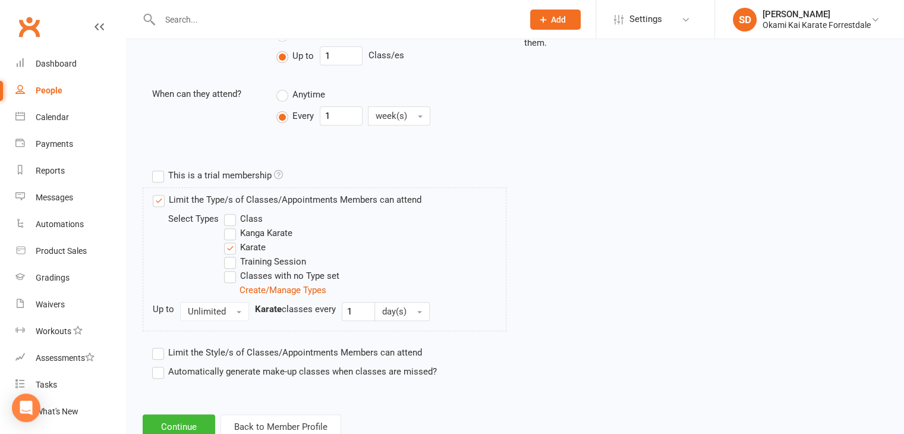
scroll to position [489, 0]
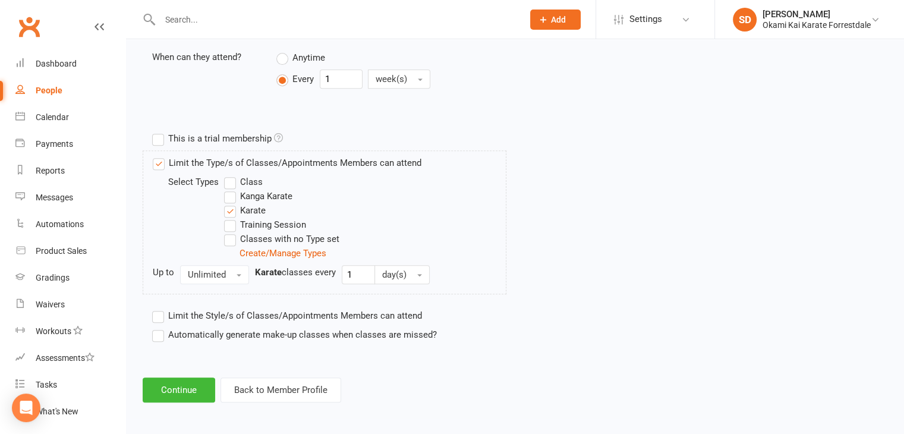
click at [158, 336] on label "Automatically generate make-up classes when classes are missed?" at bounding box center [294, 334] width 285 height 14
click at [158, 327] on input "Automatically generate make-up classes when classes are missed?" at bounding box center [156, 327] width 8 height 0
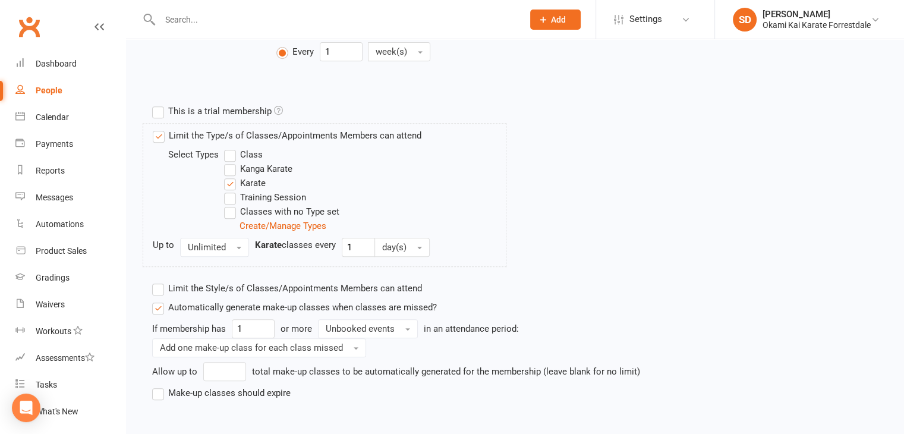
scroll to position [574, 0]
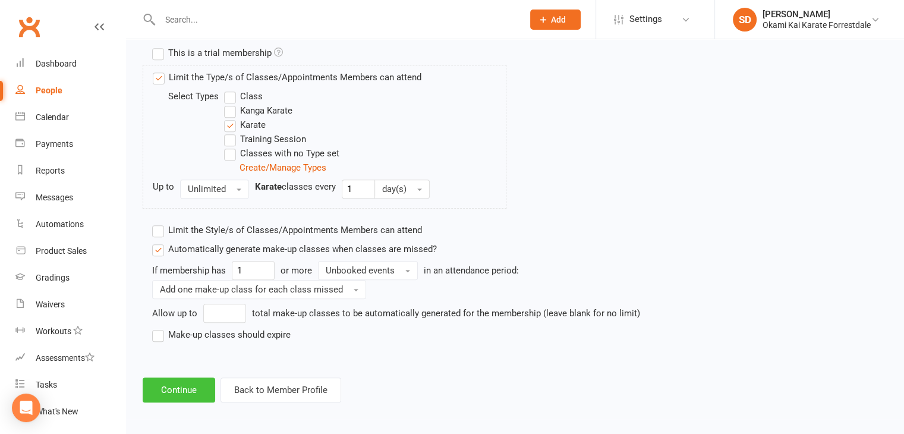
click at [200, 393] on button "Continue" at bounding box center [179, 389] width 73 height 25
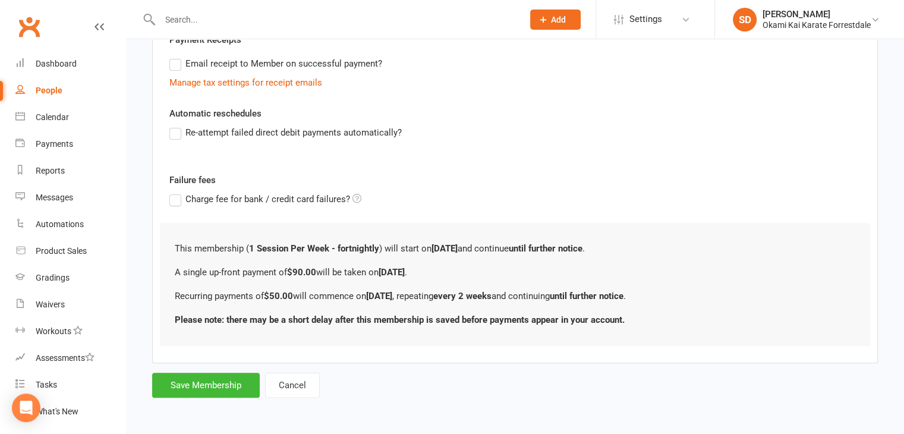
scroll to position [0, 0]
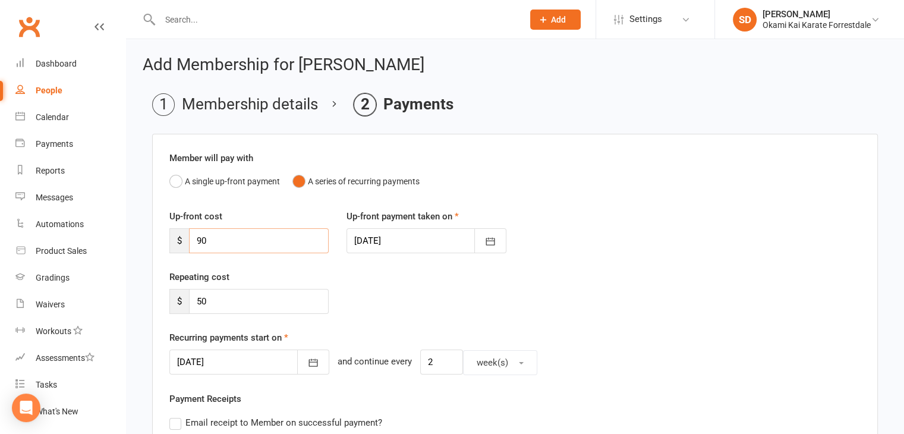
click at [241, 241] on input "90" at bounding box center [259, 240] width 140 height 25
type input "9"
click at [307, 364] on icon "button" at bounding box center [313, 363] width 12 height 12
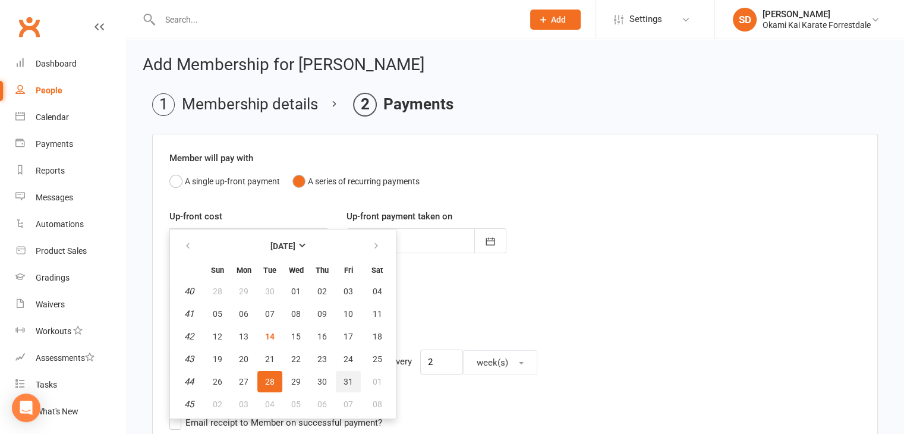
click at [344, 377] on span "31" at bounding box center [349, 382] width 10 height 10
type input "31 Oct 2025"
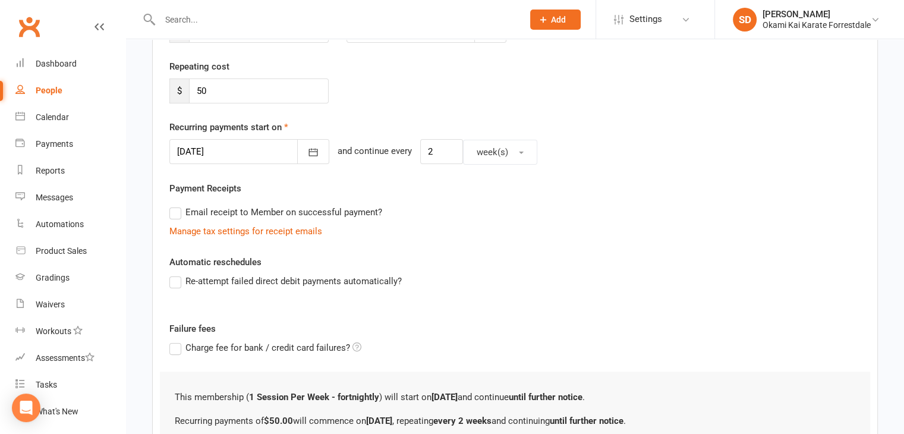
scroll to position [214, 0]
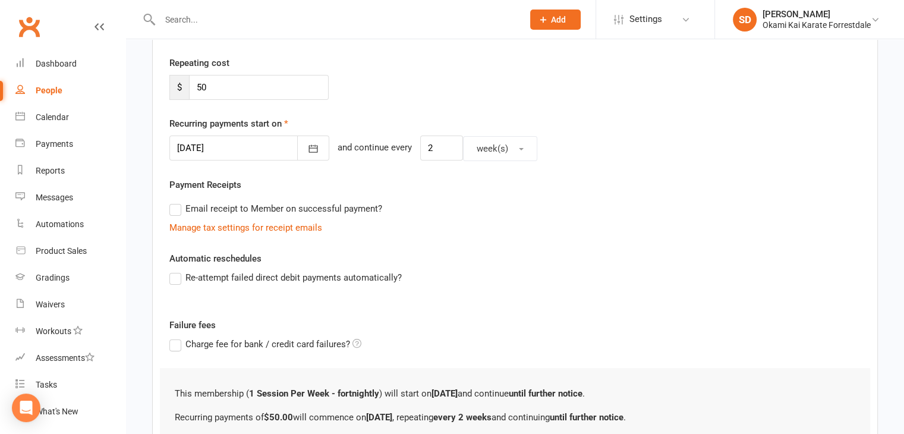
click at [172, 278] on label "Re-attempt failed direct debit payments automatically?" at bounding box center [285, 277] width 232 height 14
click at [172, 270] on input "Re-attempt failed direct debit payments automatically?" at bounding box center [173, 270] width 8 height 0
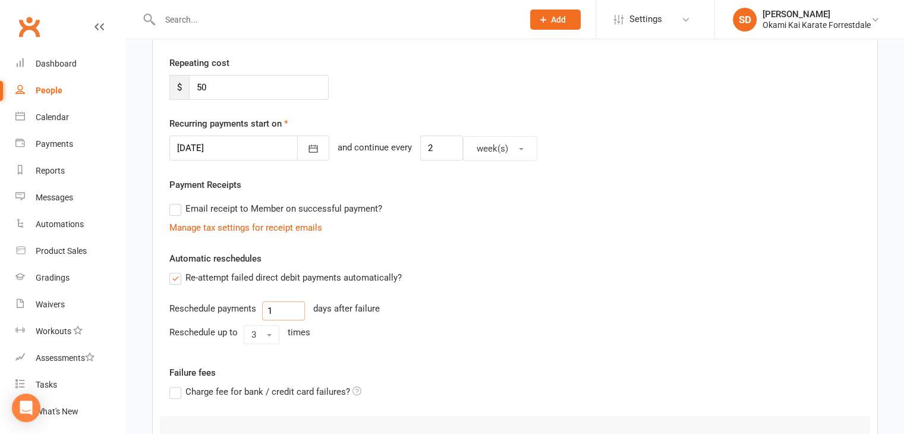
click at [281, 311] on input "1" at bounding box center [283, 310] width 43 height 19
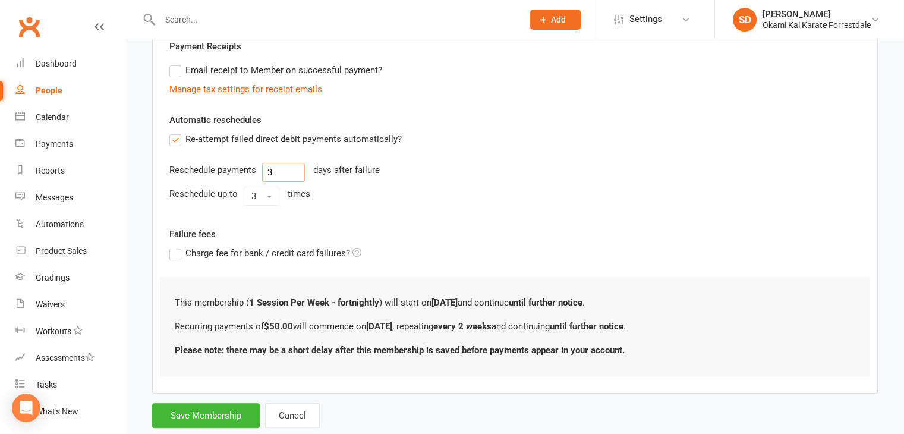
scroll to position [381, 0]
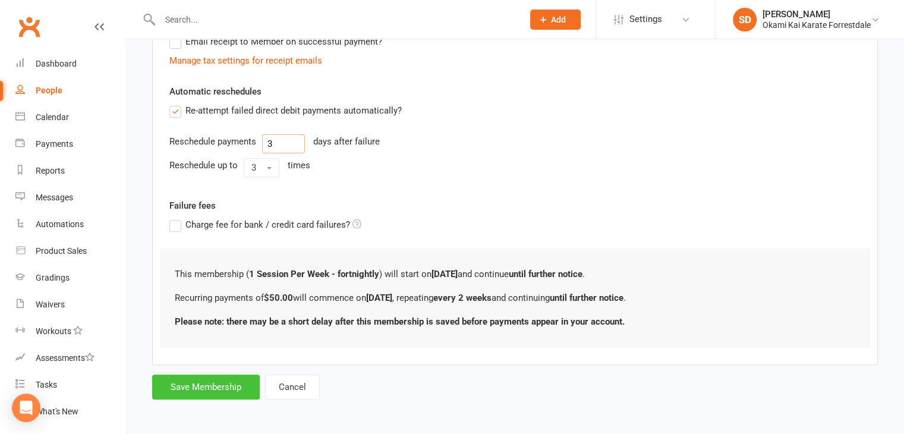
type input "3"
click at [183, 384] on button "Save Membership" at bounding box center [206, 386] width 108 height 25
type input "0"
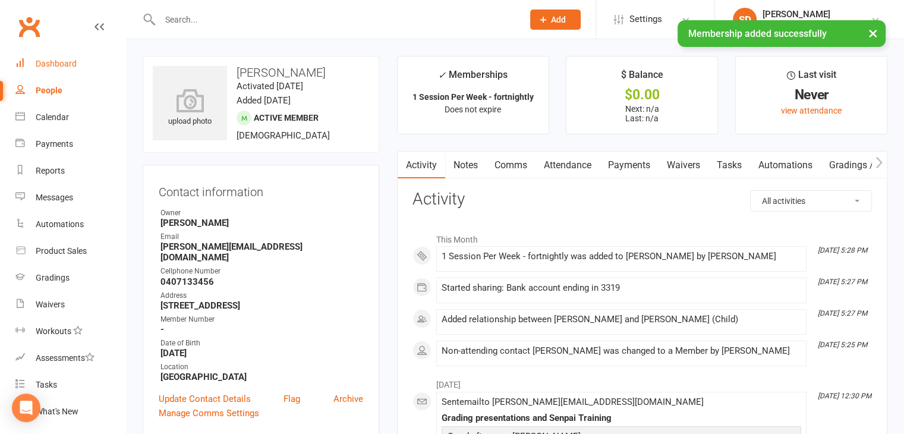
click at [59, 59] on div "Dashboard" at bounding box center [56, 64] width 41 height 10
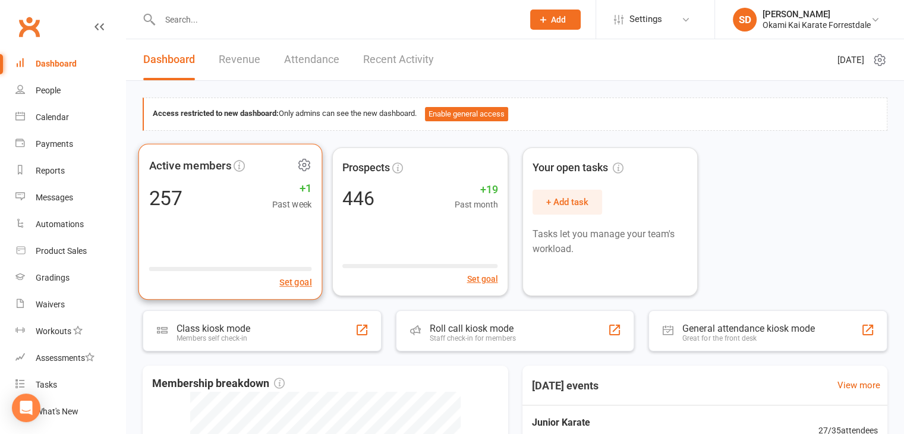
click at [301, 168] on icon at bounding box center [304, 164] width 15 height 15
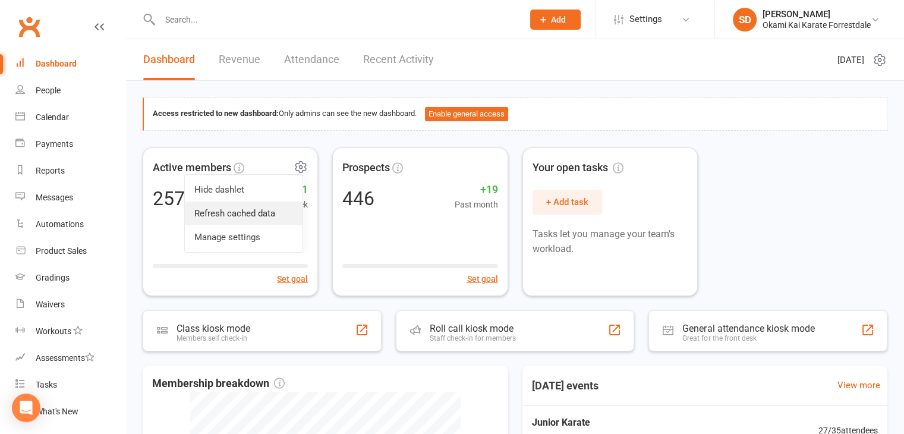
click at [257, 210] on link "Refresh cached data" at bounding box center [244, 213] width 118 height 24
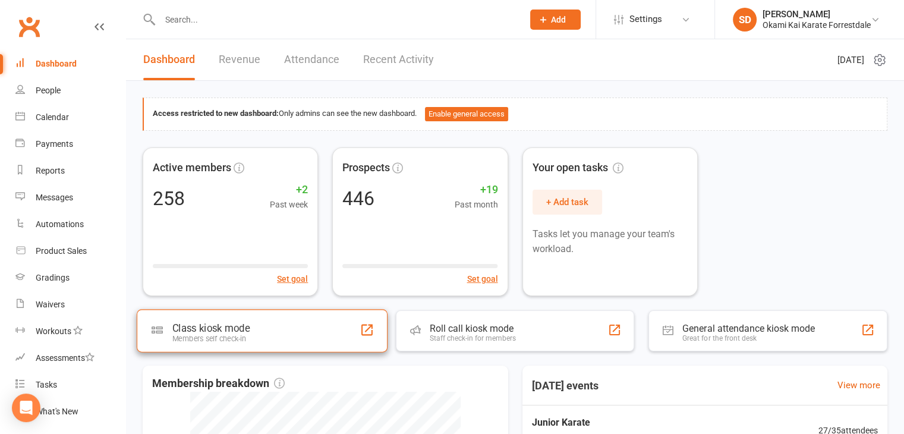
click at [299, 342] on div "Class kiosk mode Members self check-in" at bounding box center [262, 330] width 251 height 43
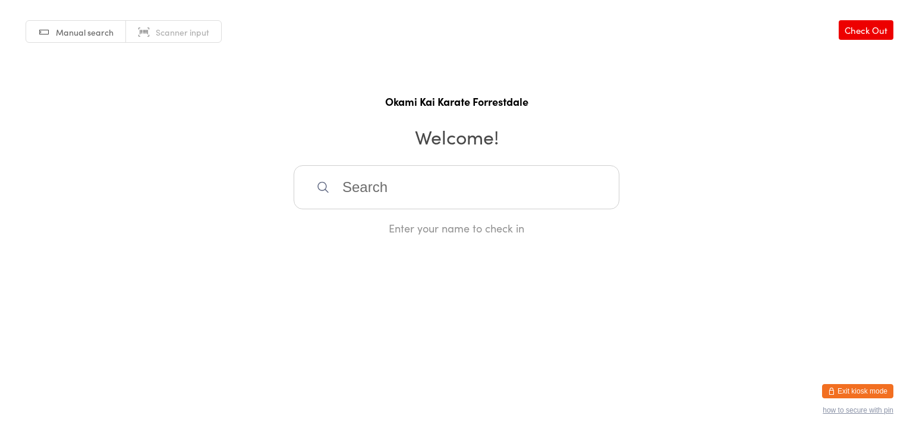
click at [864, 391] on button "Exit kiosk mode" at bounding box center [857, 391] width 71 height 14
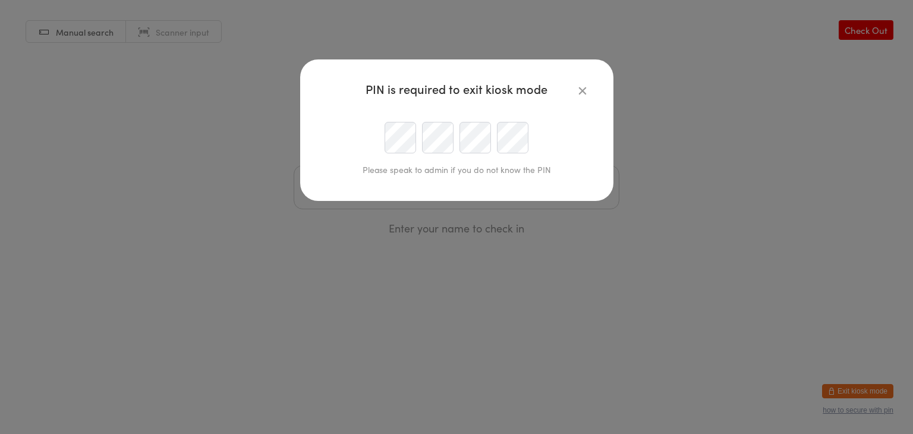
type input "[EMAIL_ADDRESS][DOMAIN_NAME]"
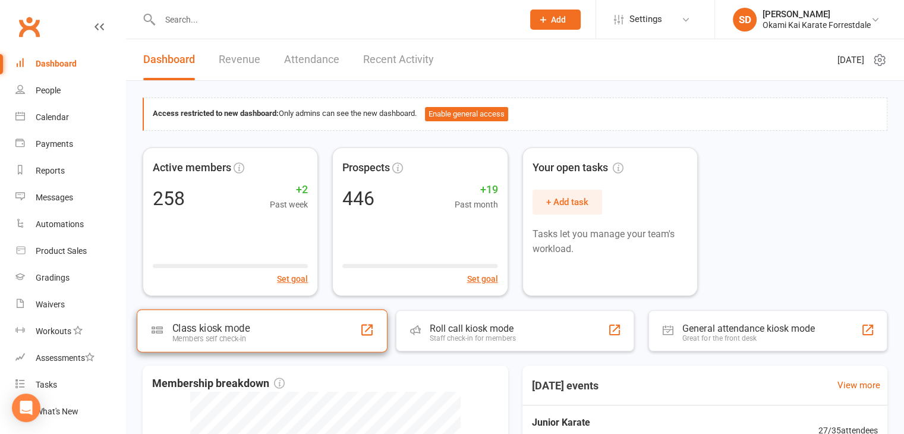
click at [219, 324] on div "Class kiosk mode" at bounding box center [210, 328] width 77 height 12
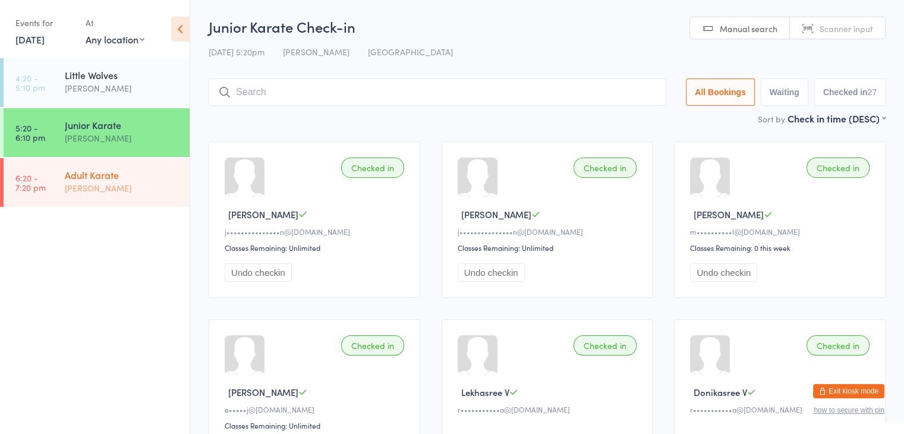
click at [109, 188] on div "[PERSON_NAME]" at bounding box center [122, 188] width 115 height 14
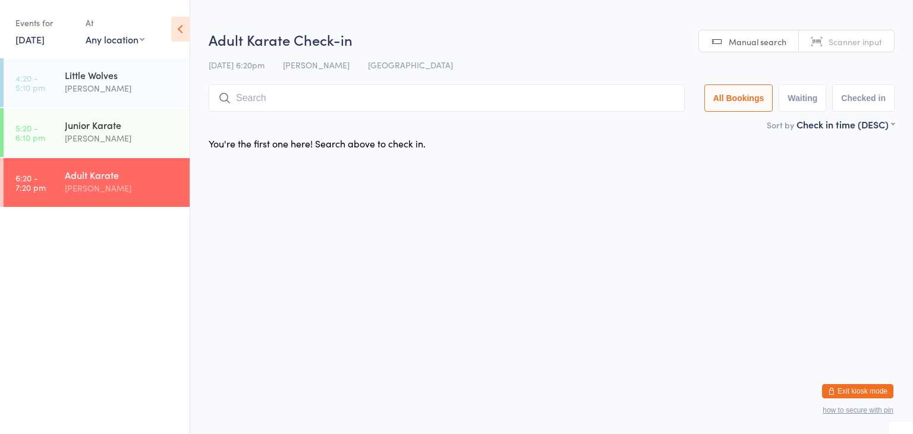
click at [332, 100] on input "search" at bounding box center [447, 97] width 476 height 27
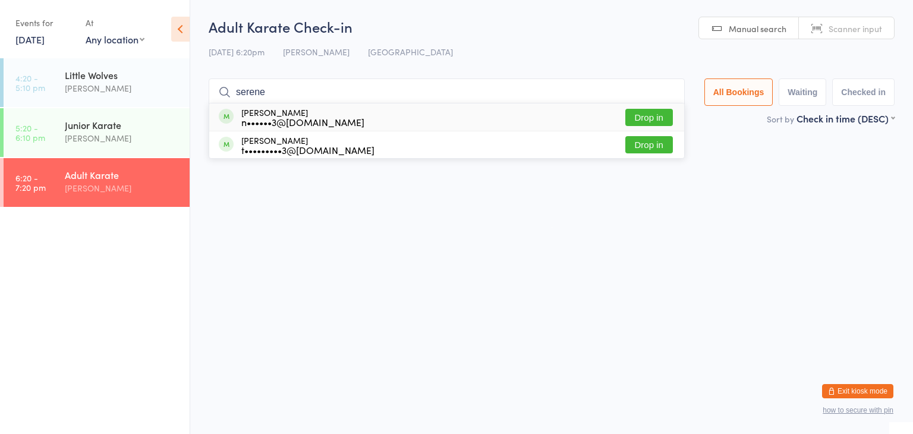
type input "serene"
click at [648, 117] on button "Drop in" at bounding box center [649, 117] width 48 height 17
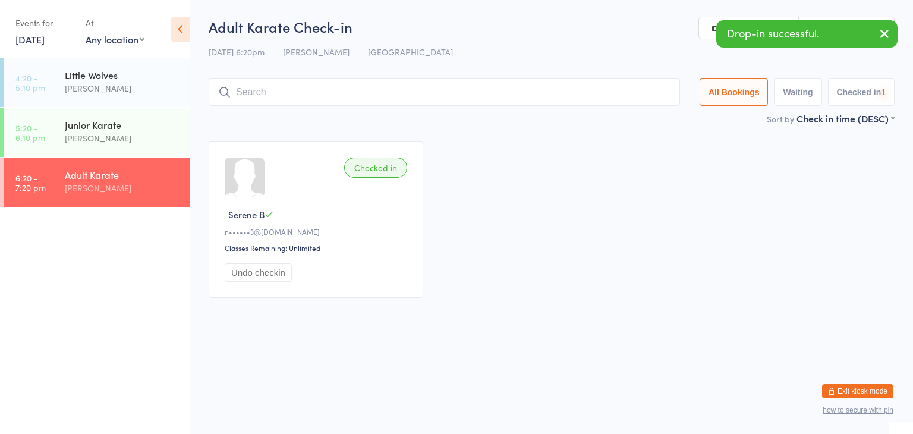
click at [601, 95] on input "search" at bounding box center [444, 91] width 471 height 27
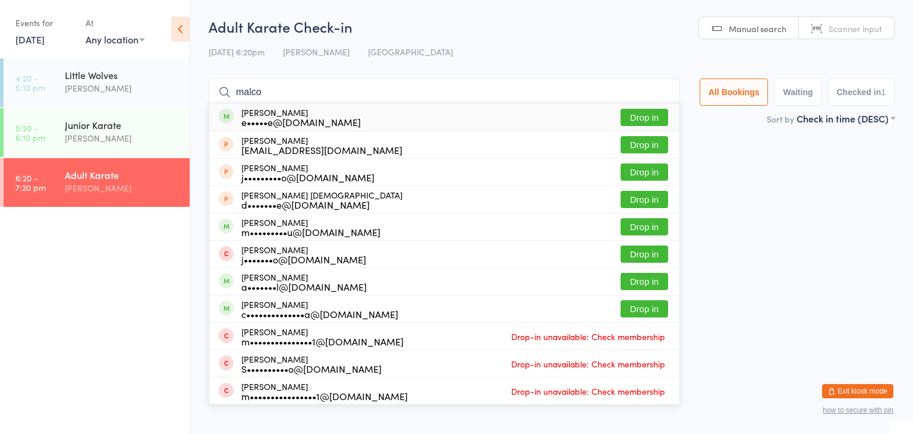
type input "malco"
click at [641, 112] on button "Drop in" at bounding box center [645, 117] width 48 height 17
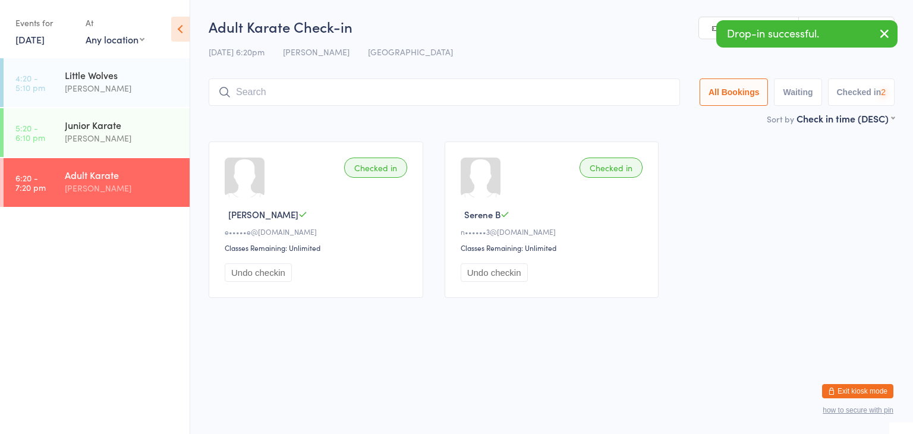
click at [623, 97] on input "search" at bounding box center [444, 91] width 471 height 27
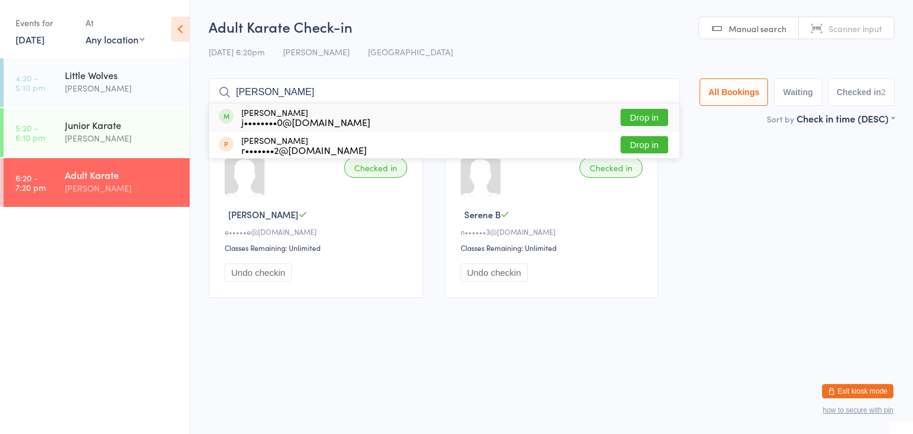
type input "[PERSON_NAME]"
click at [645, 119] on button "Drop in" at bounding box center [645, 117] width 48 height 17
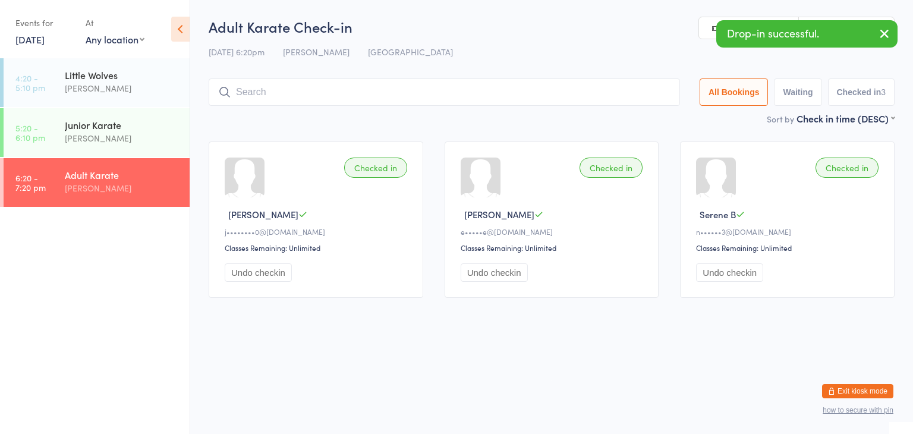
click at [629, 97] on input "search" at bounding box center [444, 91] width 471 height 27
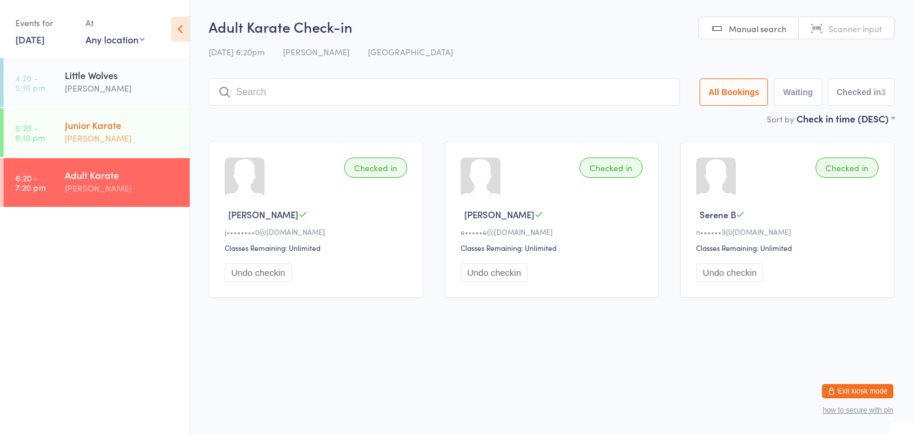
click at [126, 129] on div "Junior Karate" at bounding box center [122, 124] width 115 height 13
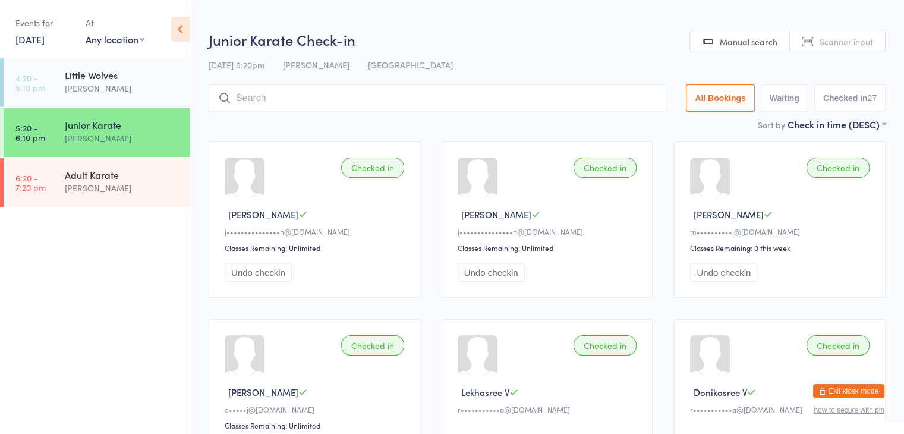
click at [317, 97] on input "search" at bounding box center [438, 97] width 458 height 27
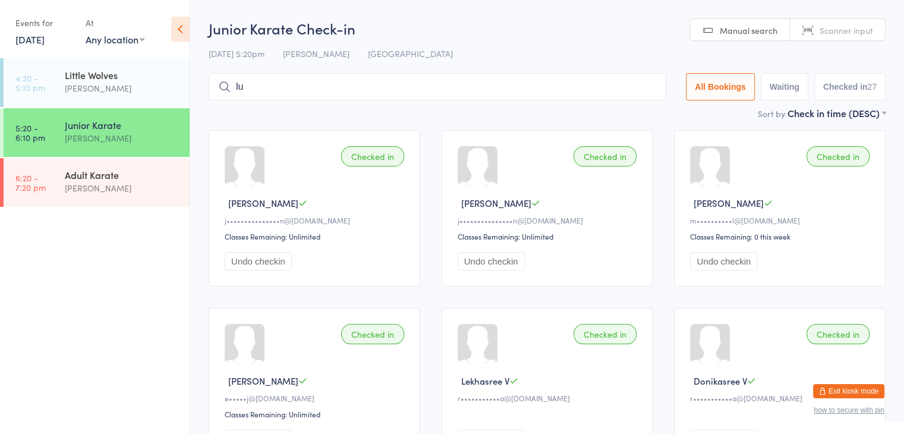
scroll to position [38, 0]
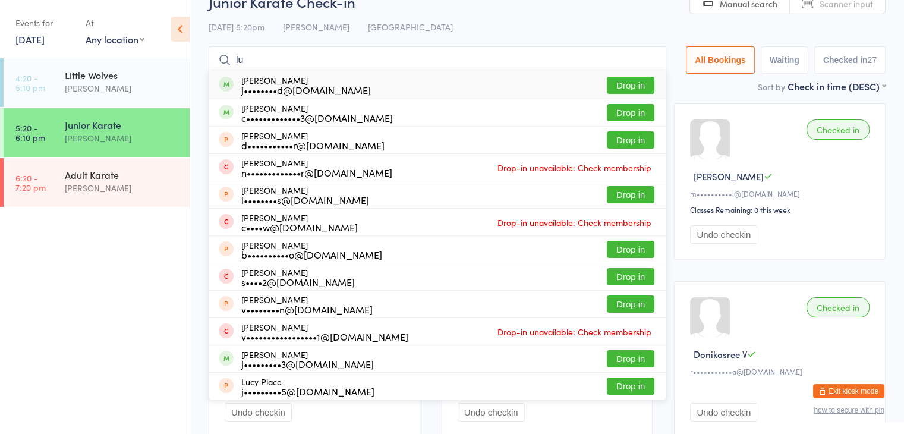
type input "l"
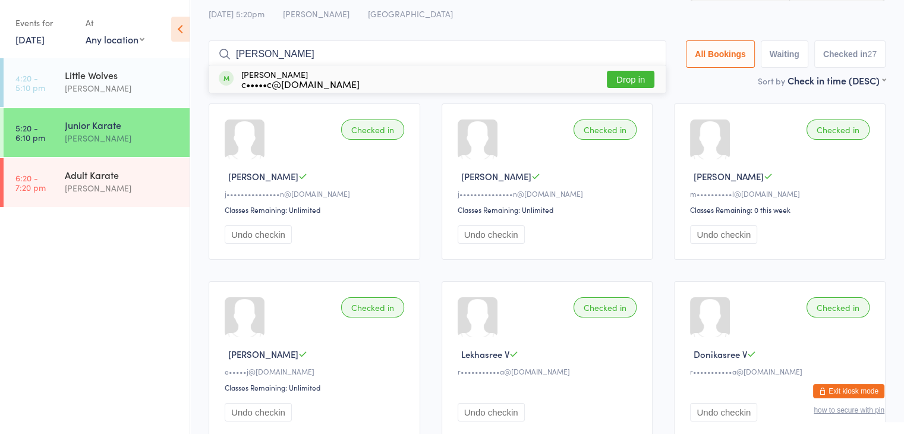
type input "[PERSON_NAME]"
click at [632, 77] on button "Drop in" at bounding box center [631, 79] width 48 height 17
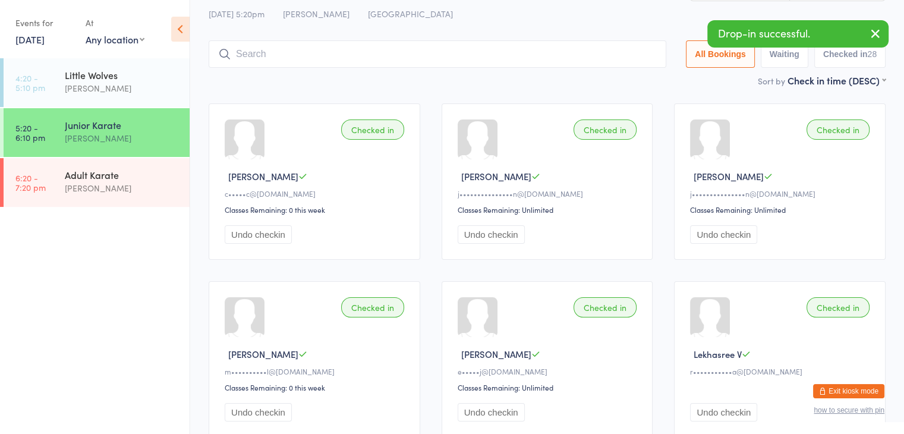
click at [591, 52] on input "search" at bounding box center [438, 53] width 458 height 27
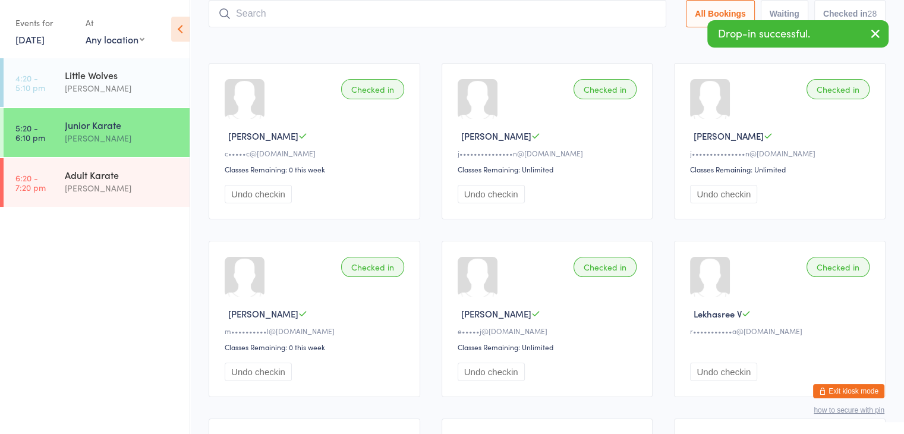
scroll to position [78, 0]
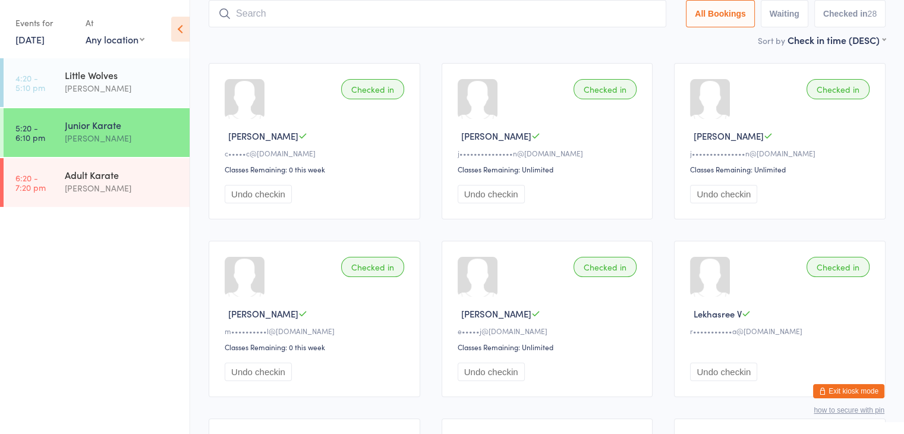
click at [409, 12] on input "search" at bounding box center [438, 13] width 458 height 27
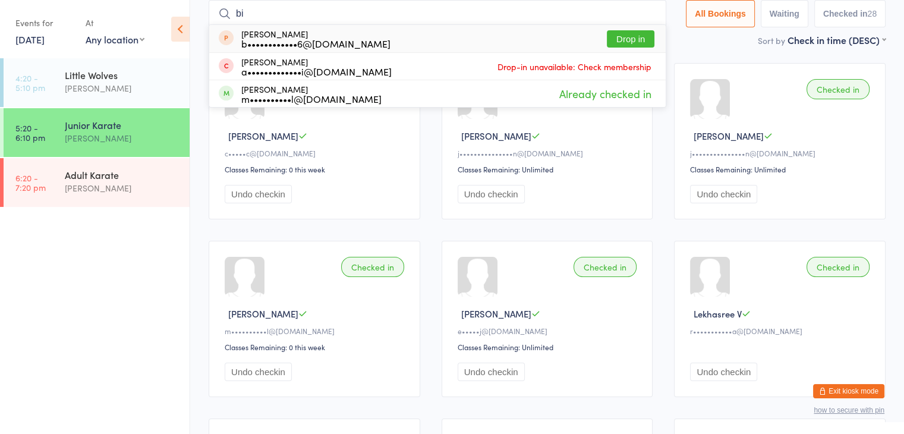
type input "b"
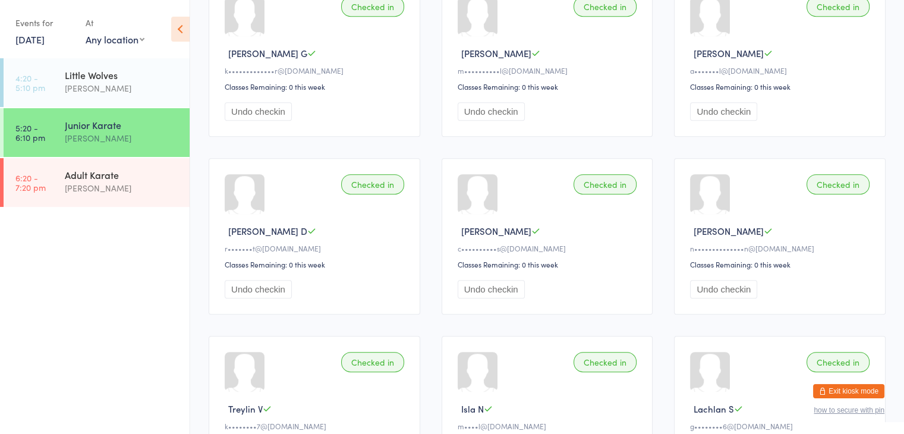
scroll to position [708, 0]
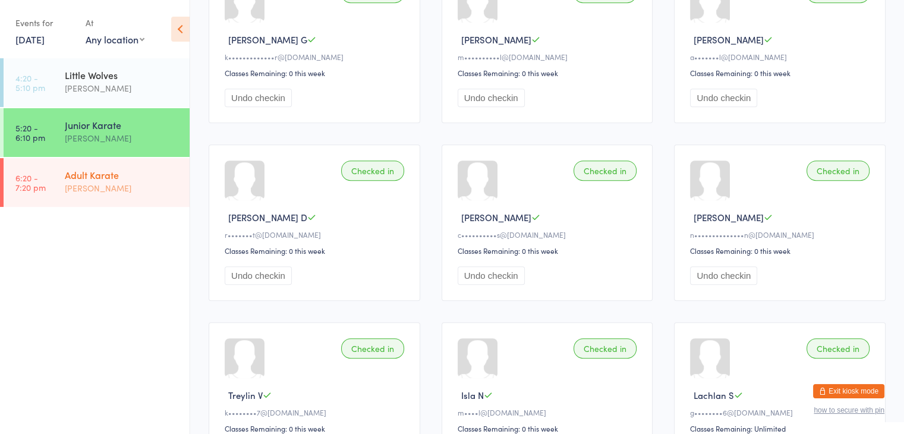
click at [175, 187] on div "[PERSON_NAME]" at bounding box center [122, 188] width 115 height 14
